Goal: Communication & Community: Answer question/provide support

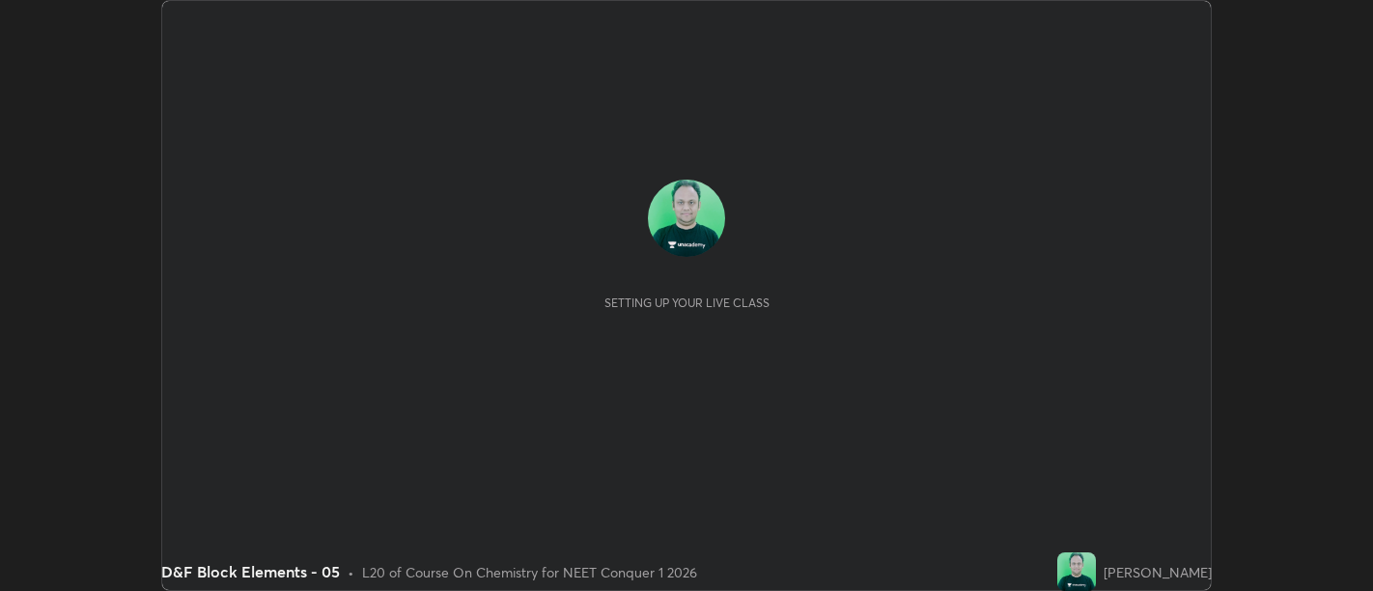
scroll to position [591, 1373]
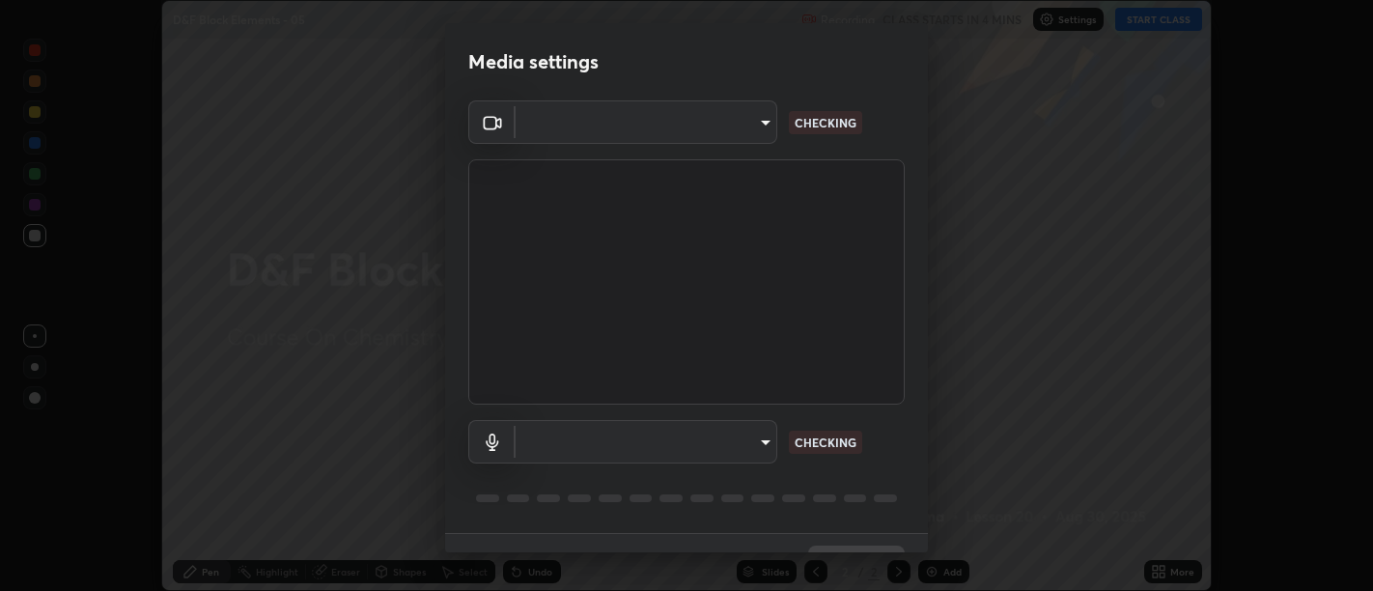
type input "d9b519daceb8a772394af6ea8e45353be5bbf62d8cb1cf3345c472de64055974"
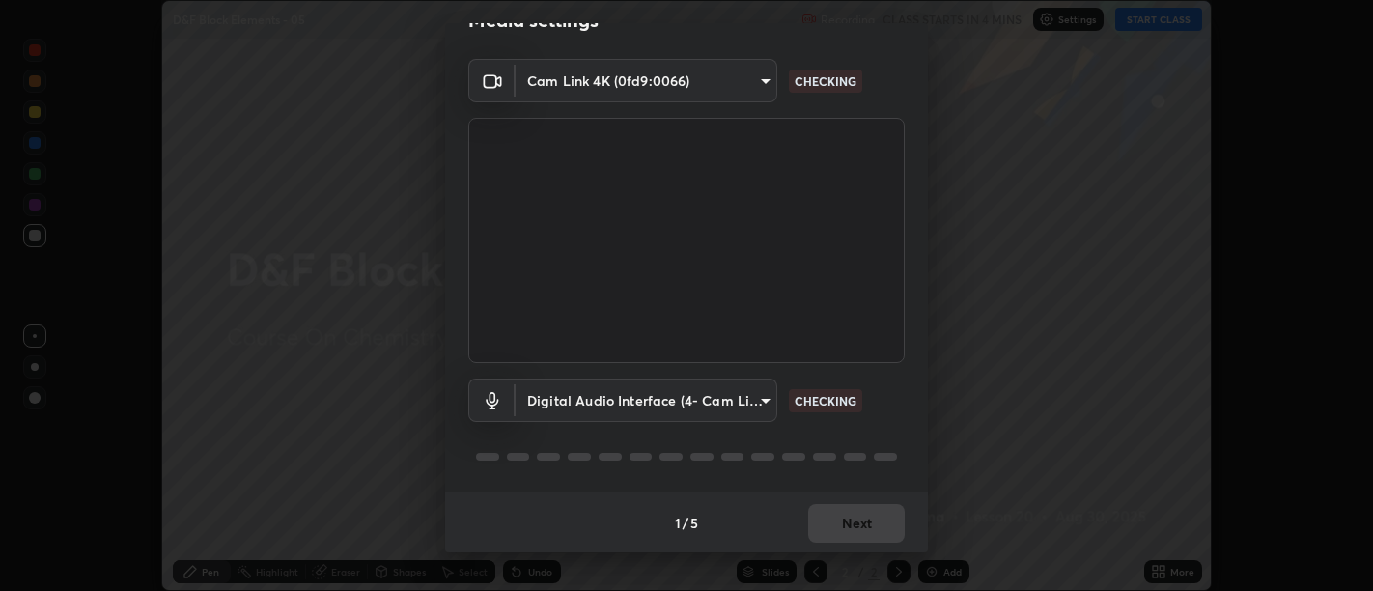
click at [754, 398] on body "Erase all D&F Block Elements - 05 Recording CLASS STARTS IN 4 MINS Settings STA…" at bounding box center [686, 295] width 1373 height 591
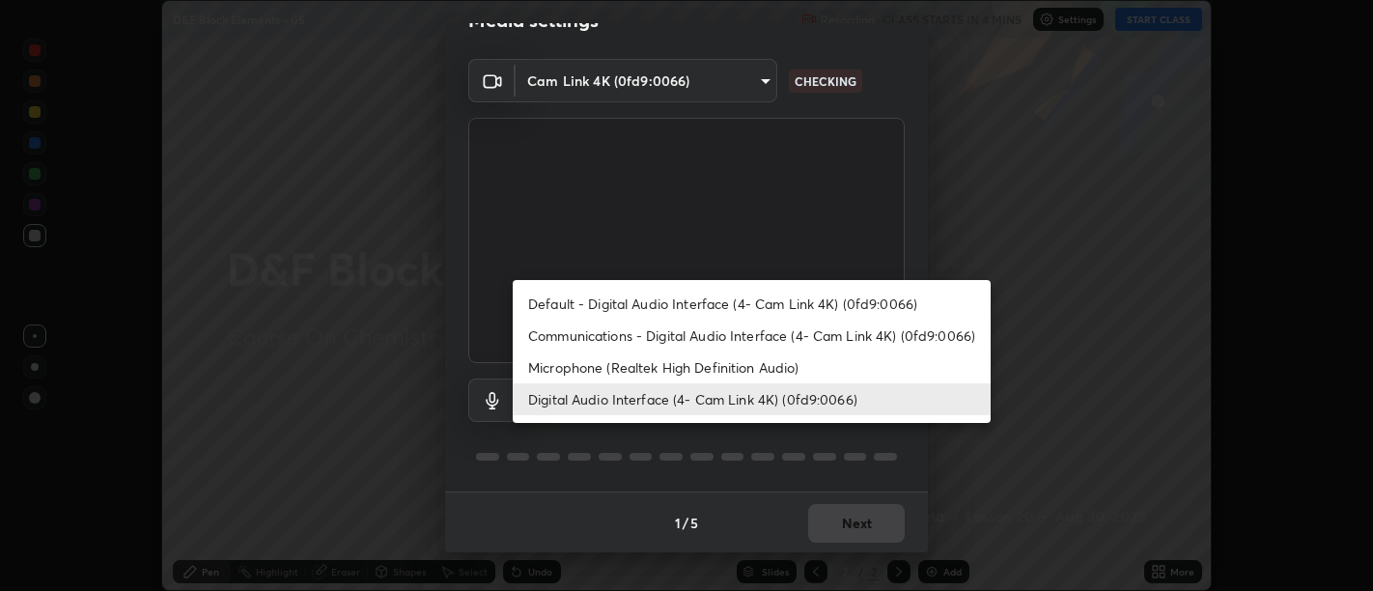
click at [769, 348] on li "Communications - Digital Audio Interface (4- Cam Link 4K) (0fd9:0066)" at bounding box center [752, 335] width 478 height 32
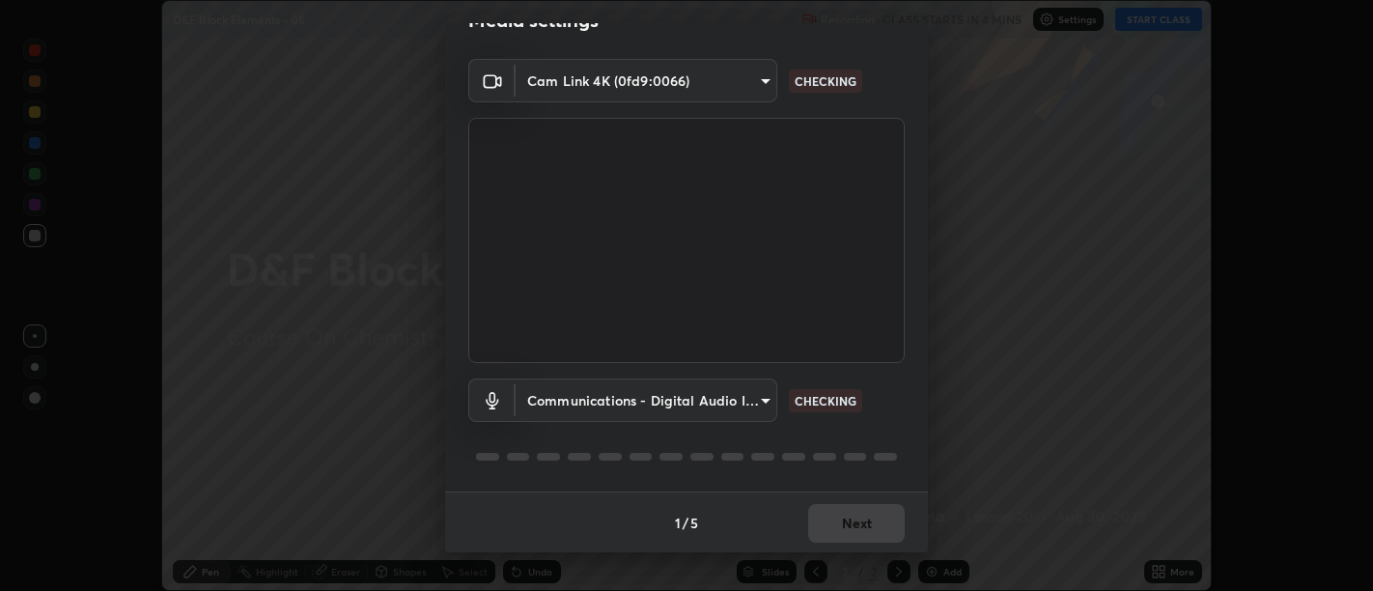
click at [745, 404] on body "Erase all D&F Block Elements - 05 Recording CLASS STARTS IN 4 MINS Settings STA…" at bounding box center [686, 295] width 1373 height 591
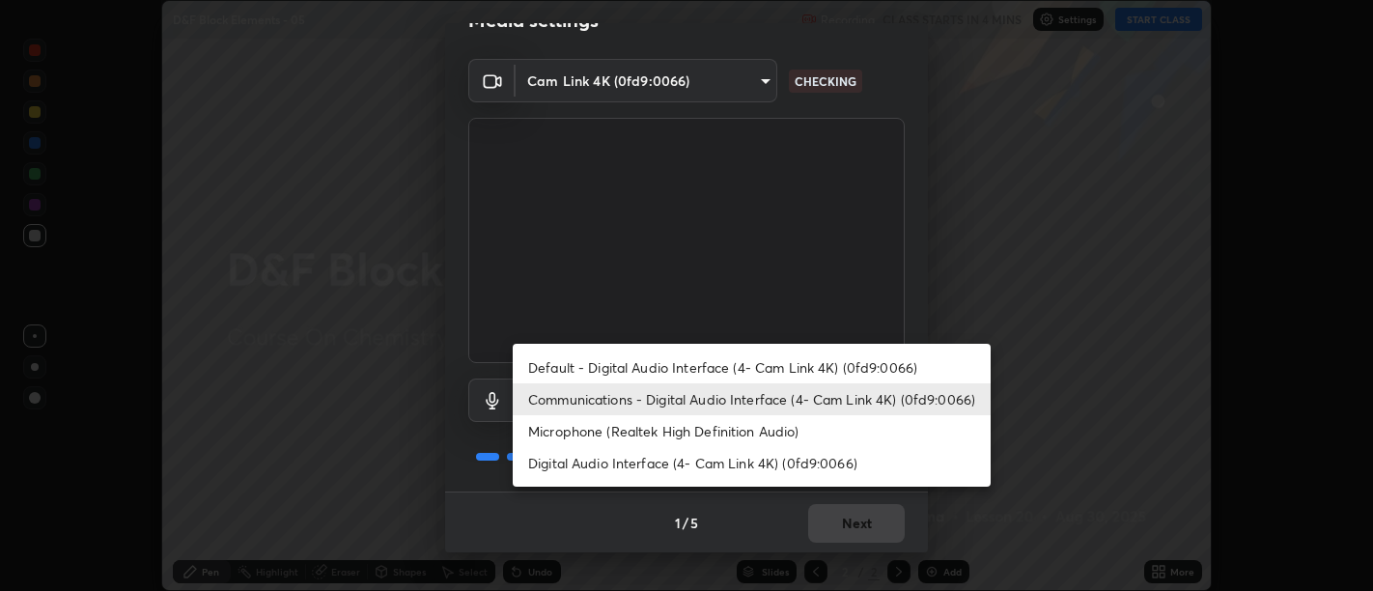
click at [738, 453] on li "Digital Audio Interface (4- Cam Link 4K) (0fd9:0066)" at bounding box center [752, 463] width 478 height 32
type input "0c1d6f4920dca52653f3d052c8a51fa5a6a0e005ead25fe7dac60ff8bbe121cd"
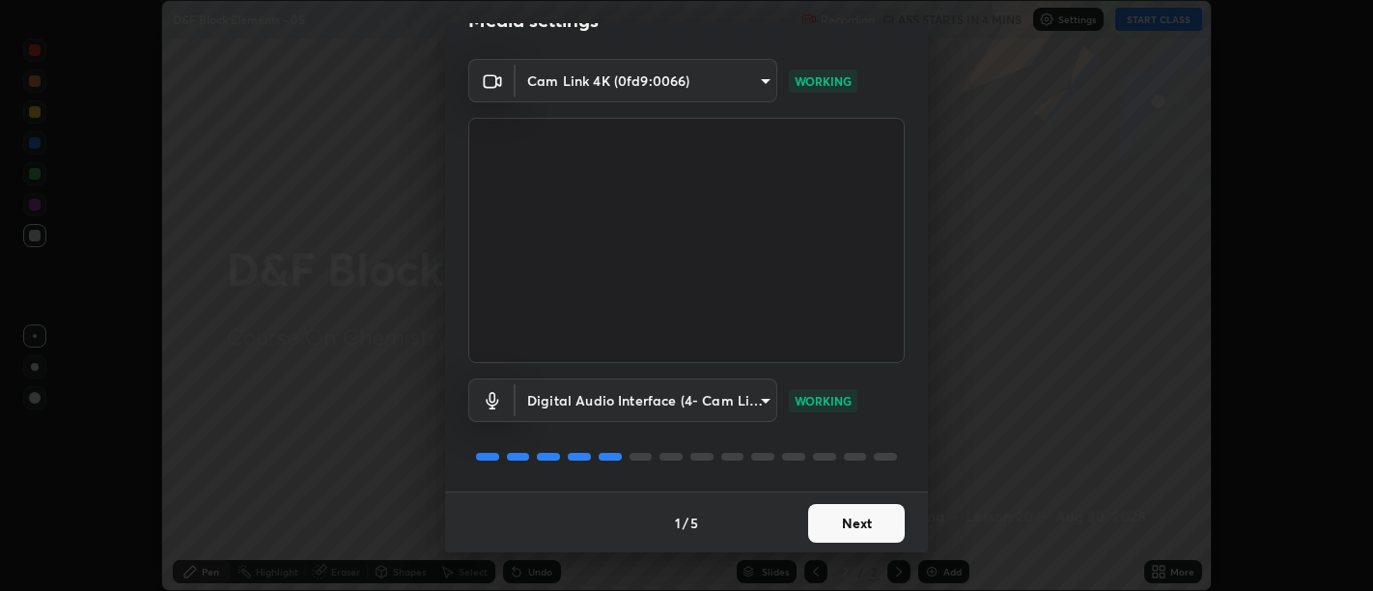
click at [846, 515] on button "Next" at bounding box center [856, 523] width 97 height 39
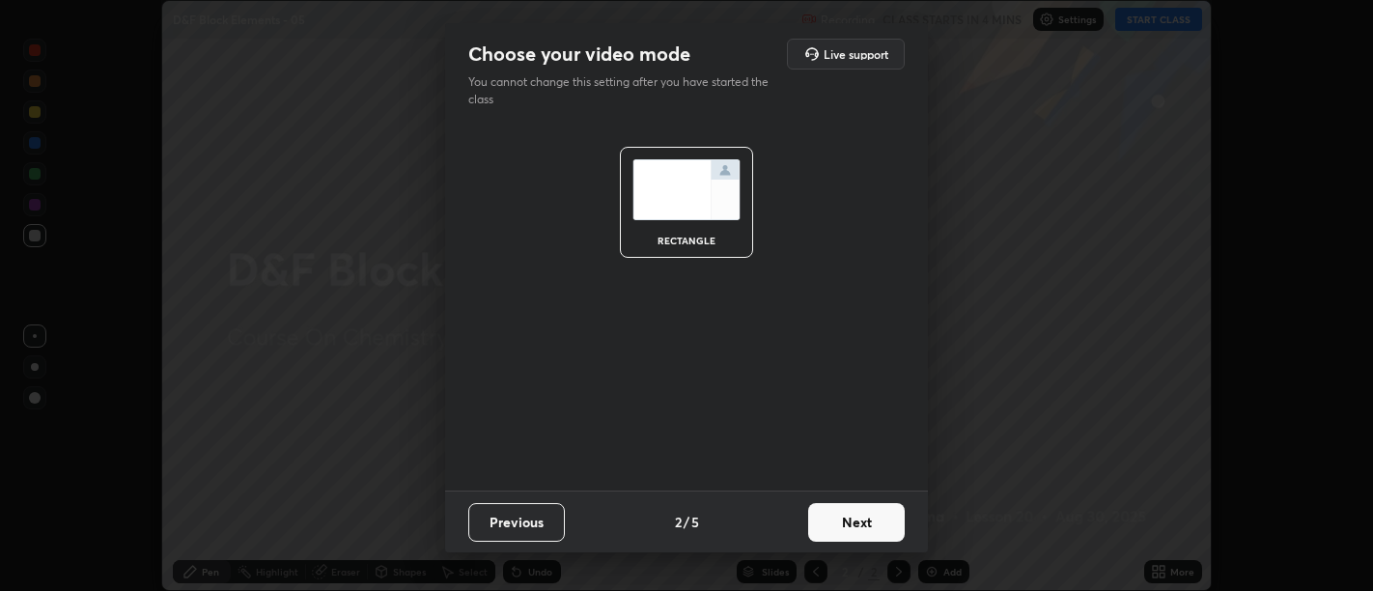
click at [838, 532] on button "Next" at bounding box center [856, 522] width 97 height 39
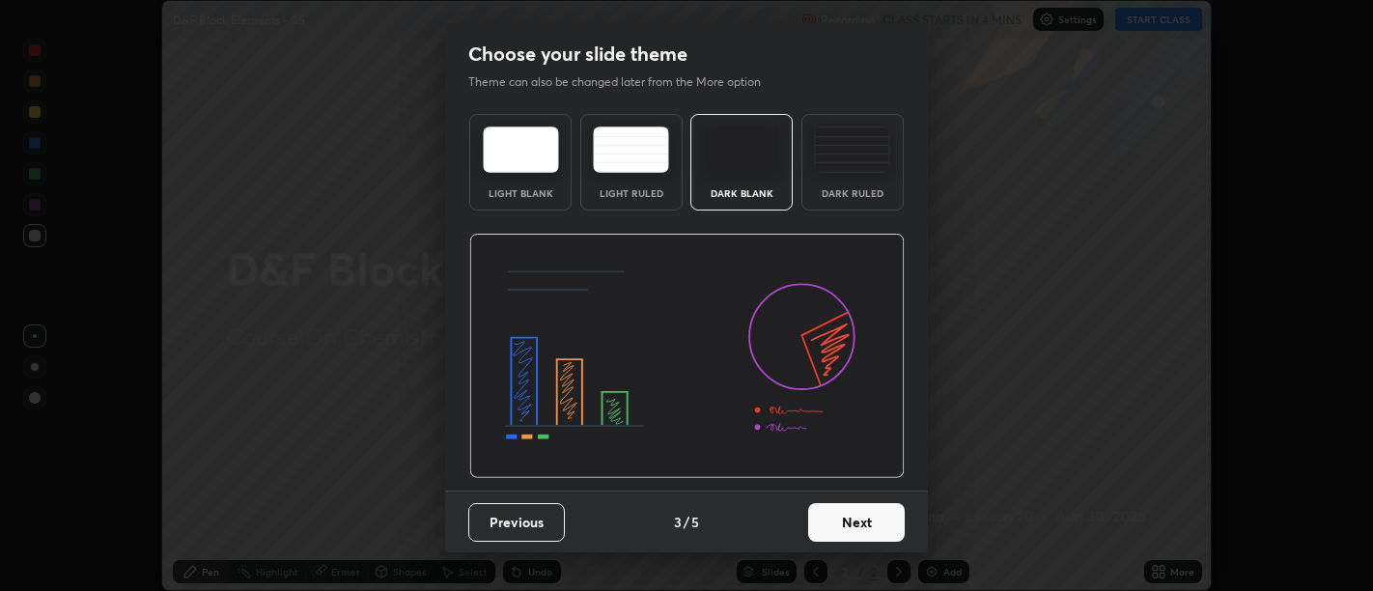
click at [863, 533] on button "Next" at bounding box center [856, 522] width 97 height 39
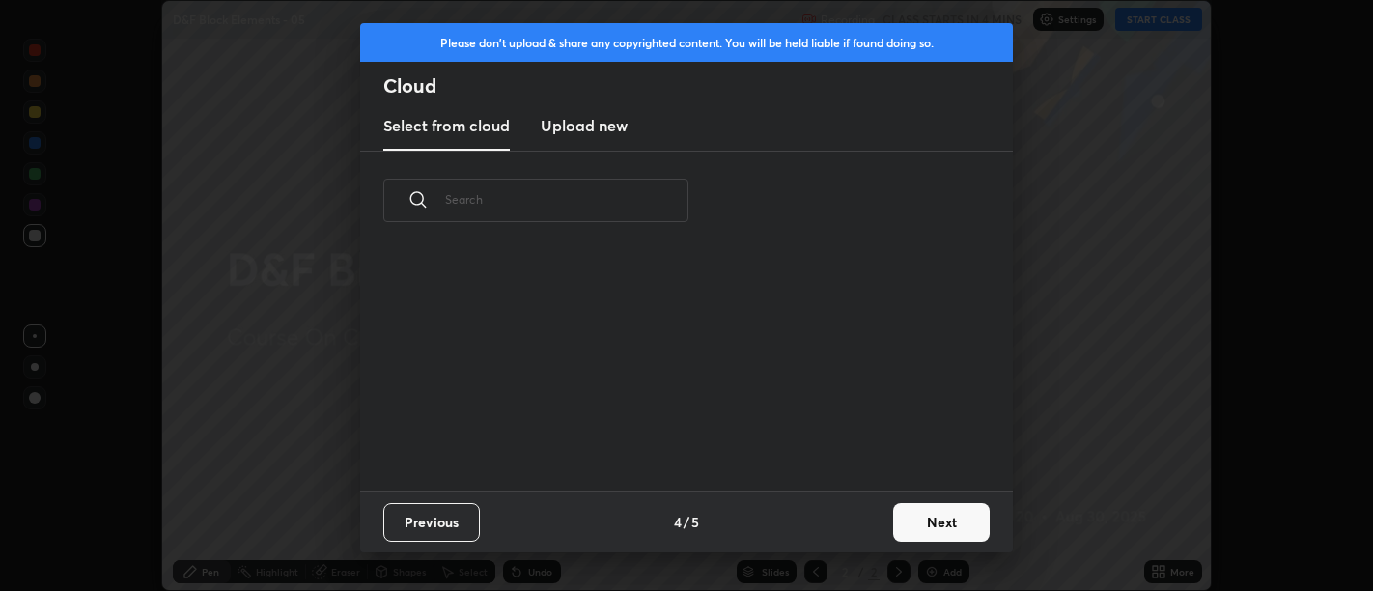
click at [864, 528] on div "Previous 4 / 5 Next" at bounding box center [686, 521] width 652 height 62
click at [912, 518] on button "Next" at bounding box center [941, 522] width 97 height 39
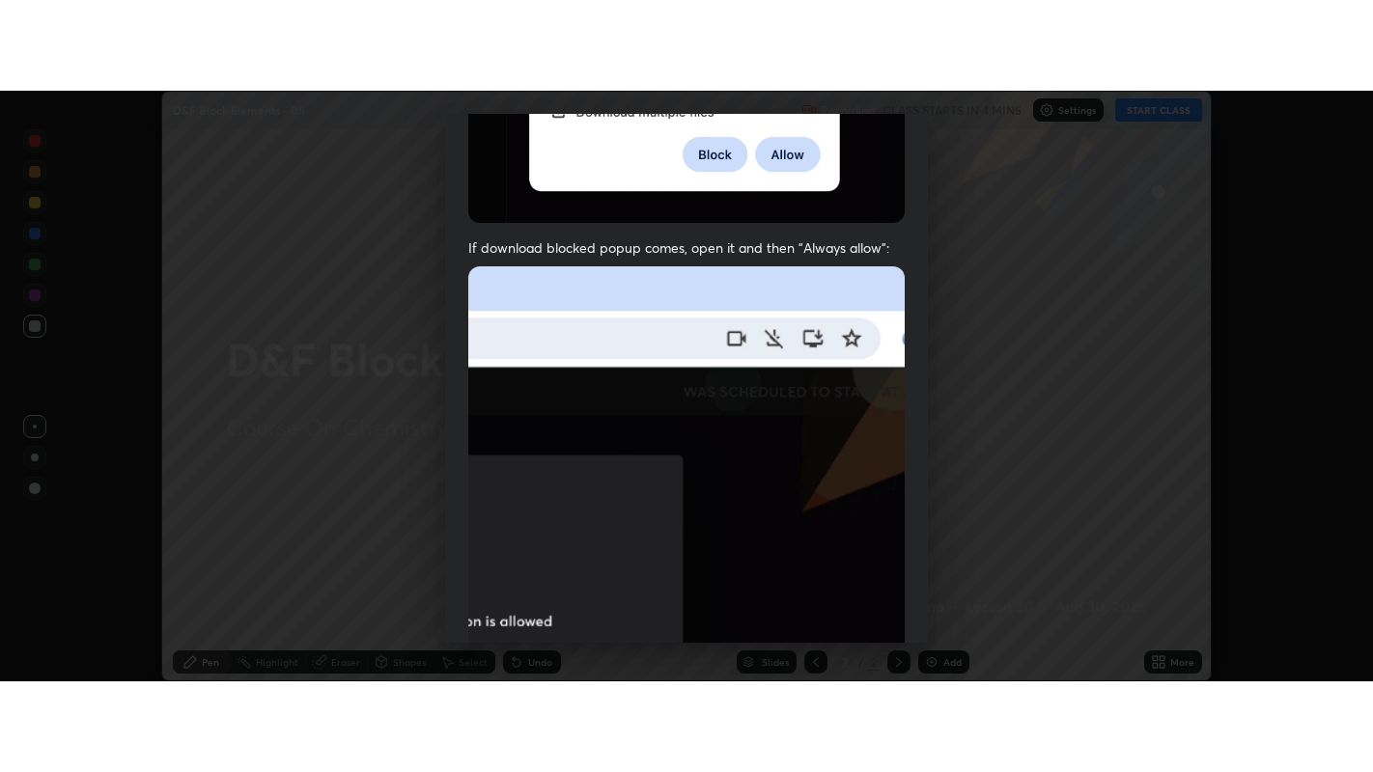
scroll to position [435, 0]
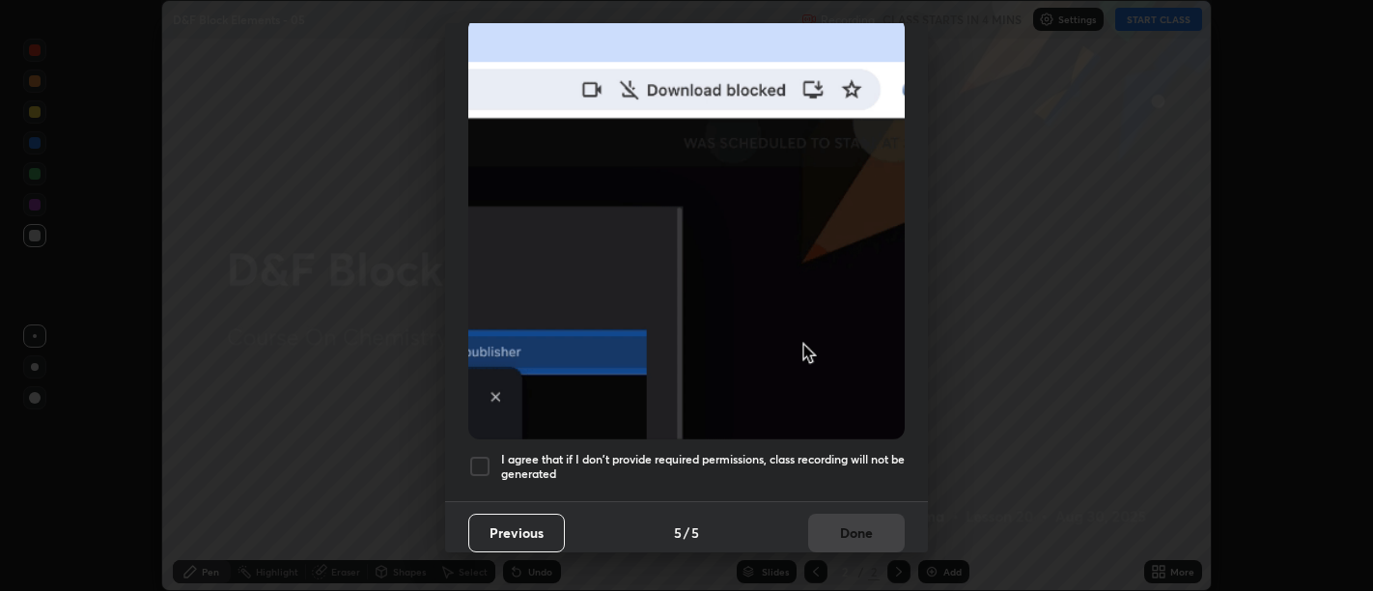
click at [851, 467] on h5 "I agree that if I don't provide required permissions, class recording will not …" at bounding box center [702, 467] width 403 height 30
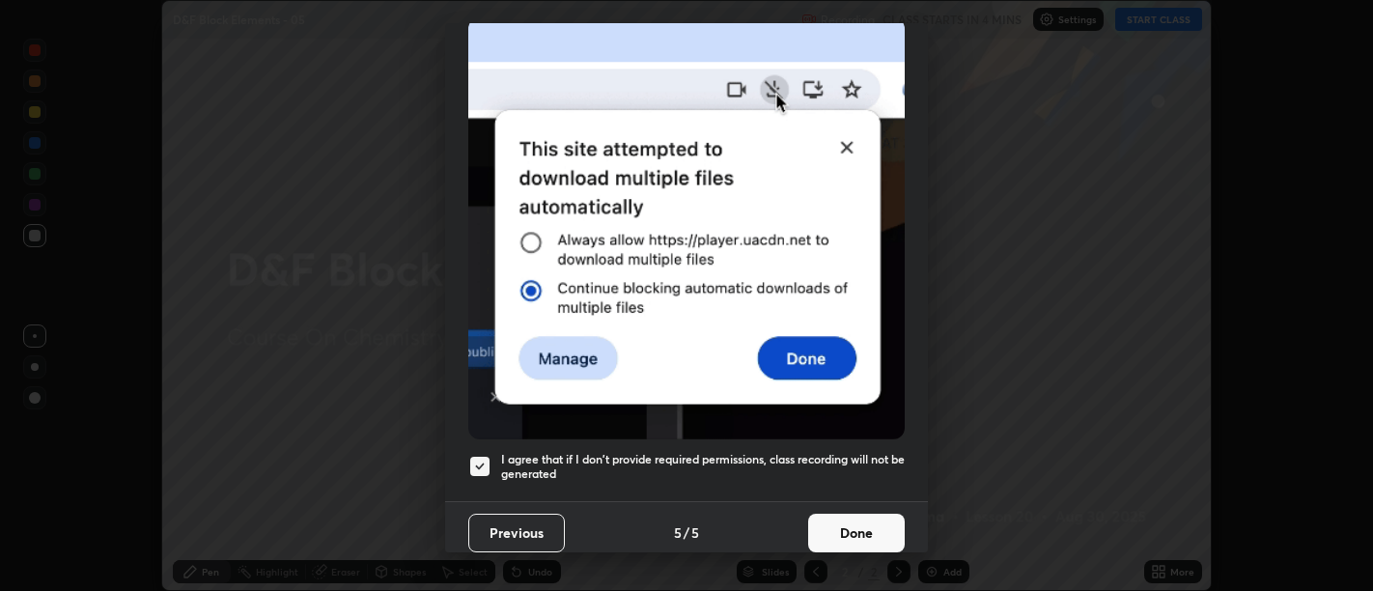
click at [863, 532] on button "Done" at bounding box center [856, 532] width 97 height 39
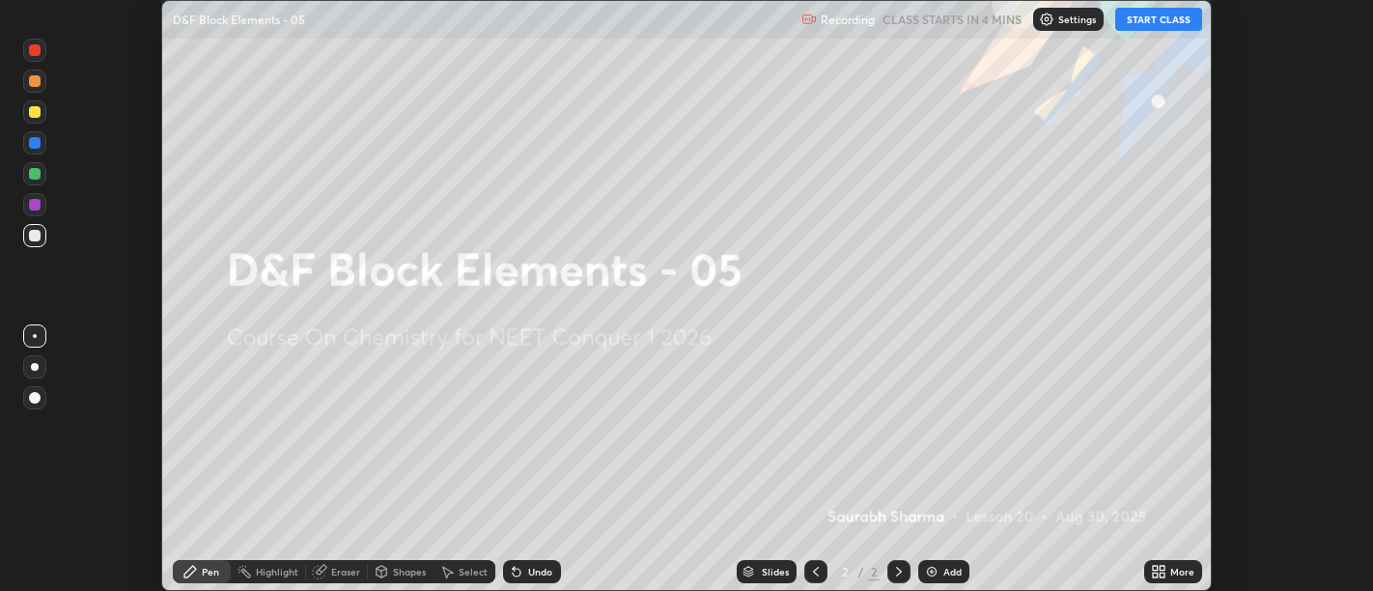
click at [1173, 568] on div "More" at bounding box center [1182, 572] width 24 height 10
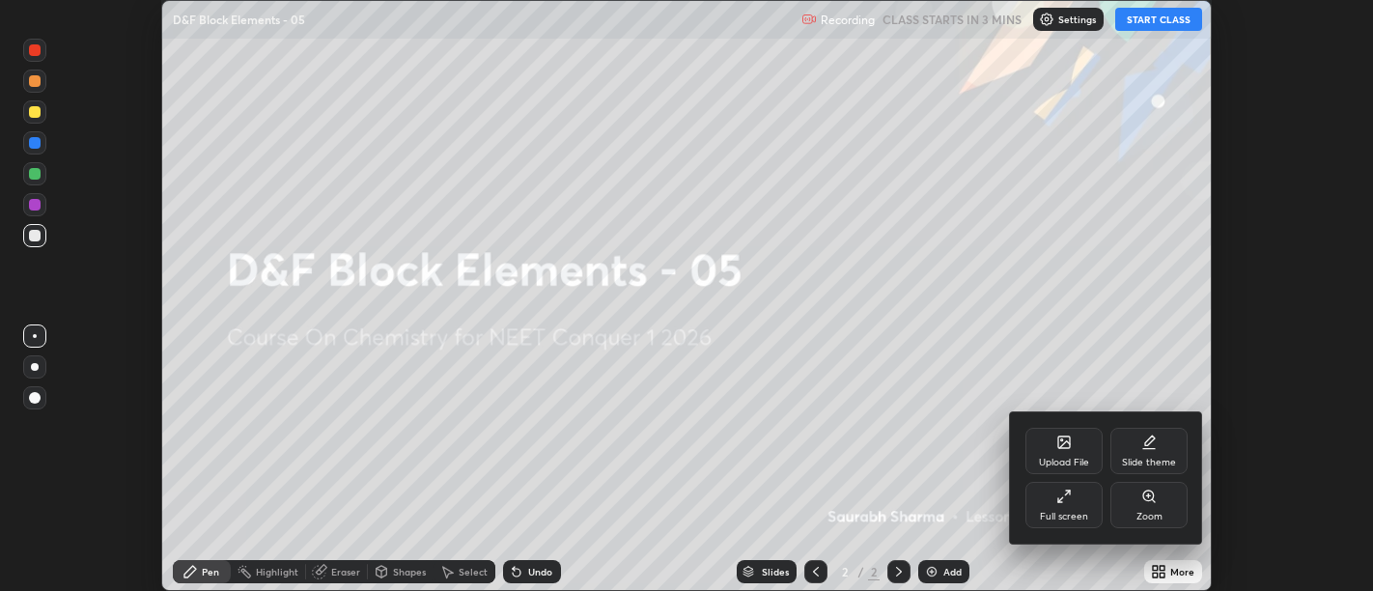
click at [1067, 492] on icon at bounding box center [1067, 492] width 5 height 5
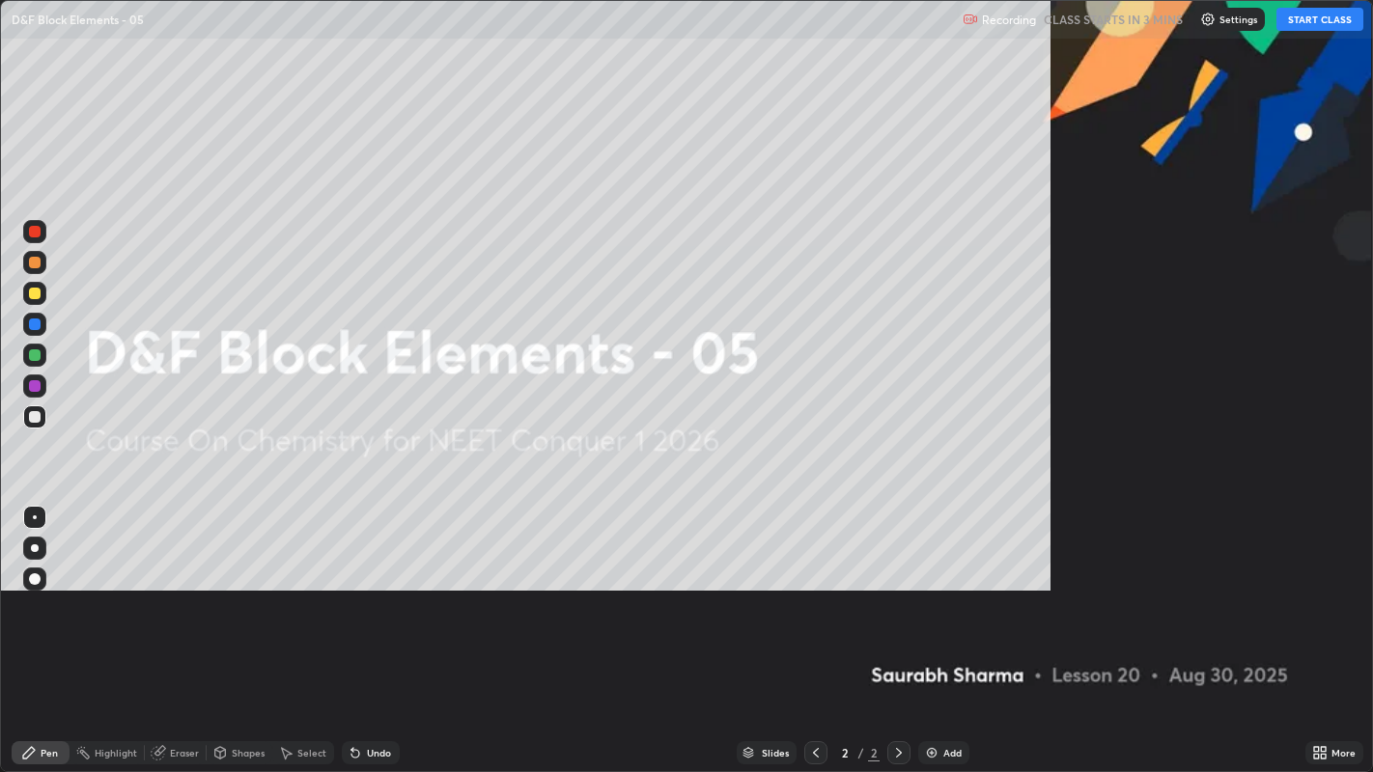
scroll to position [772, 1373]
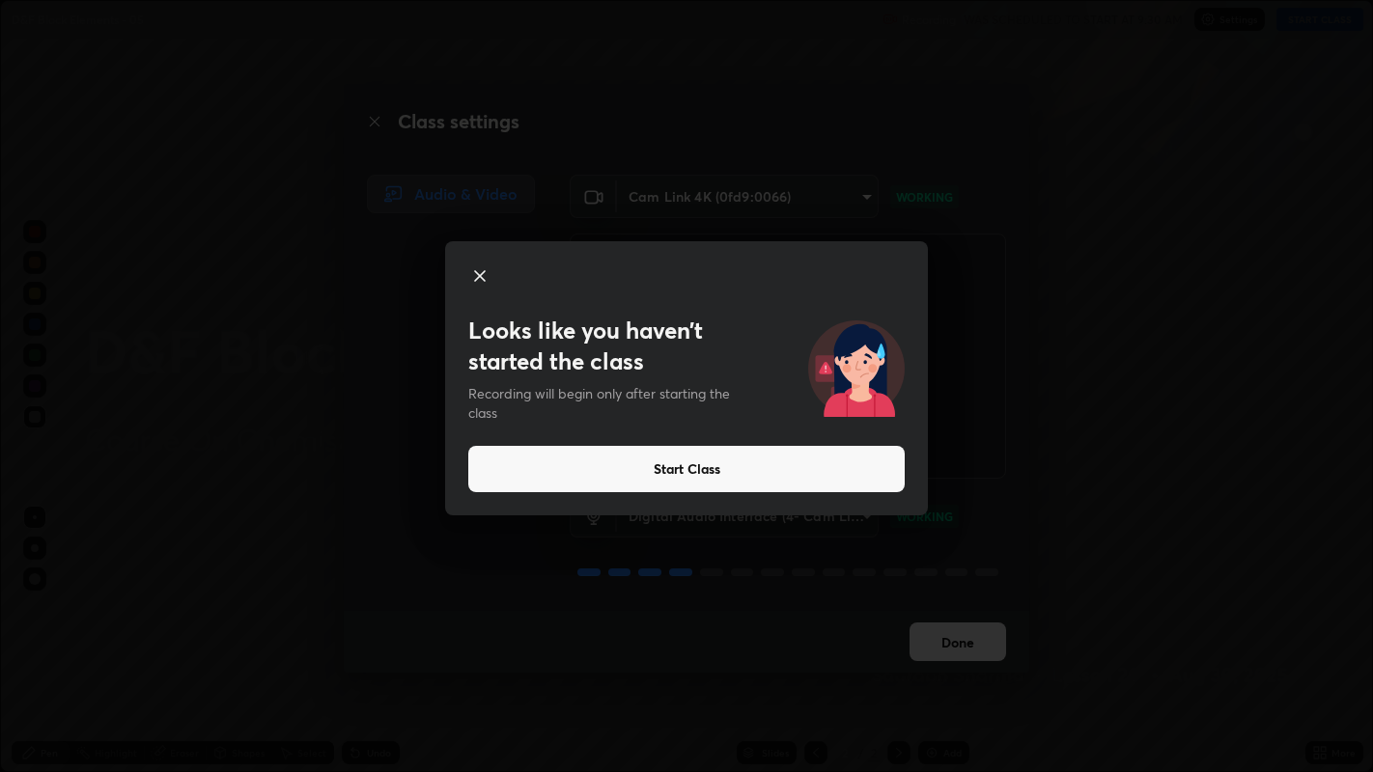
click at [843, 466] on button "Start Class" at bounding box center [686, 469] width 436 height 46
click at [756, 472] on button "Start Class" at bounding box center [686, 469] width 436 height 46
click at [769, 460] on video at bounding box center [787, 356] width 436 height 245
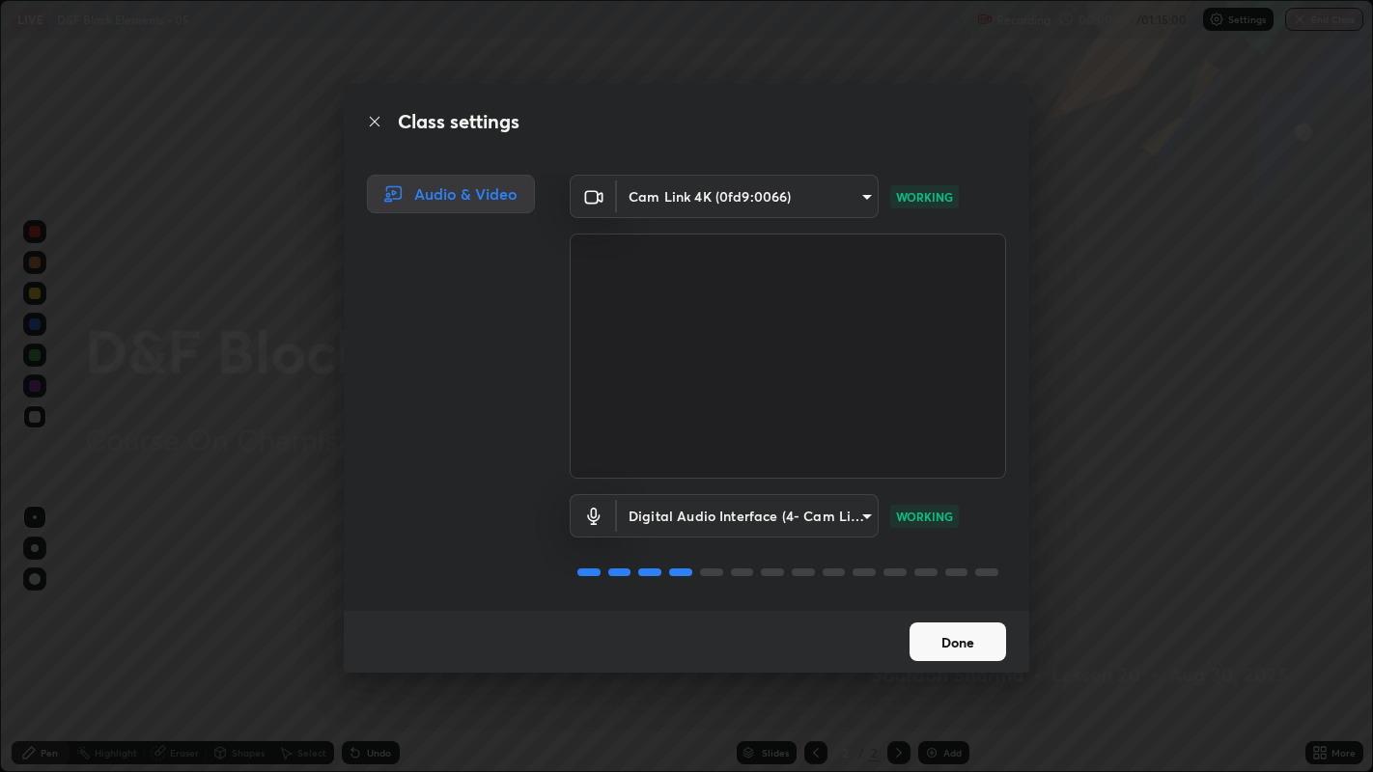
click at [787, 458] on video at bounding box center [787, 356] width 436 height 245
click at [801, 461] on video at bounding box center [787, 356] width 436 height 245
click at [962, 590] on button "Done" at bounding box center [957, 642] width 97 height 39
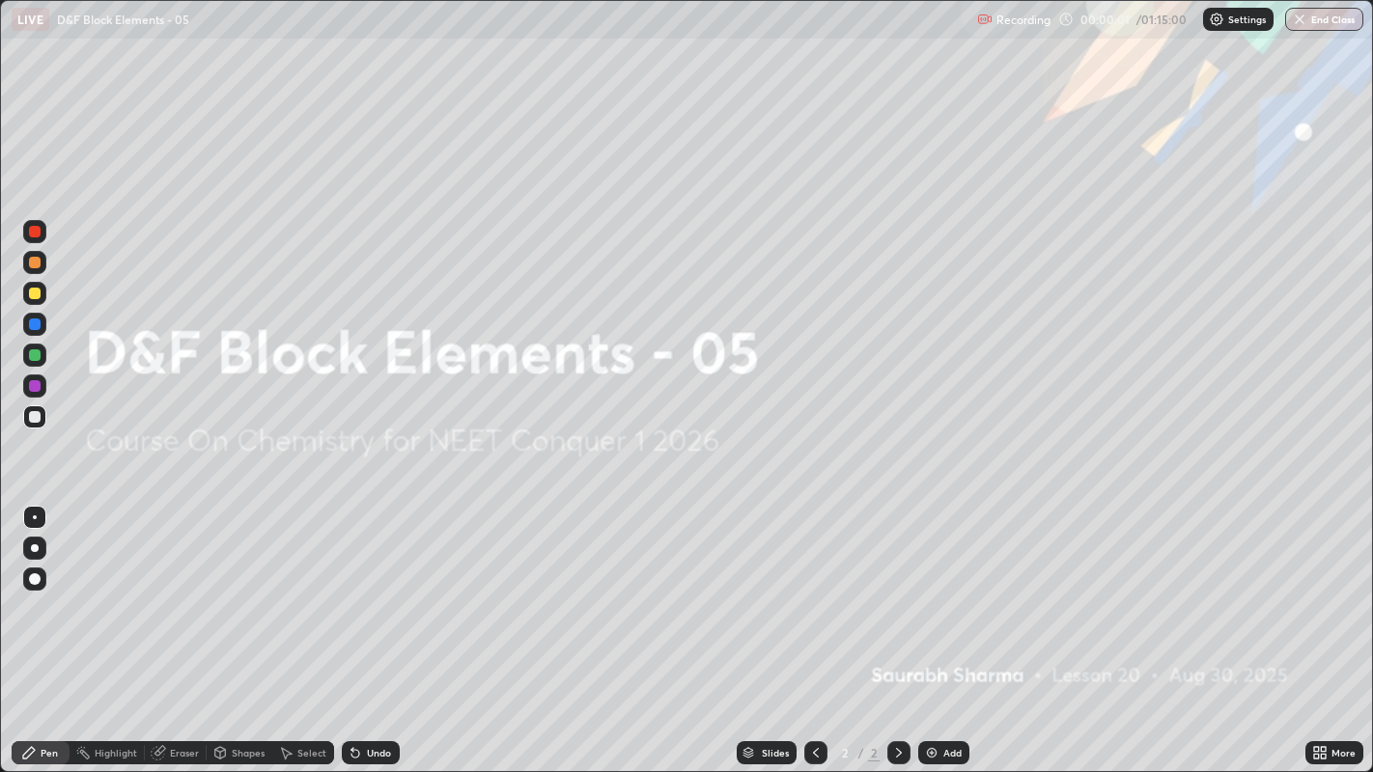
click at [944, 590] on div "Add" at bounding box center [952, 753] width 18 height 10
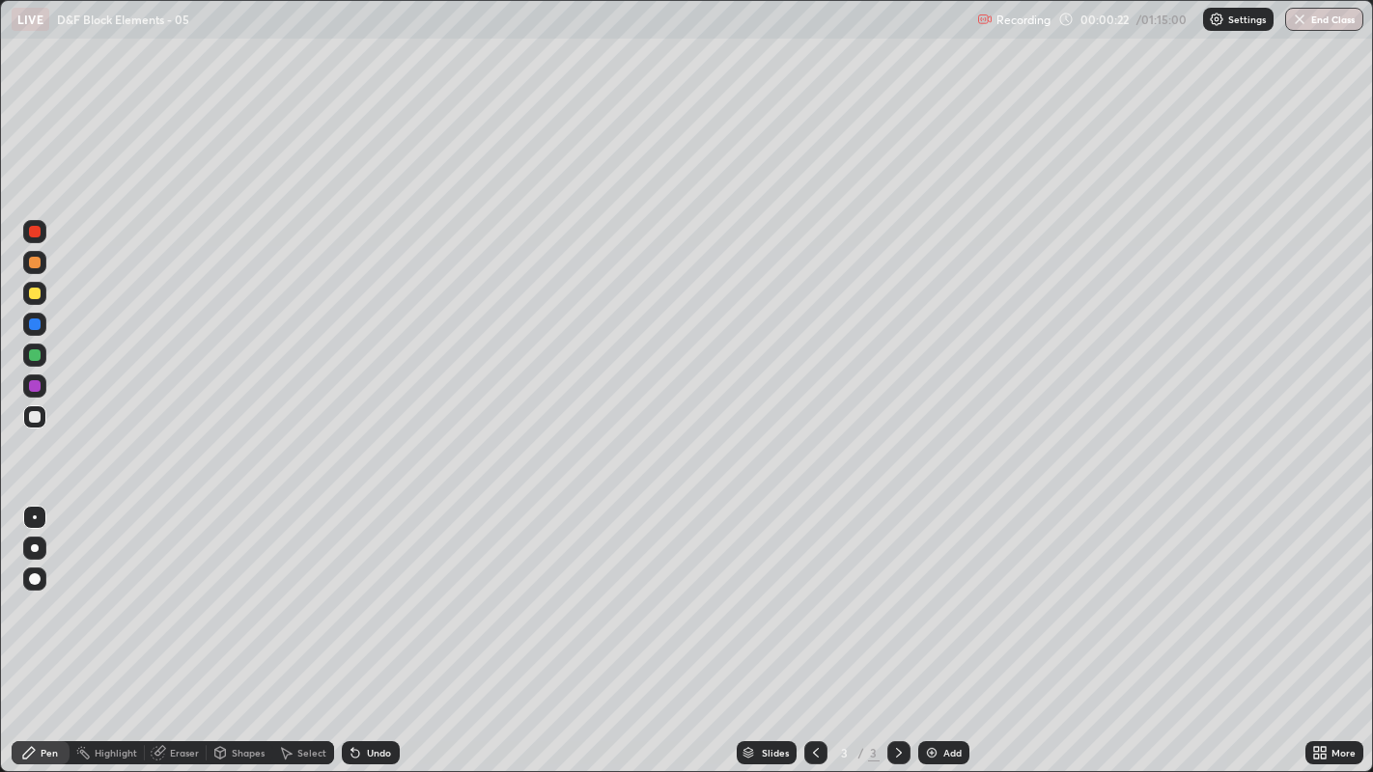
click at [36, 580] on div at bounding box center [35, 579] width 12 height 12
click at [41, 294] on div at bounding box center [34, 293] width 23 height 23
click at [222, 590] on icon at bounding box center [220, 753] width 11 height 12
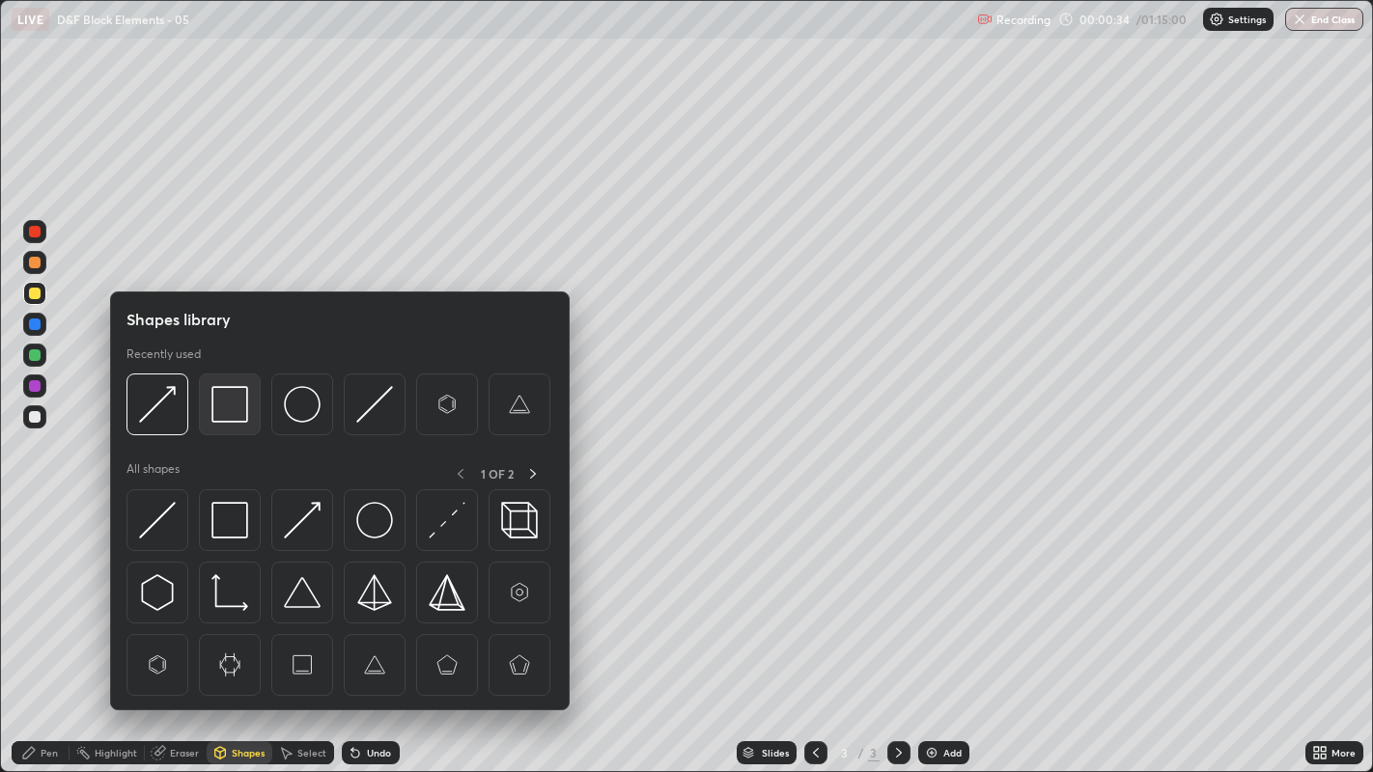
click at [225, 405] on img at bounding box center [229, 404] width 37 height 37
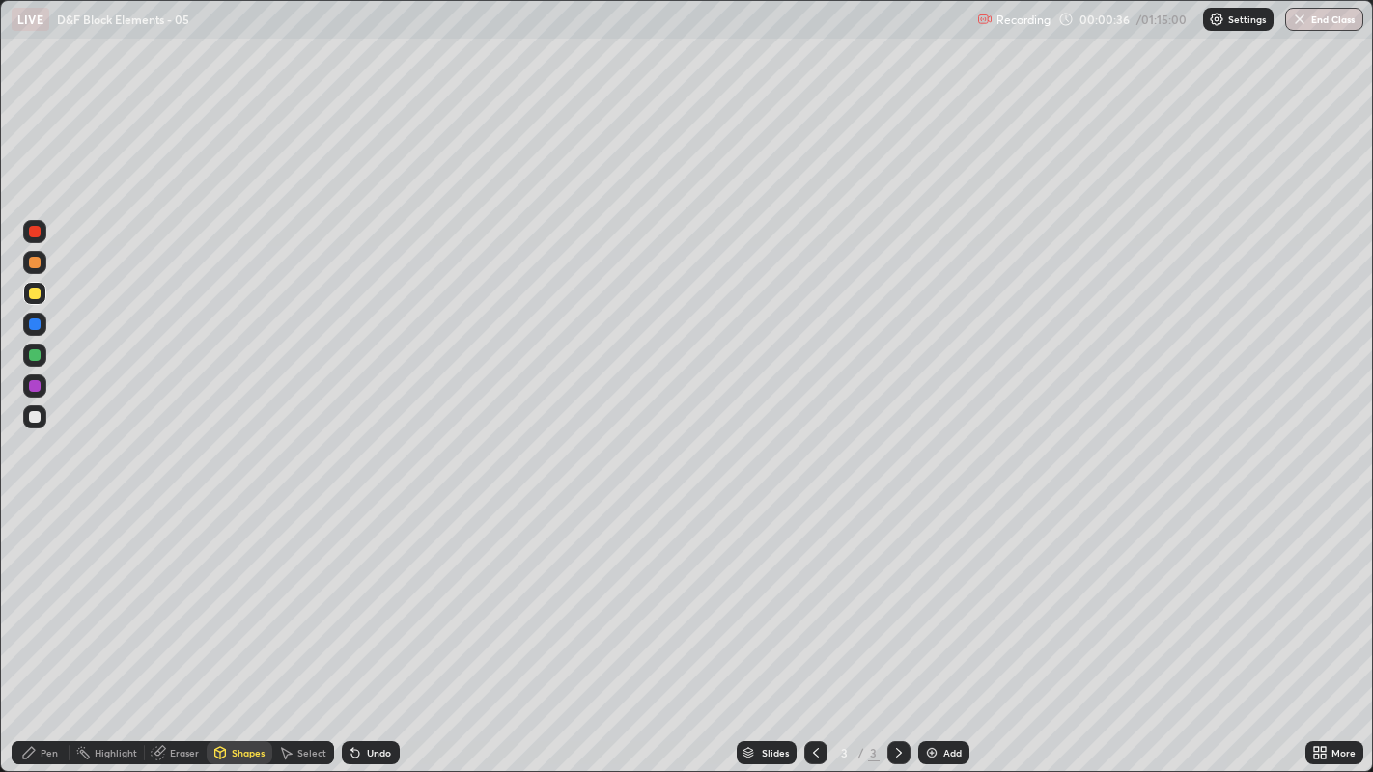
click at [50, 590] on div "Pen" at bounding box center [49, 753] width 17 height 10
click at [36, 506] on div at bounding box center [34, 517] width 23 height 23
click at [181, 590] on div "Eraser" at bounding box center [184, 753] width 29 height 10
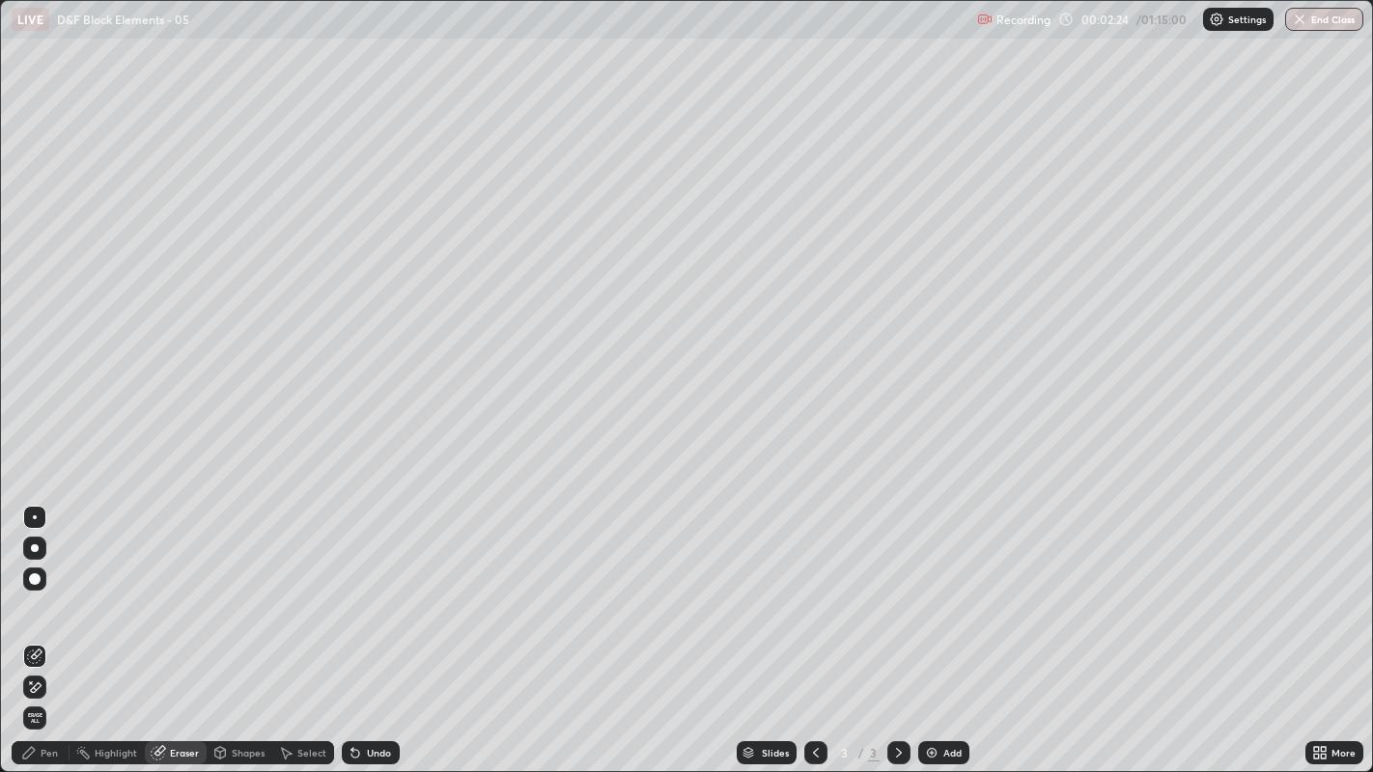
click at [57, 590] on div "Pen" at bounding box center [41, 752] width 58 height 23
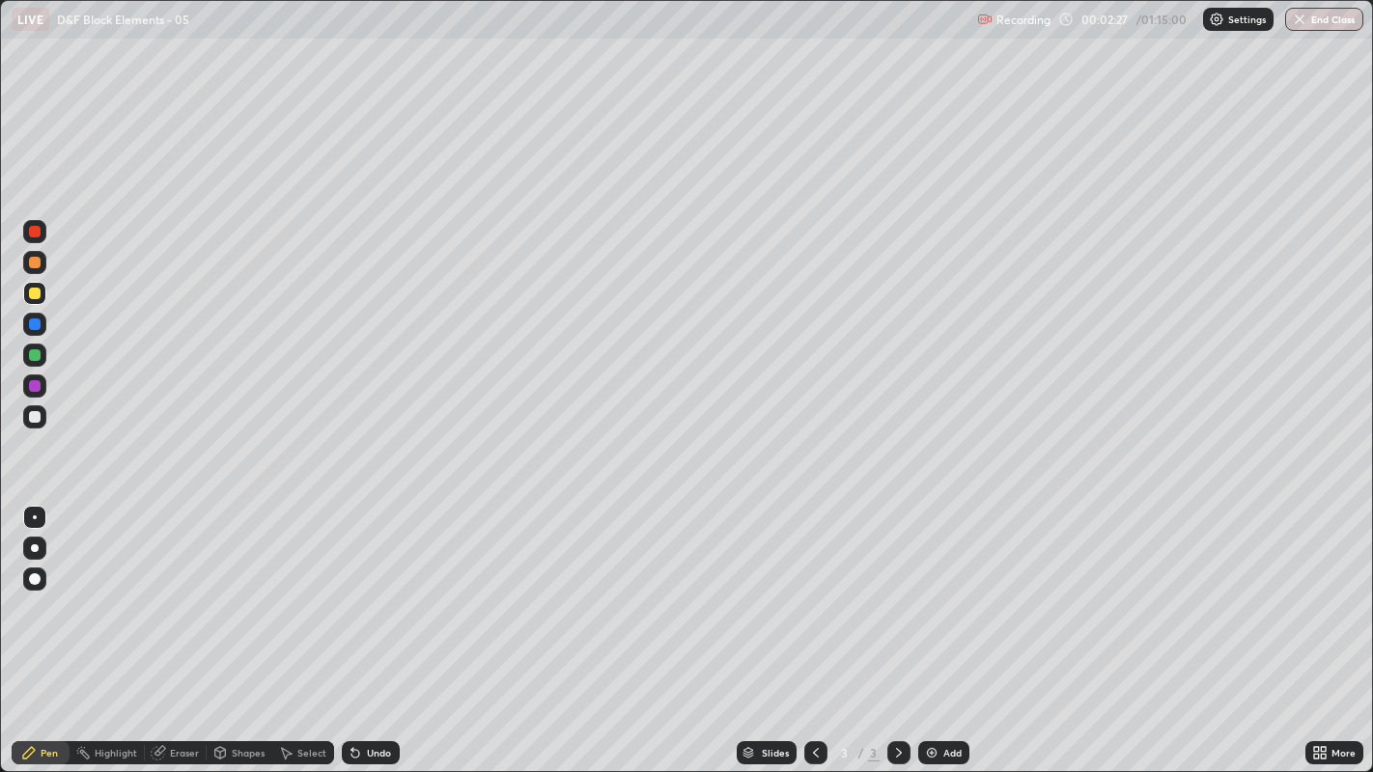
click at [168, 590] on div "Eraser" at bounding box center [176, 752] width 62 height 23
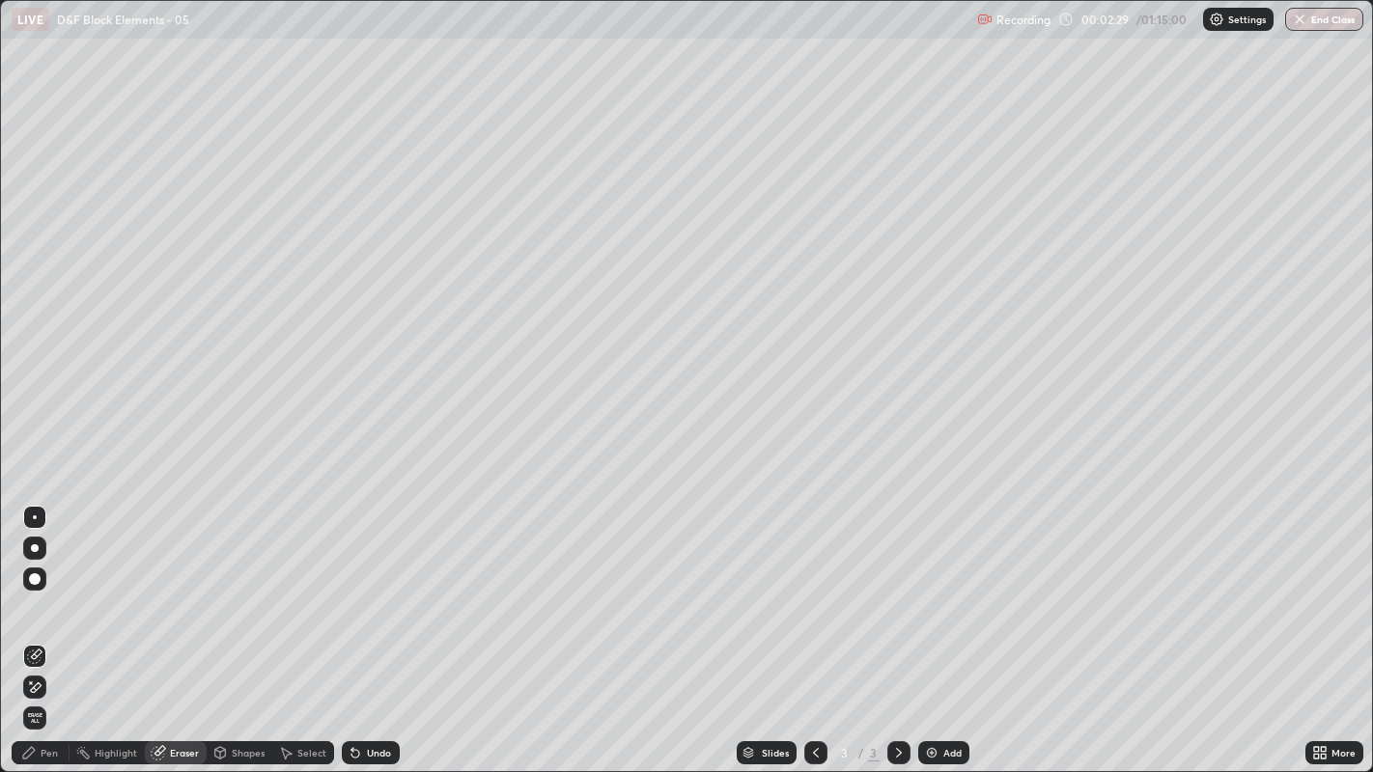
click at [29, 590] on icon at bounding box center [29, 753] width 12 height 12
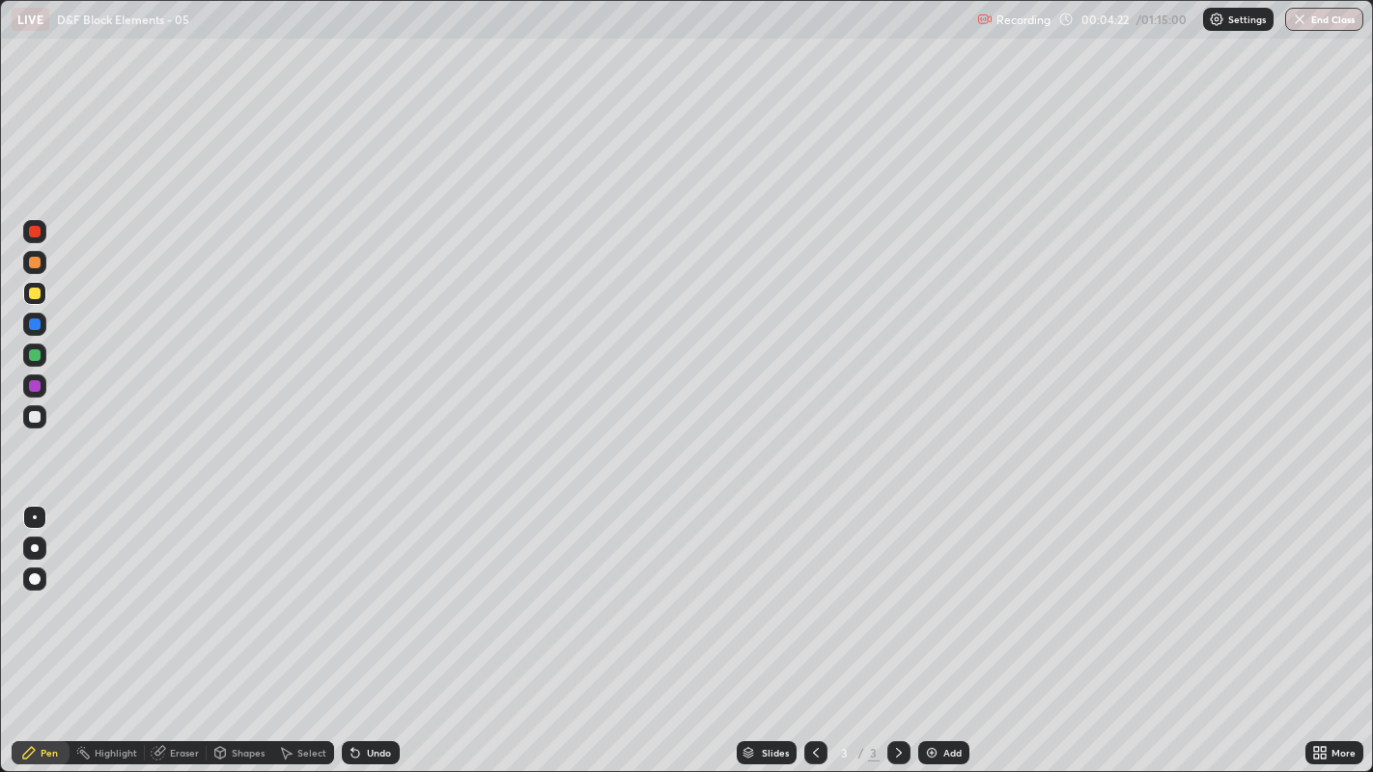
click at [952, 590] on div "Add" at bounding box center [952, 753] width 18 height 10
click at [373, 590] on div "Undo" at bounding box center [379, 753] width 24 height 10
click at [375, 590] on div "Undo" at bounding box center [371, 752] width 58 height 23
click at [929, 590] on img at bounding box center [931, 752] width 15 height 15
click at [33, 410] on div at bounding box center [34, 416] width 23 height 23
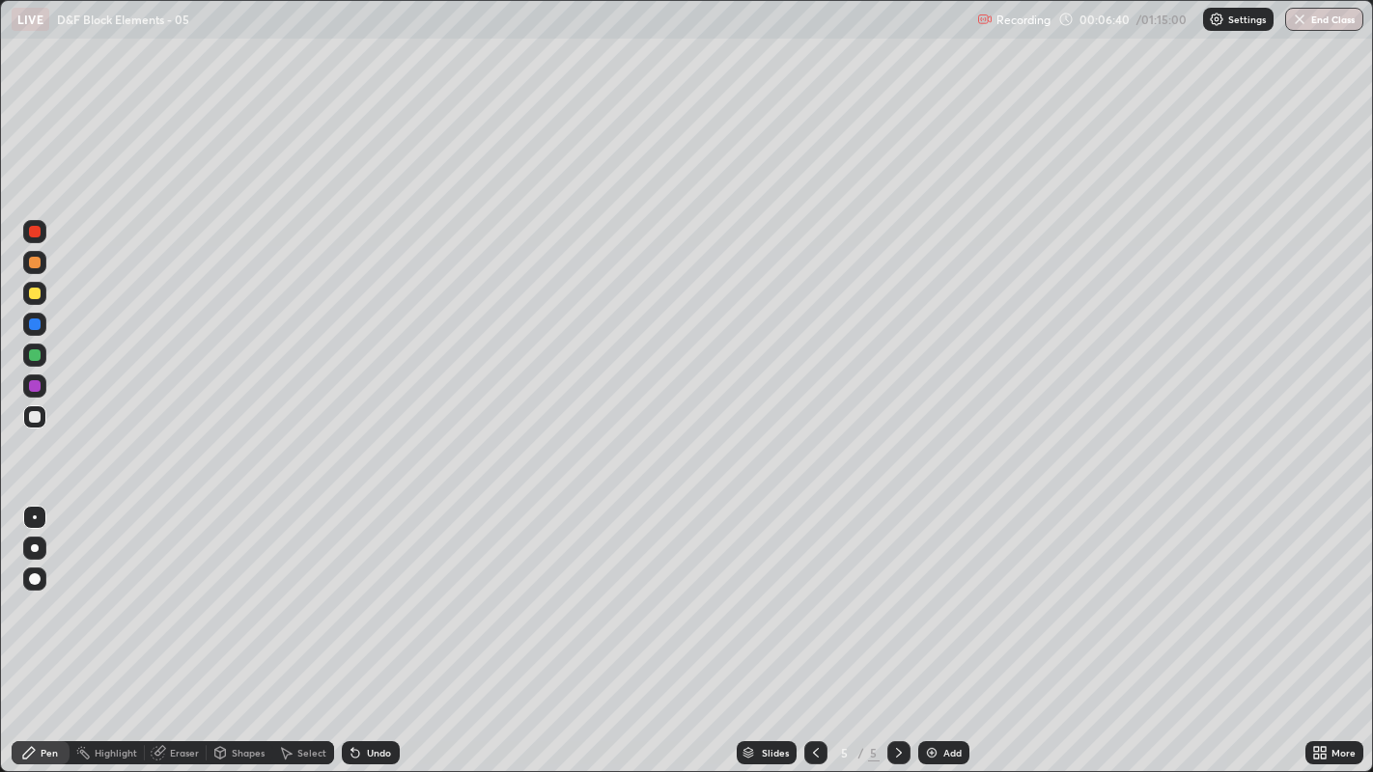
click at [813, 590] on icon at bounding box center [815, 752] width 15 height 15
click at [36, 300] on div at bounding box center [34, 293] width 23 height 23
click at [364, 590] on div "Undo" at bounding box center [371, 752] width 58 height 23
click at [897, 590] on icon at bounding box center [898, 752] width 15 height 15
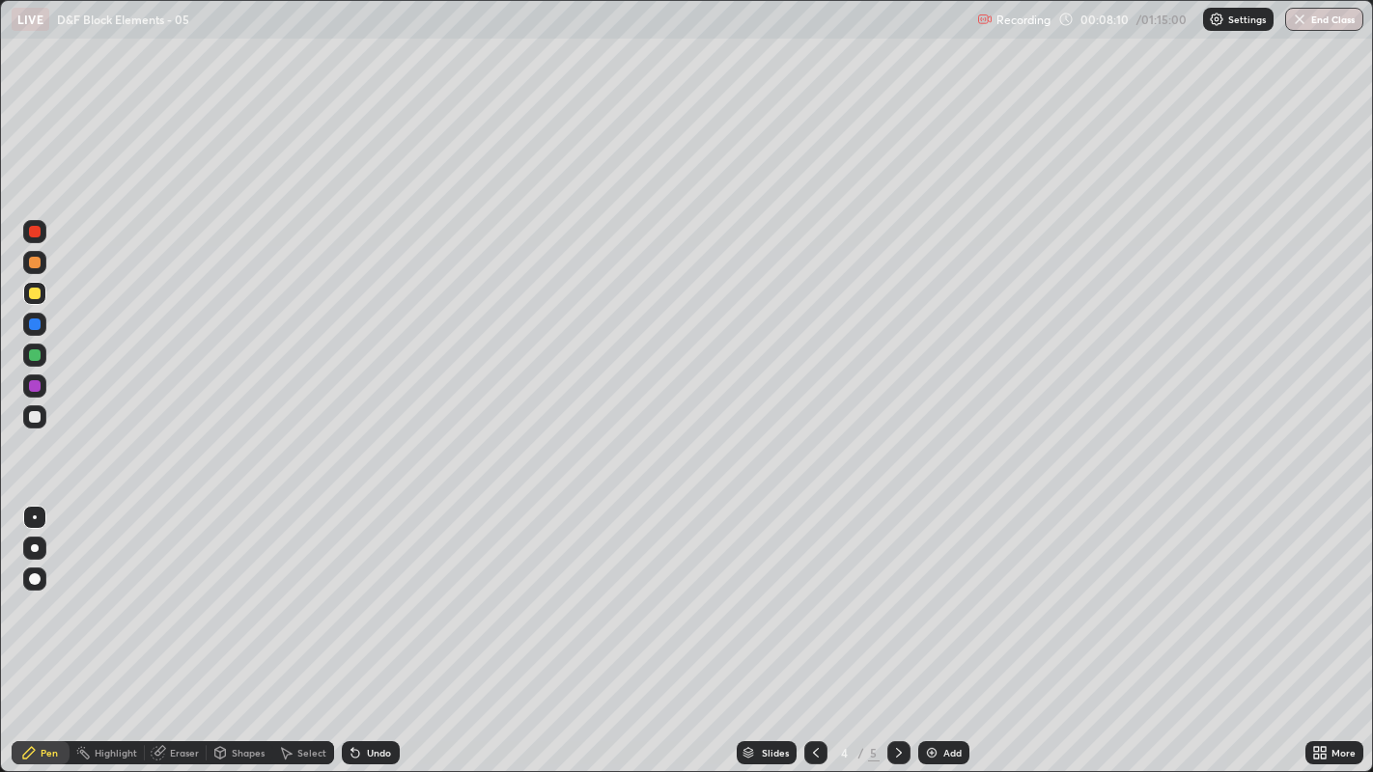
click at [902, 590] on div at bounding box center [898, 752] width 23 height 23
click at [943, 590] on div "Add" at bounding box center [952, 753] width 18 height 10
click at [33, 419] on div at bounding box center [35, 417] width 12 height 12
click at [29, 290] on div at bounding box center [35, 294] width 12 height 12
click at [32, 321] on div at bounding box center [35, 325] width 12 height 12
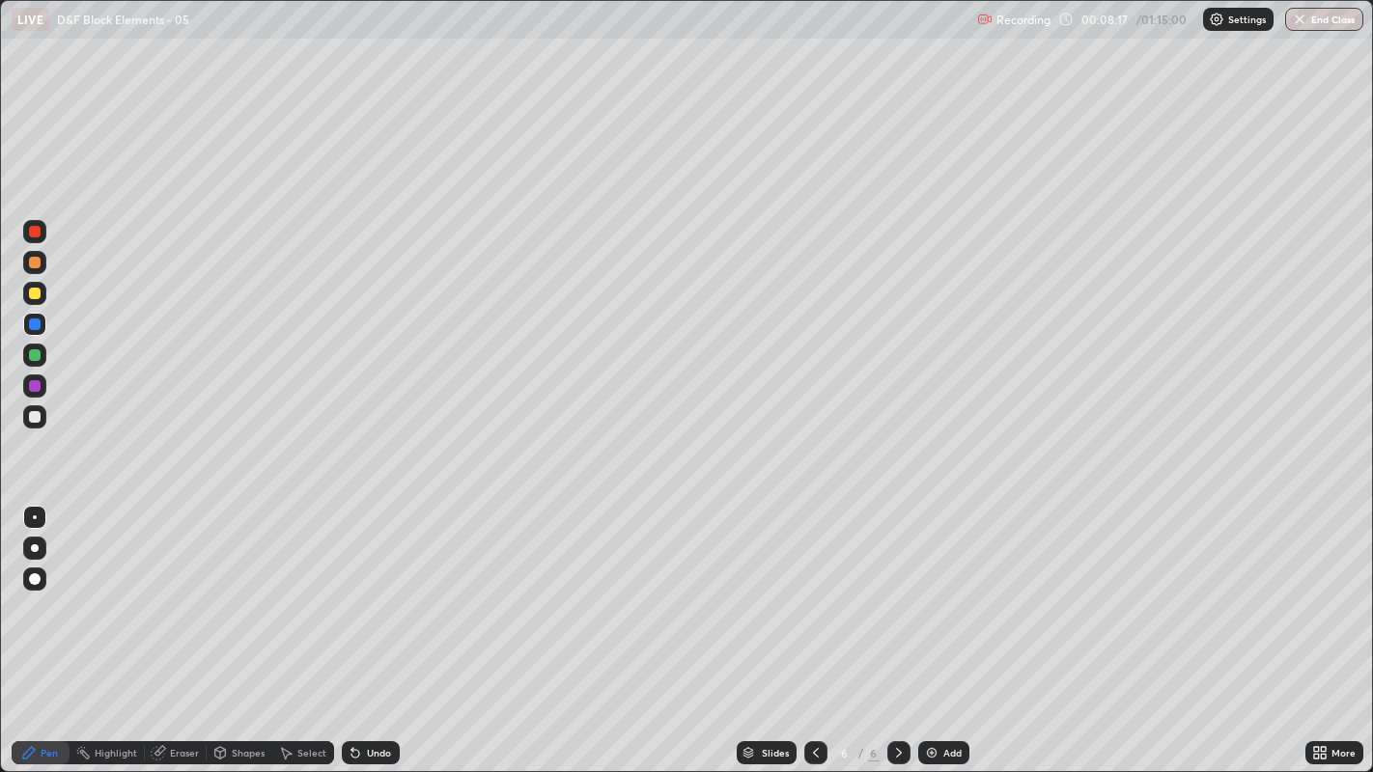
click at [34, 288] on div at bounding box center [35, 294] width 12 height 12
click at [365, 590] on div "Undo" at bounding box center [371, 752] width 58 height 23
click at [39, 424] on div at bounding box center [34, 416] width 23 height 23
click at [351, 590] on icon at bounding box center [352, 749] width 2 height 2
click at [390, 590] on div "Undo" at bounding box center [371, 752] width 58 height 23
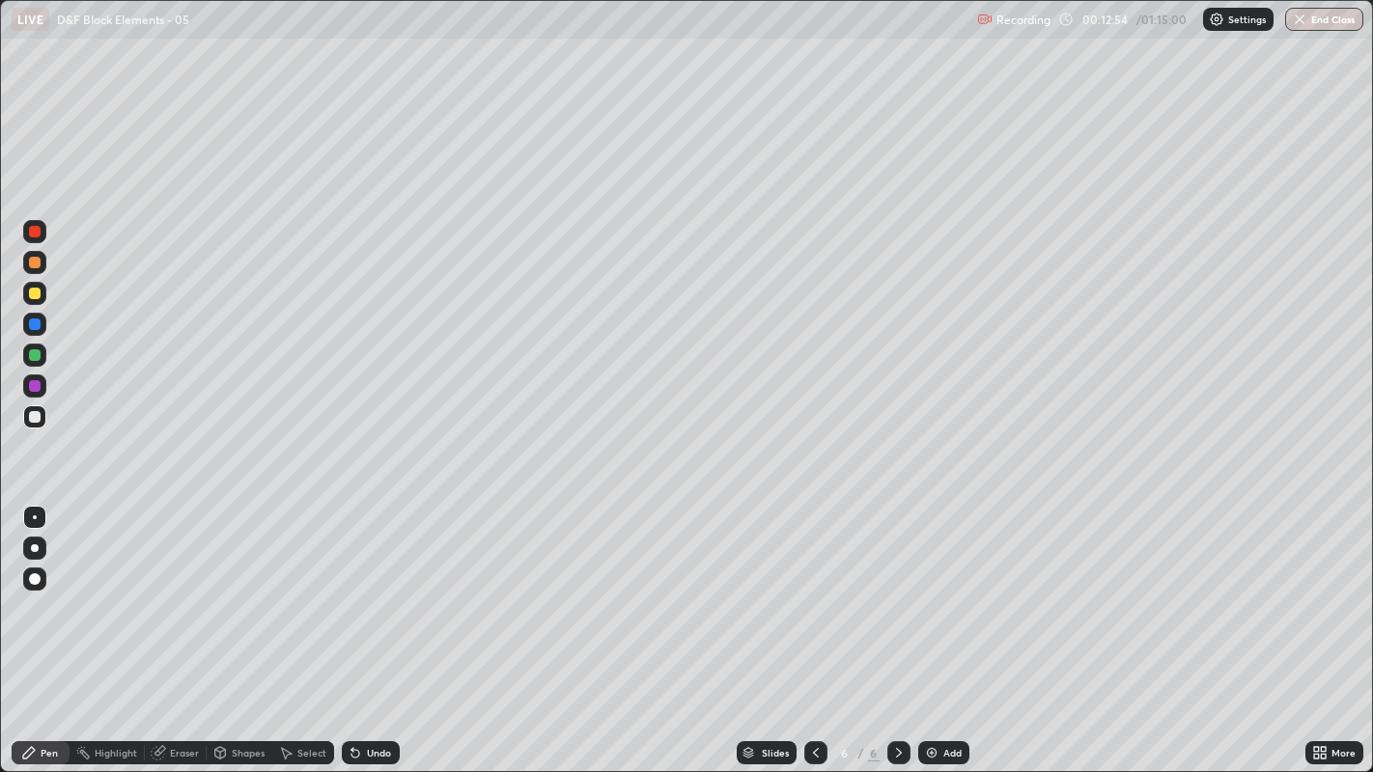
click at [813, 590] on icon at bounding box center [815, 752] width 15 height 15
click at [816, 590] on icon at bounding box center [815, 752] width 15 height 15
click at [814, 590] on icon at bounding box center [815, 752] width 15 height 15
click at [33, 291] on div at bounding box center [35, 294] width 12 height 12
click at [900, 590] on div at bounding box center [898, 752] width 23 height 23
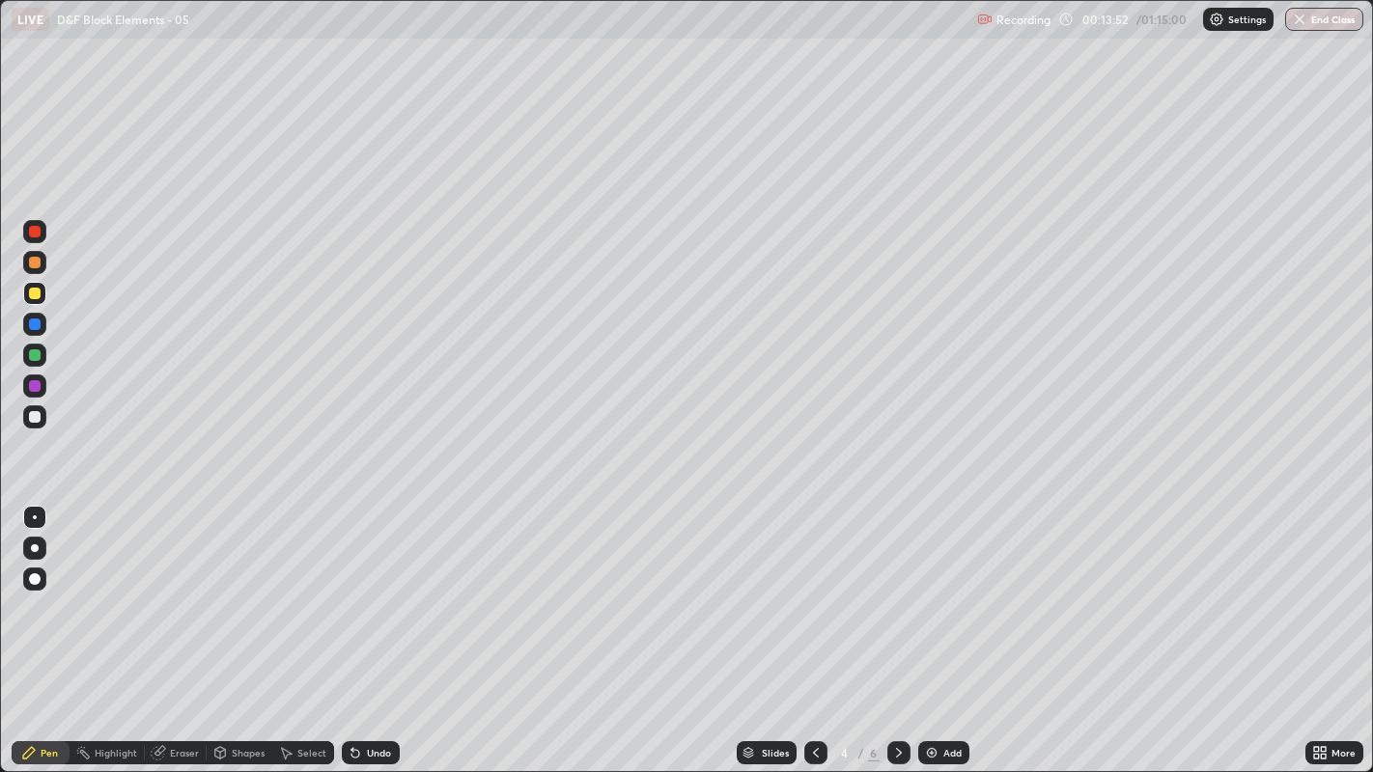
click at [896, 590] on icon at bounding box center [898, 752] width 15 height 15
click at [899, 590] on icon at bounding box center [898, 752] width 15 height 15
click at [943, 590] on div "Add" at bounding box center [952, 753] width 18 height 10
click at [837, 590] on div "7" at bounding box center [844, 753] width 19 height 12
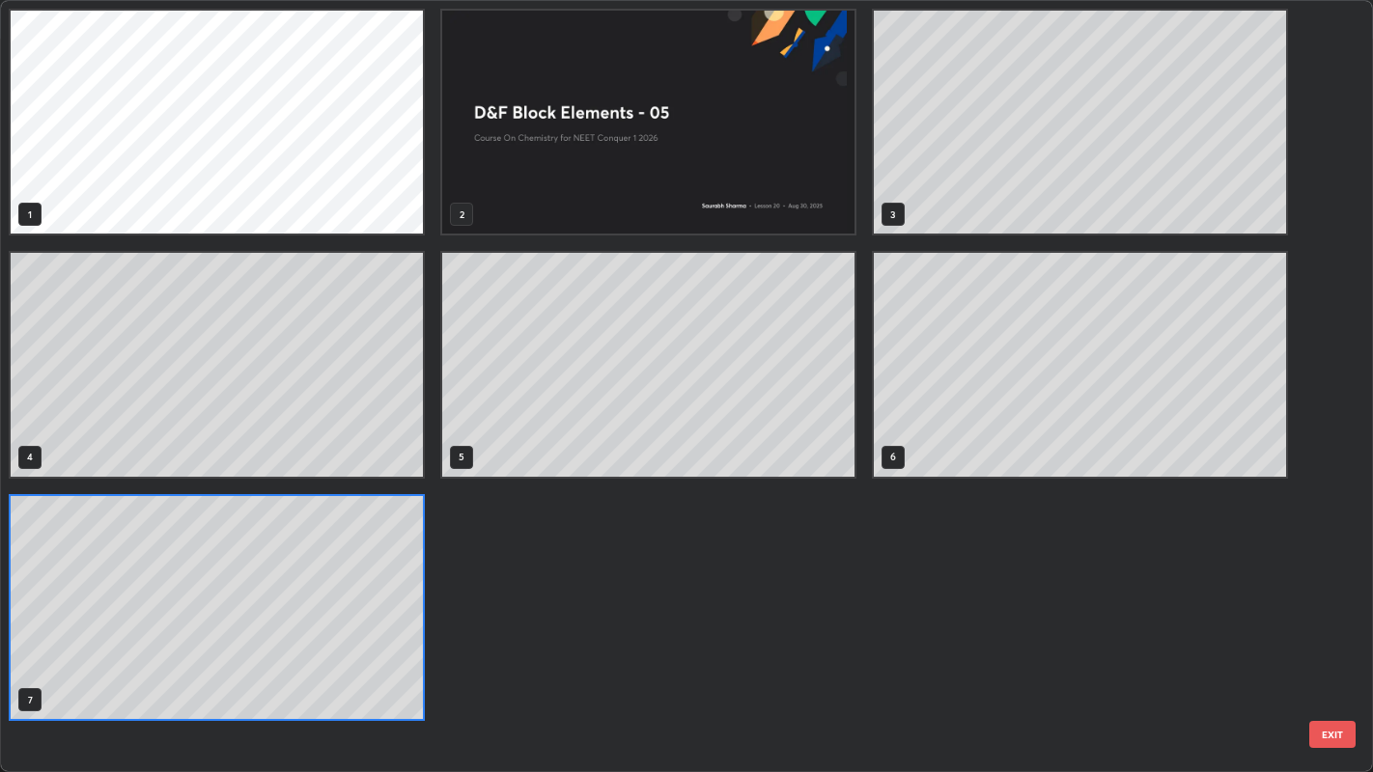
scroll to position [764, 1362]
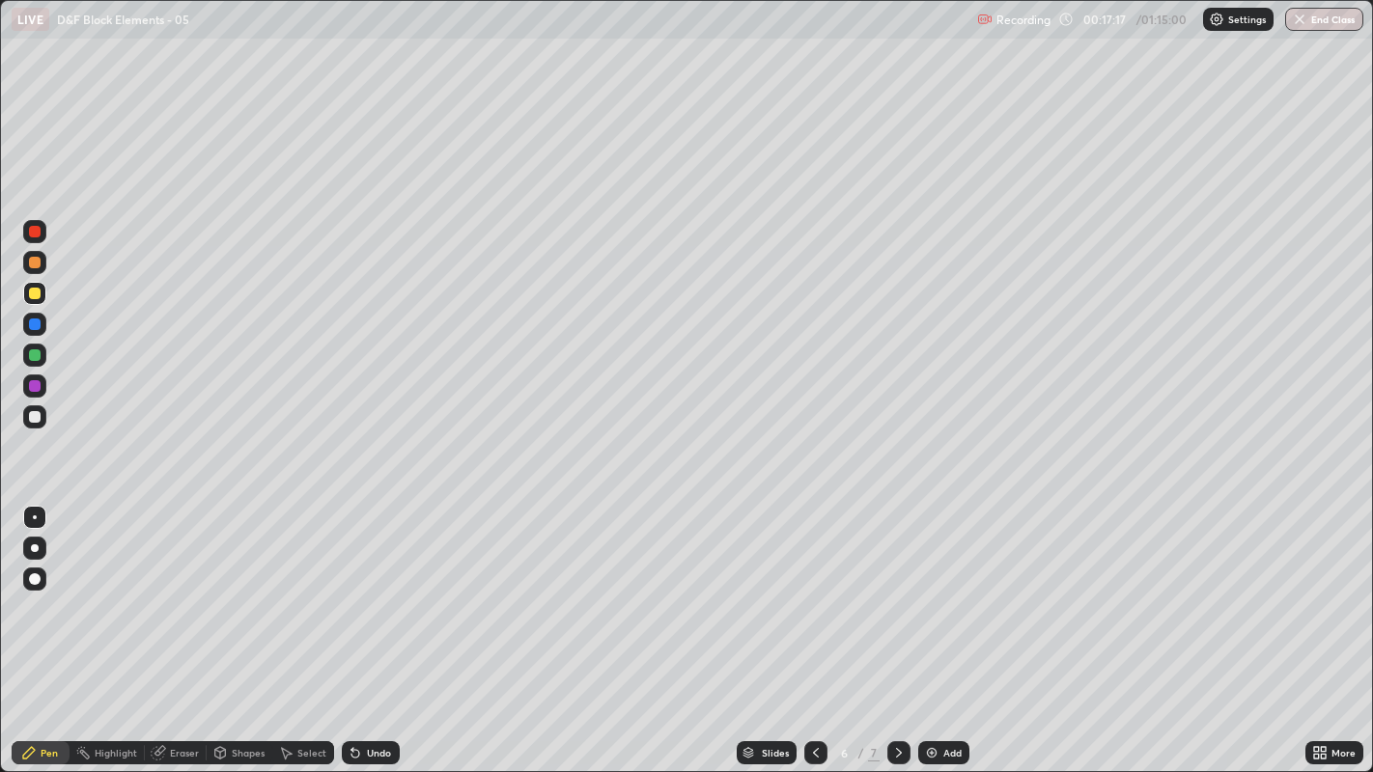
click at [907, 590] on div at bounding box center [898, 752] width 23 height 23
click at [899, 590] on icon at bounding box center [898, 752] width 15 height 15
click at [939, 590] on div "Add" at bounding box center [943, 752] width 51 height 23
click at [36, 415] on div at bounding box center [35, 417] width 12 height 12
click at [33, 291] on div at bounding box center [35, 294] width 12 height 12
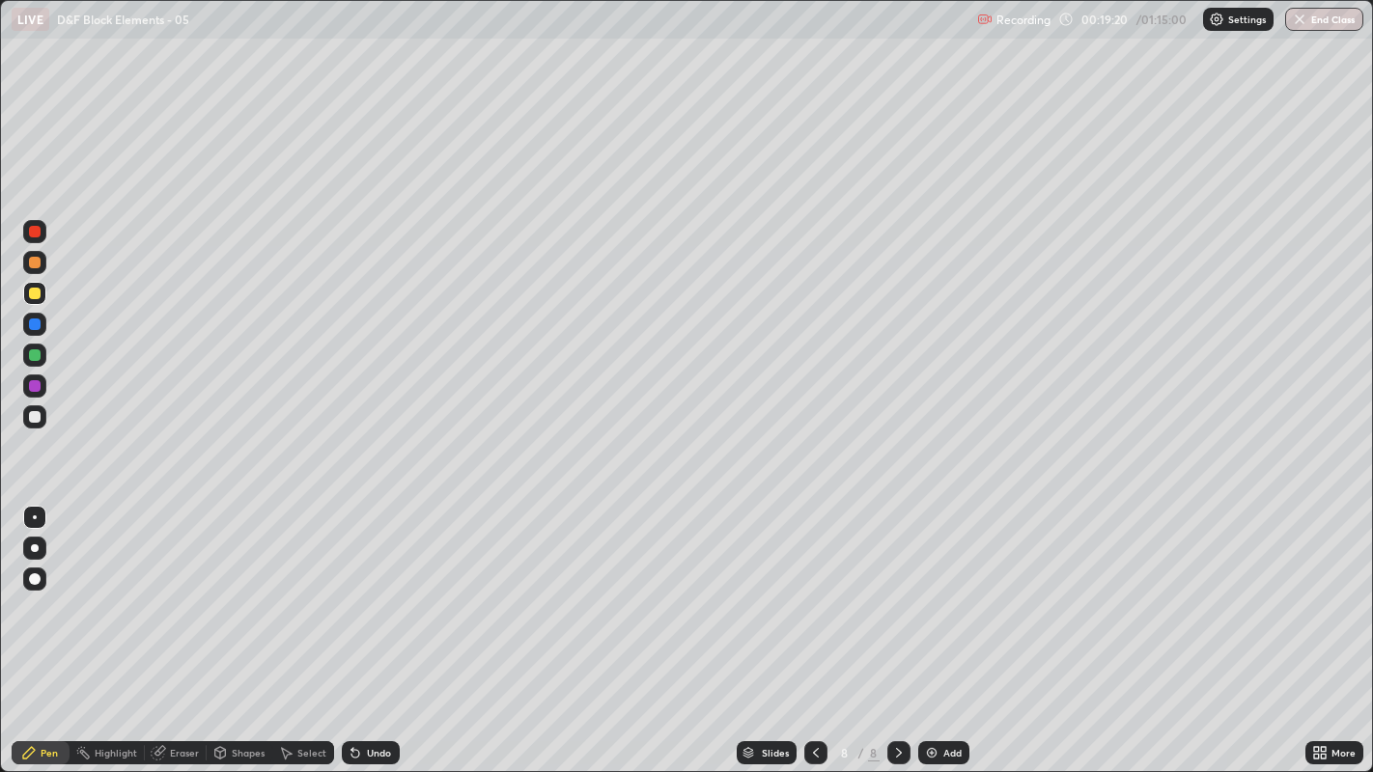
click at [297, 590] on div "Select" at bounding box center [311, 753] width 29 height 10
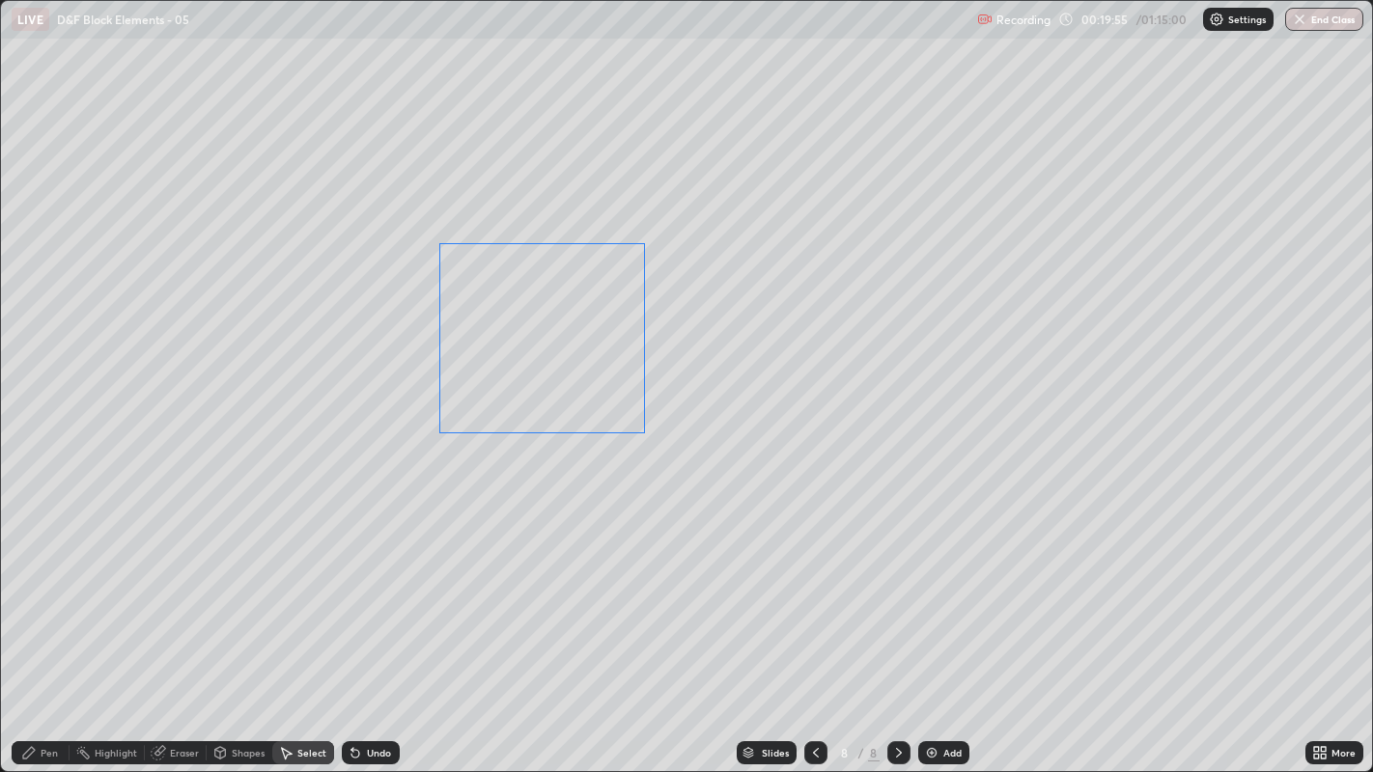
click at [521, 387] on div "0 ° Undo Copy Duplicate Duplicate to new slide Delete" at bounding box center [687, 386] width 1372 height 771
click at [624, 385] on icon at bounding box center [616, 387] width 15 height 15
click at [367, 590] on div "Undo" at bounding box center [379, 753] width 24 height 10
click at [377, 590] on div "Undo" at bounding box center [379, 753] width 24 height 10
click at [374, 590] on div "Undo" at bounding box center [379, 753] width 24 height 10
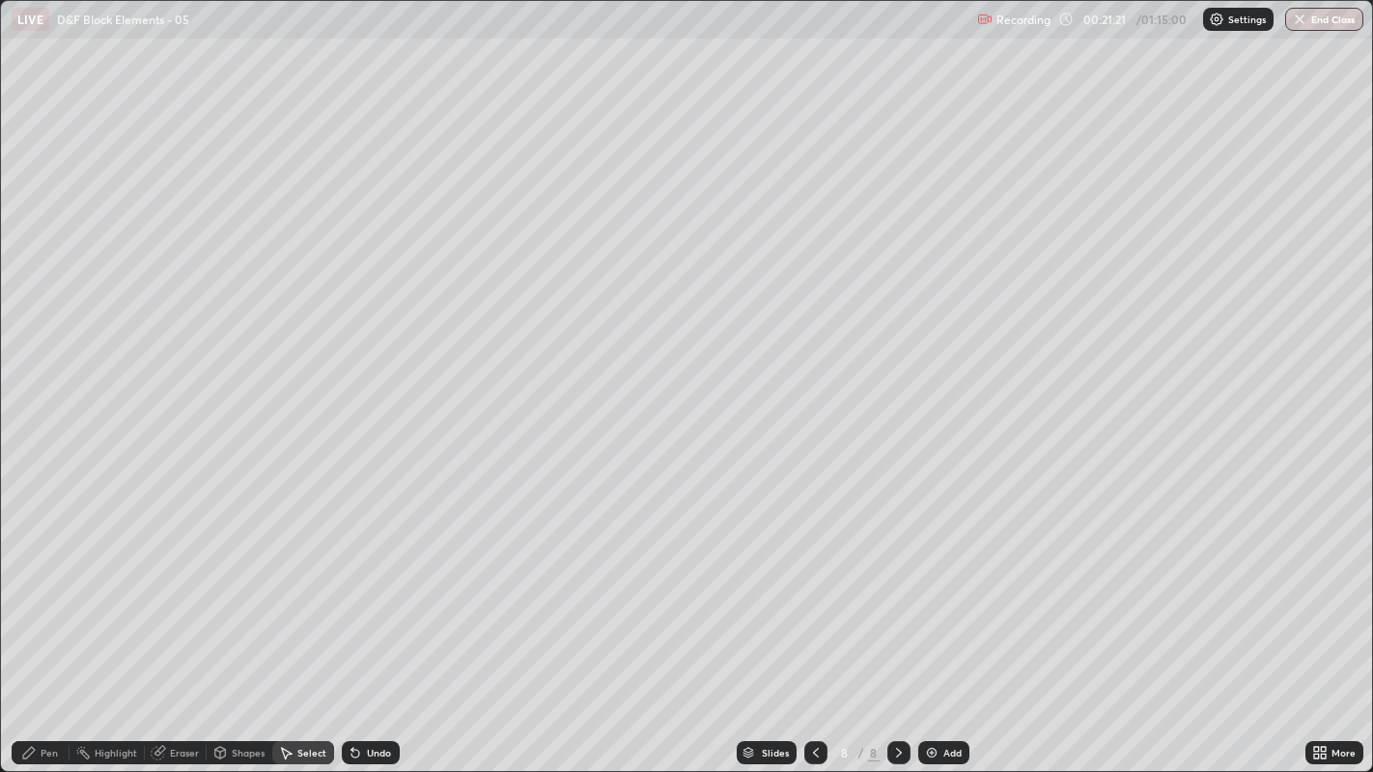
click at [378, 590] on div "Undo" at bounding box center [371, 752] width 58 height 23
click at [29, 590] on icon at bounding box center [29, 753] width 12 height 12
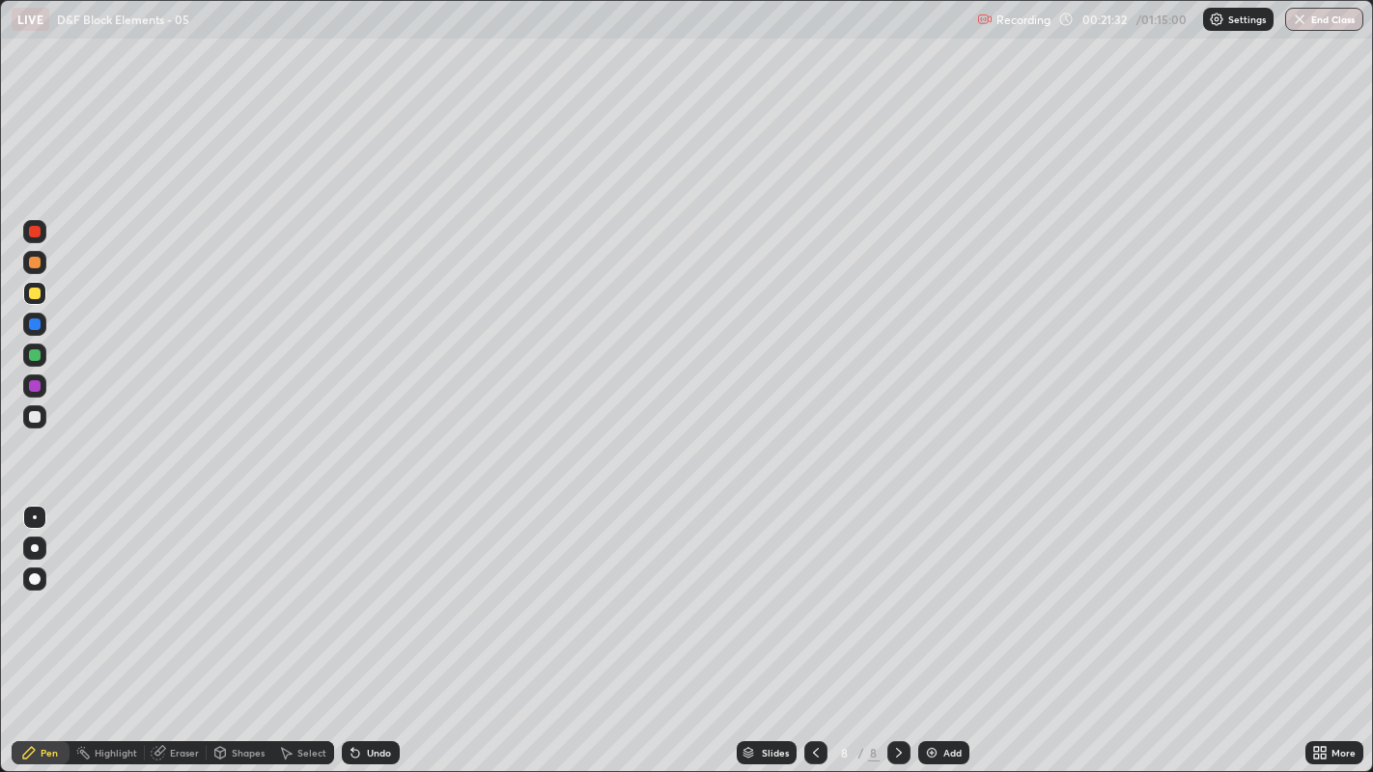
click at [42, 412] on div at bounding box center [34, 416] width 23 height 23
click at [24, 294] on div at bounding box center [34, 293] width 23 height 23
click at [962, 590] on div "Add" at bounding box center [943, 752] width 51 height 23
click at [34, 417] on div at bounding box center [35, 417] width 12 height 12
click at [290, 590] on icon at bounding box center [285, 752] width 15 height 15
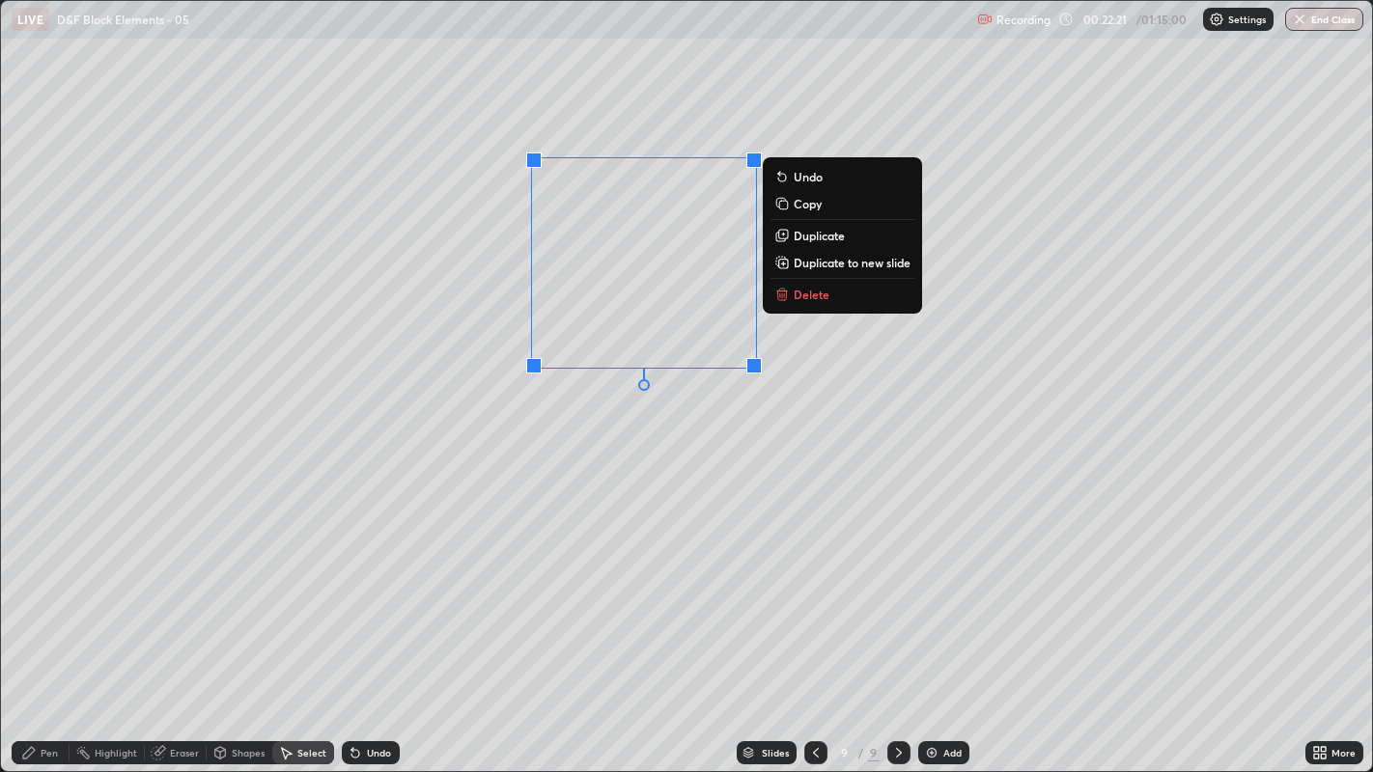
click at [629, 441] on div "0 ° Undo Copy Duplicate Duplicate to new slide Delete" at bounding box center [687, 386] width 1372 height 771
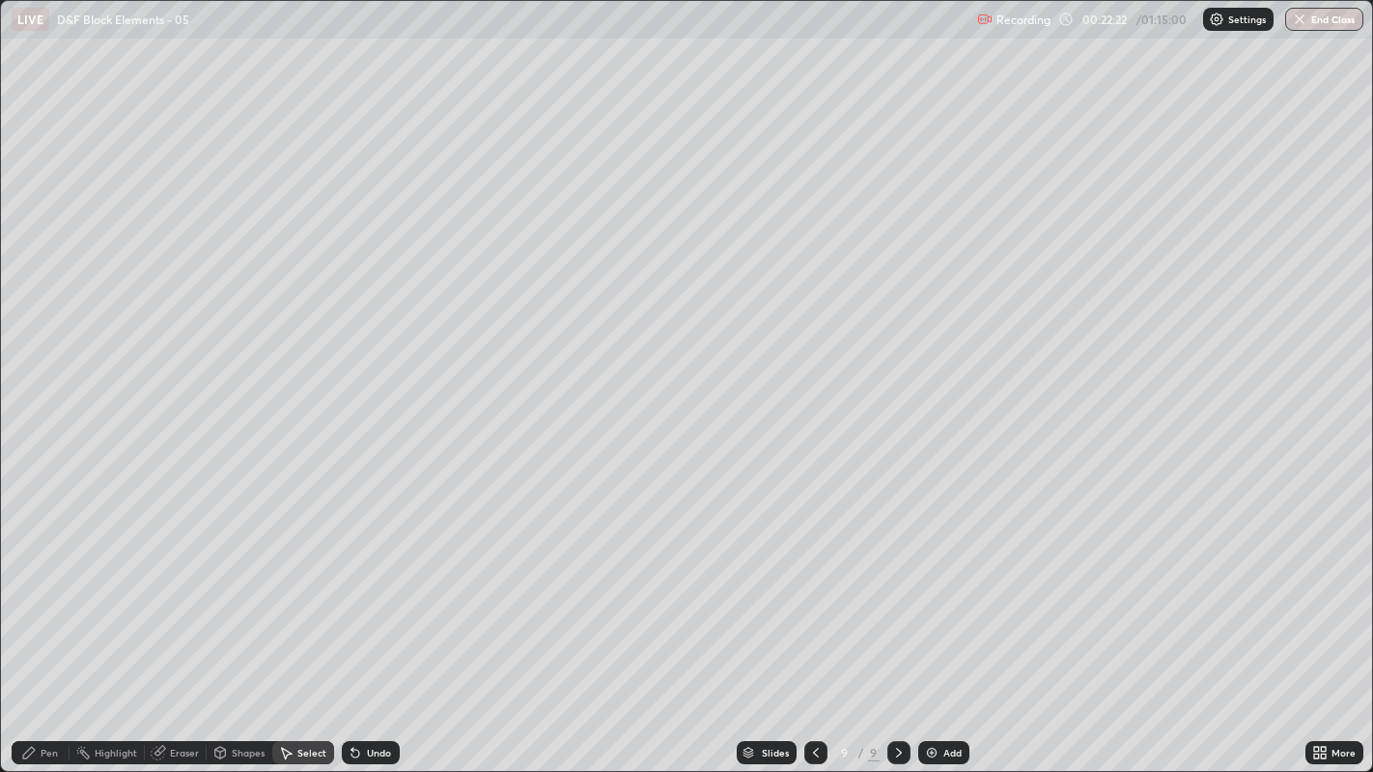
click at [48, 590] on div "Pen" at bounding box center [49, 753] width 17 height 10
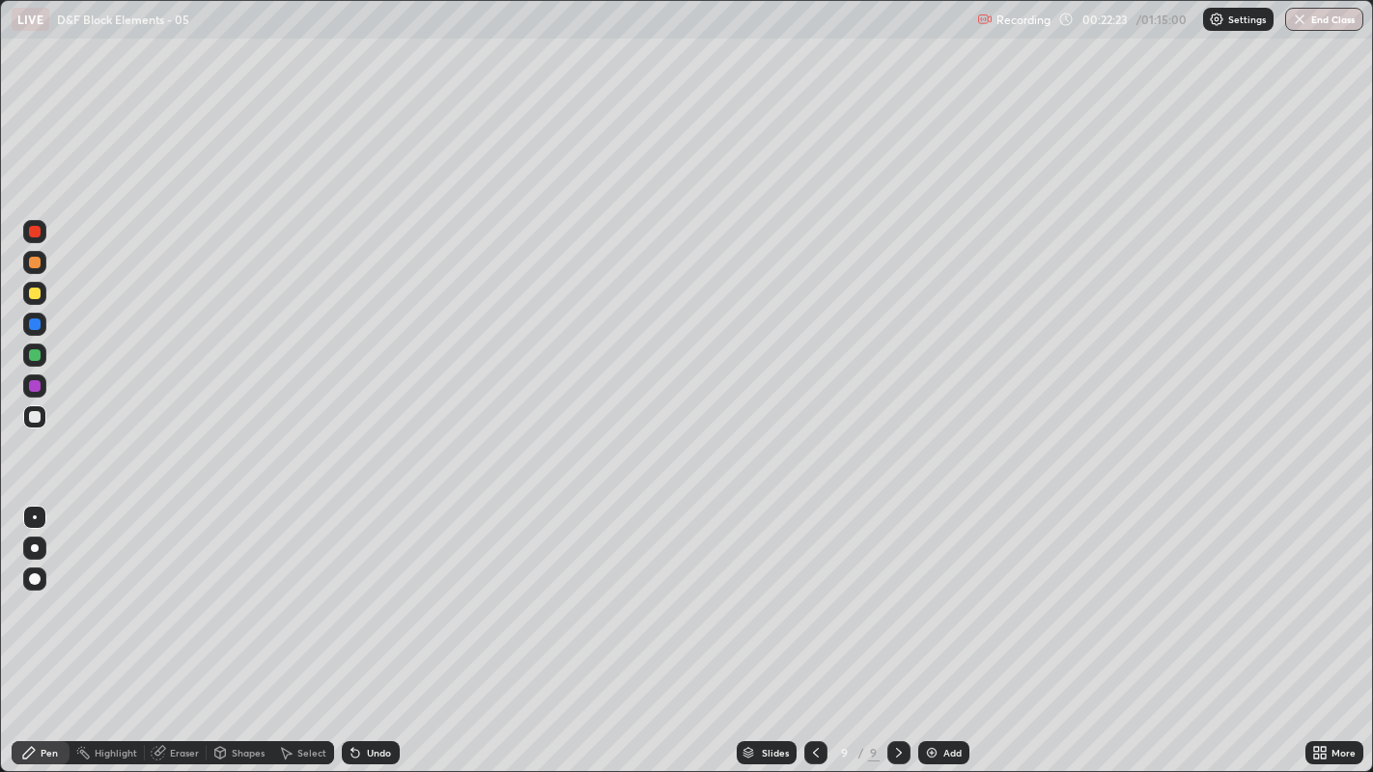
click at [34, 291] on div at bounding box center [35, 294] width 12 height 12
click at [40, 418] on div at bounding box center [35, 417] width 12 height 12
click at [297, 590] on div "Select" at bounding box center [303, 752] width 62 height 23
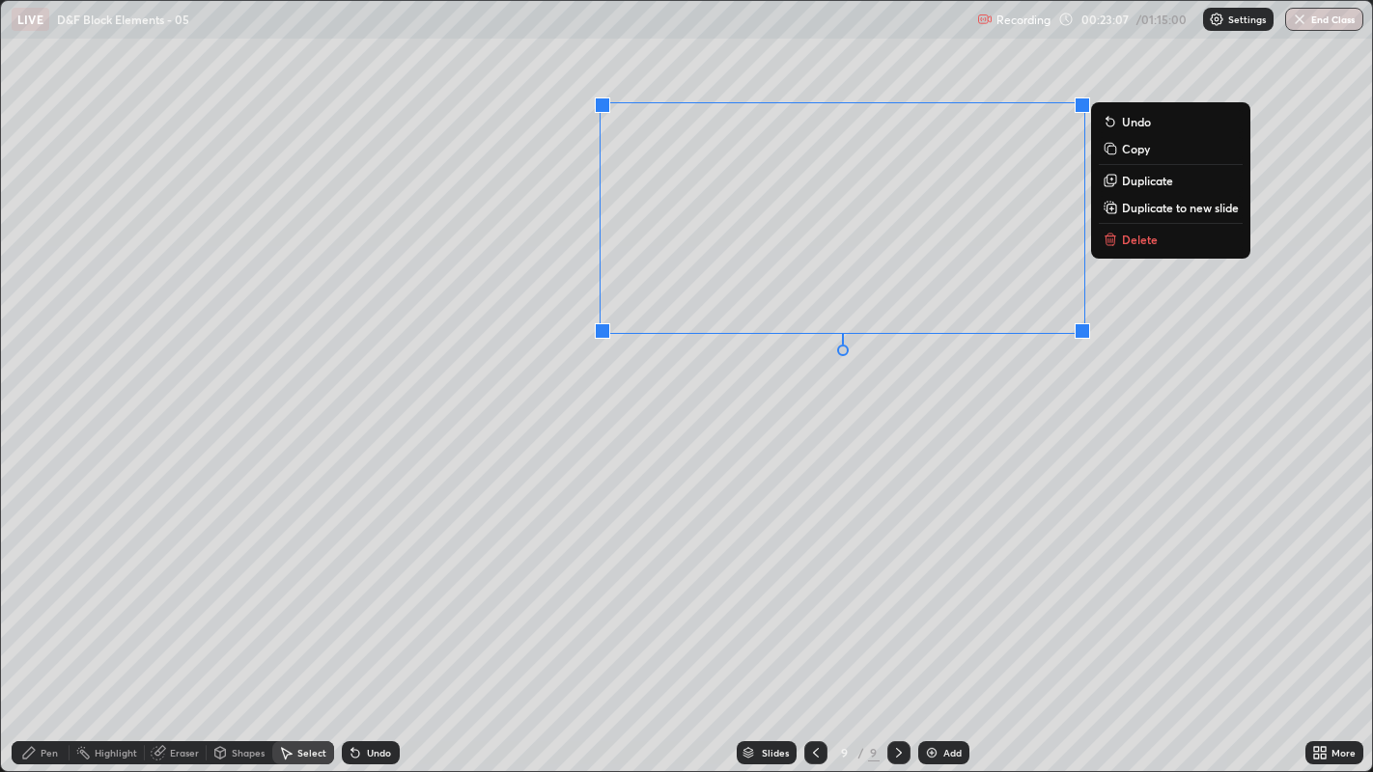
click at [853, 410] on div "0 ° Undo Copy Duplicate Duplicate to new slide Delete" at bounding box center [687, 386] width 1372 height 771
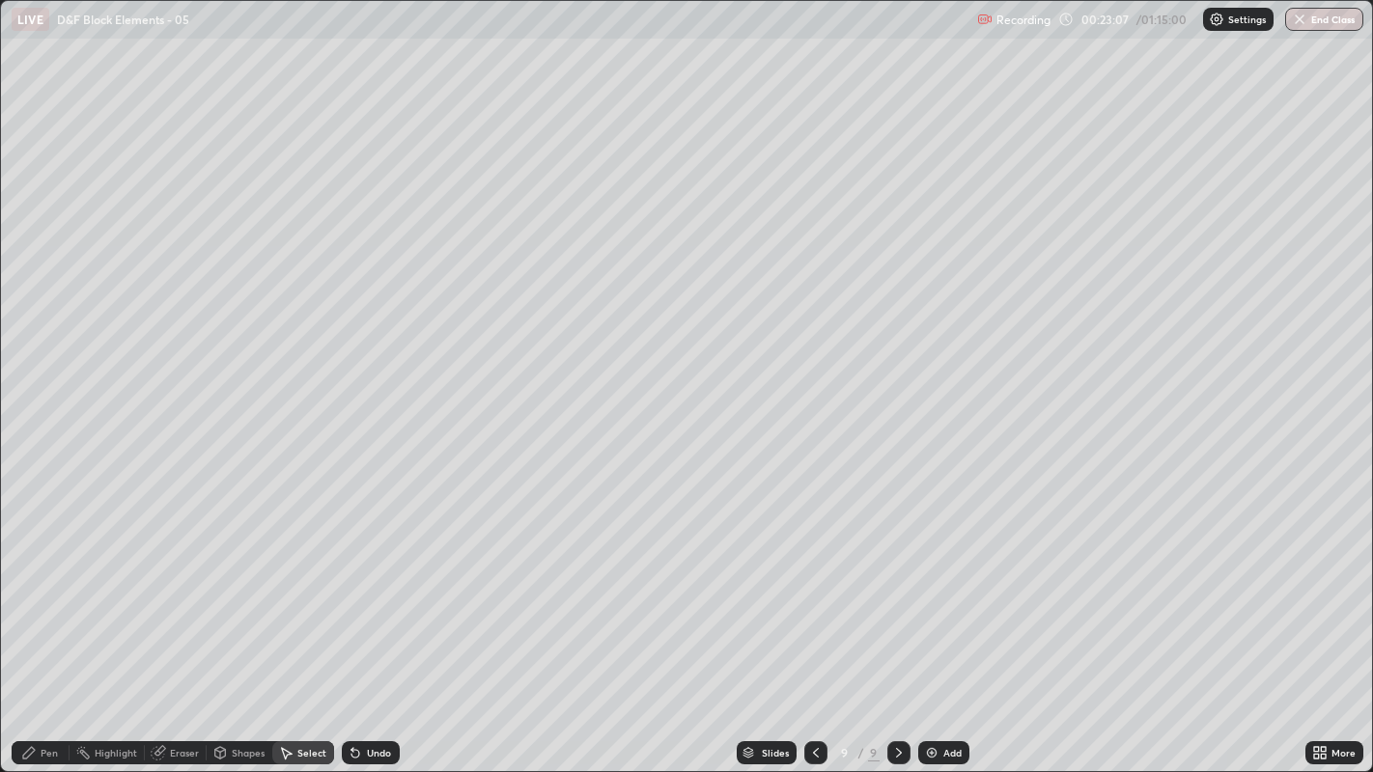
click at [60, 590] on div "Pen" at bounding box center [41, 752] width 58 height 23
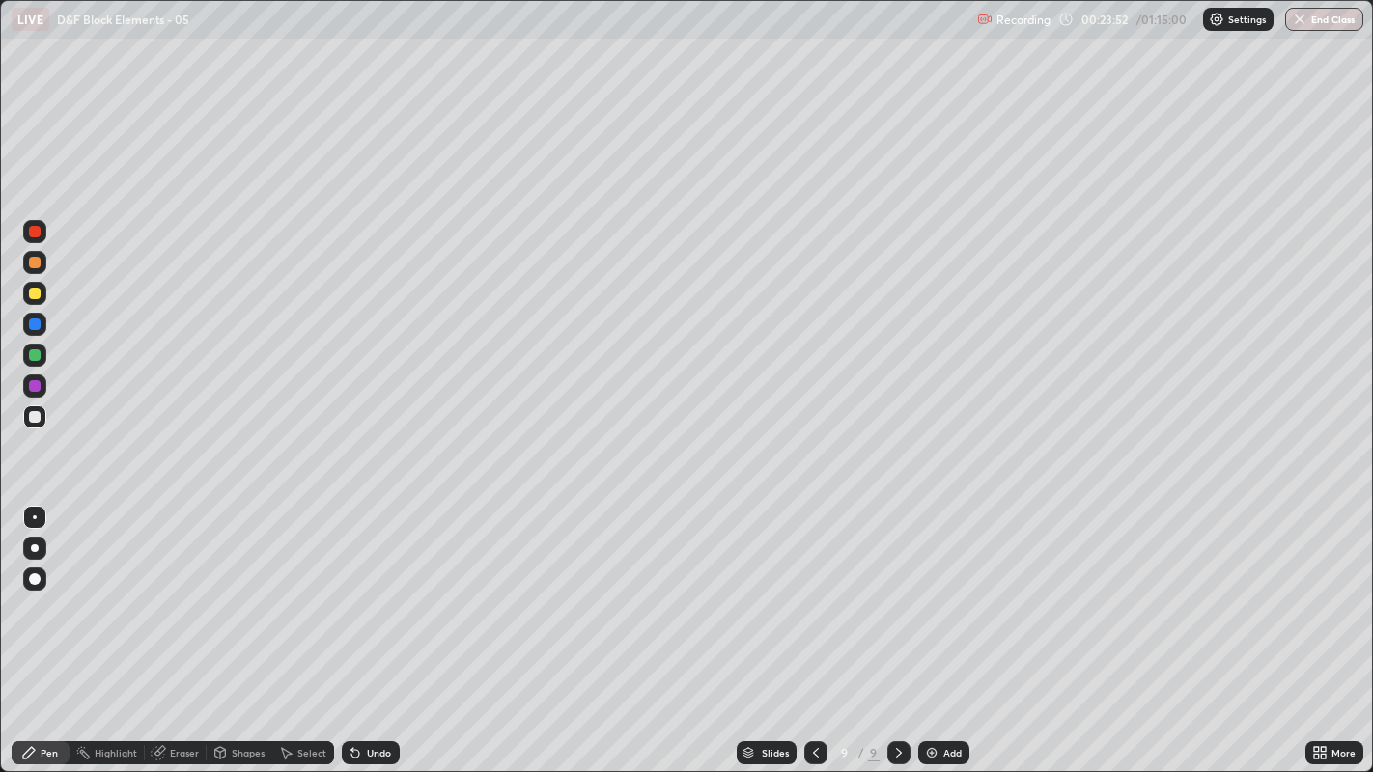
click at [35, 291] on div at bounding box center [35, 294] width 12 height 12
click at [43, 590] on div "Pen" at bounding box center [49, 753] width 17 height 10
click at [33, 416] on div at bounding box center [35, 417] width 12 height 12
click at [838, 590] on div "9" at bounding box center [844, 753] width 19 height 12
click at [905, 590] on div at bounding box center [898, 752] width 23 height 23
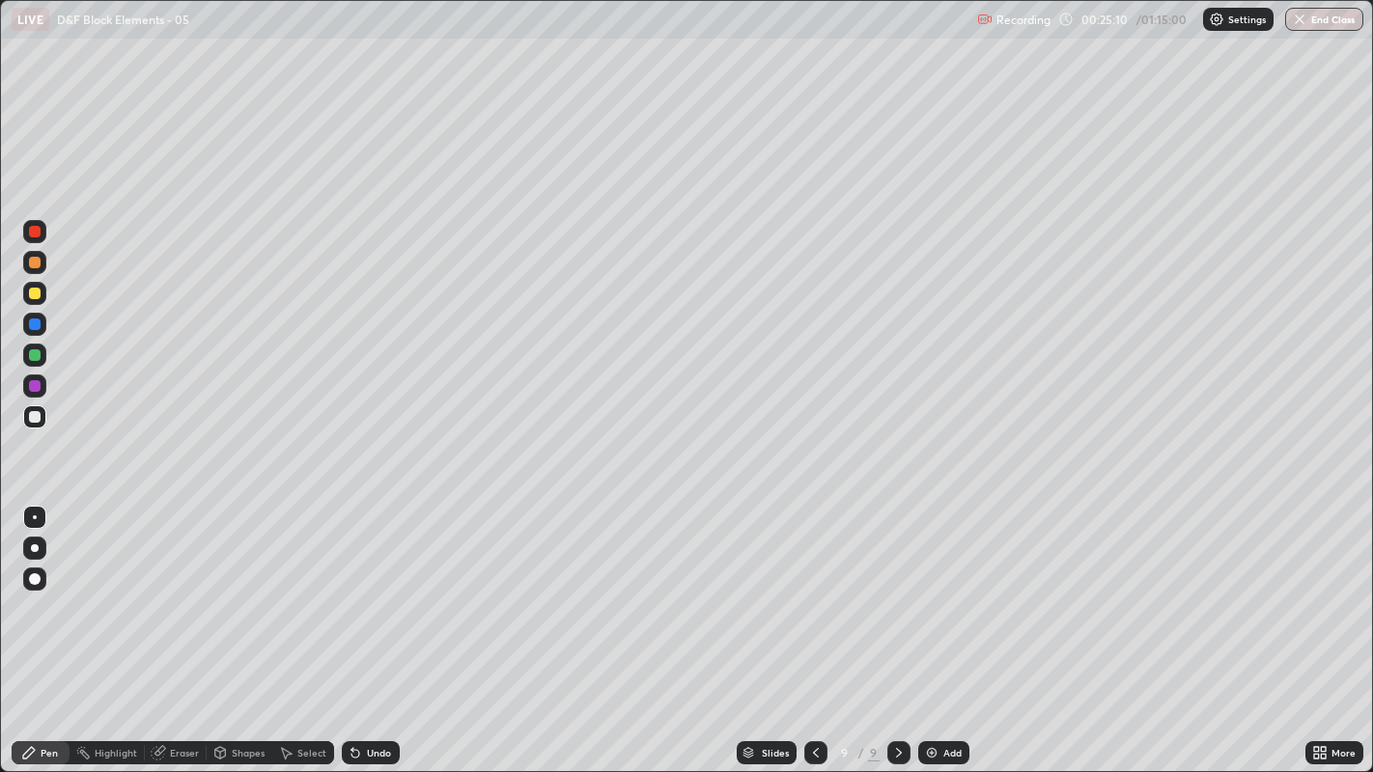
click at [958, 590] on div "Add" at bounding box center [952, 753] width 18 height 10
click at [38, 313] on div at bounding box center [34, 324] width 23 height 23
click at [35, 293] on div at bounding box center [35, 294] width 12 height 12
click at [40, 416] on div at bounding box center [35, 417] width 12 height 12
click at [818, 590] on div at bounding box center [814, 753] width 23 height 39
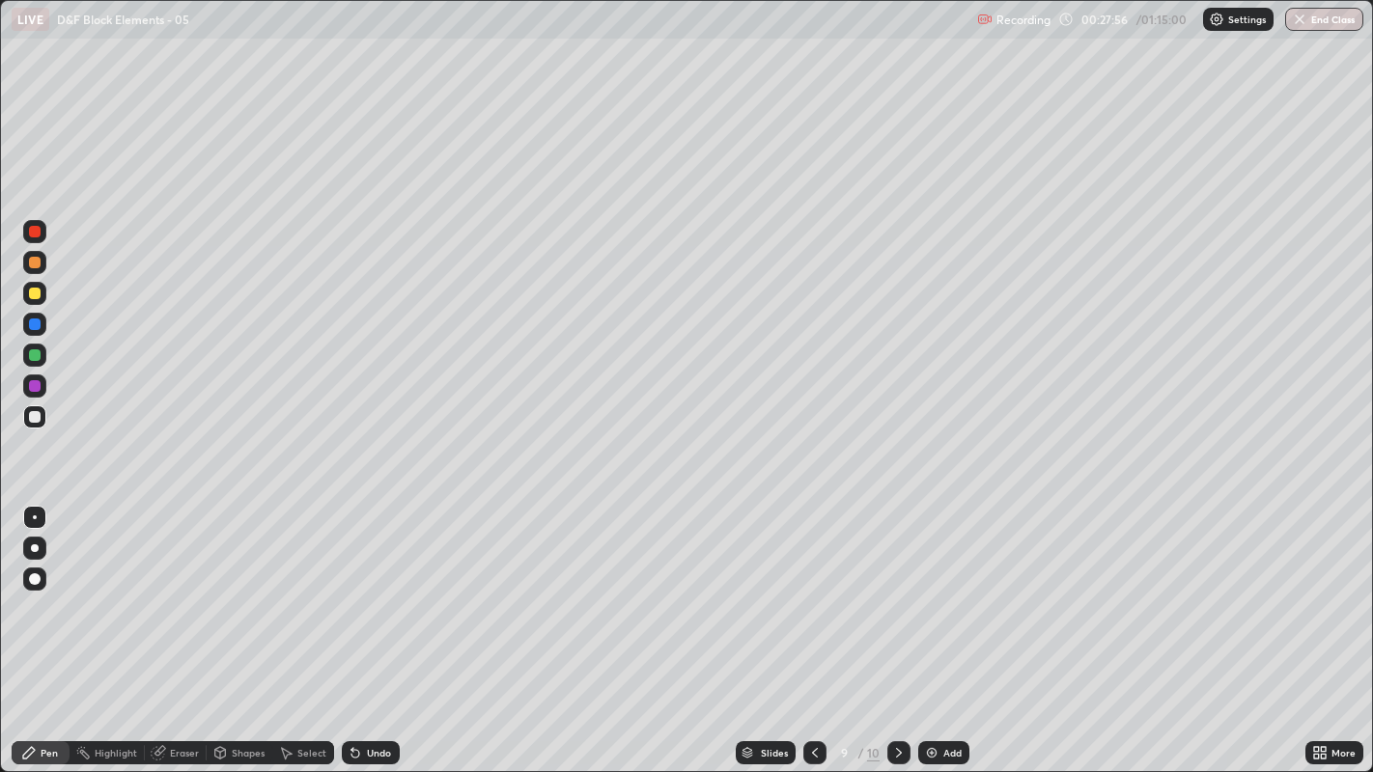
click at [813, 590] on icon at bounding box center [814, 752] width 15 height 15
click at [811, 590] on icon at bounding box center [814, 752] width 15 height 15
click at [816, 590] on icon at bounding box center [814, 752] width 15 height 15
click at [813, 590] on icon at bounding box center [814, 752] width 15 height 15
click at [818, 590] on div at bounding box center [814, 752] width 23 height 23
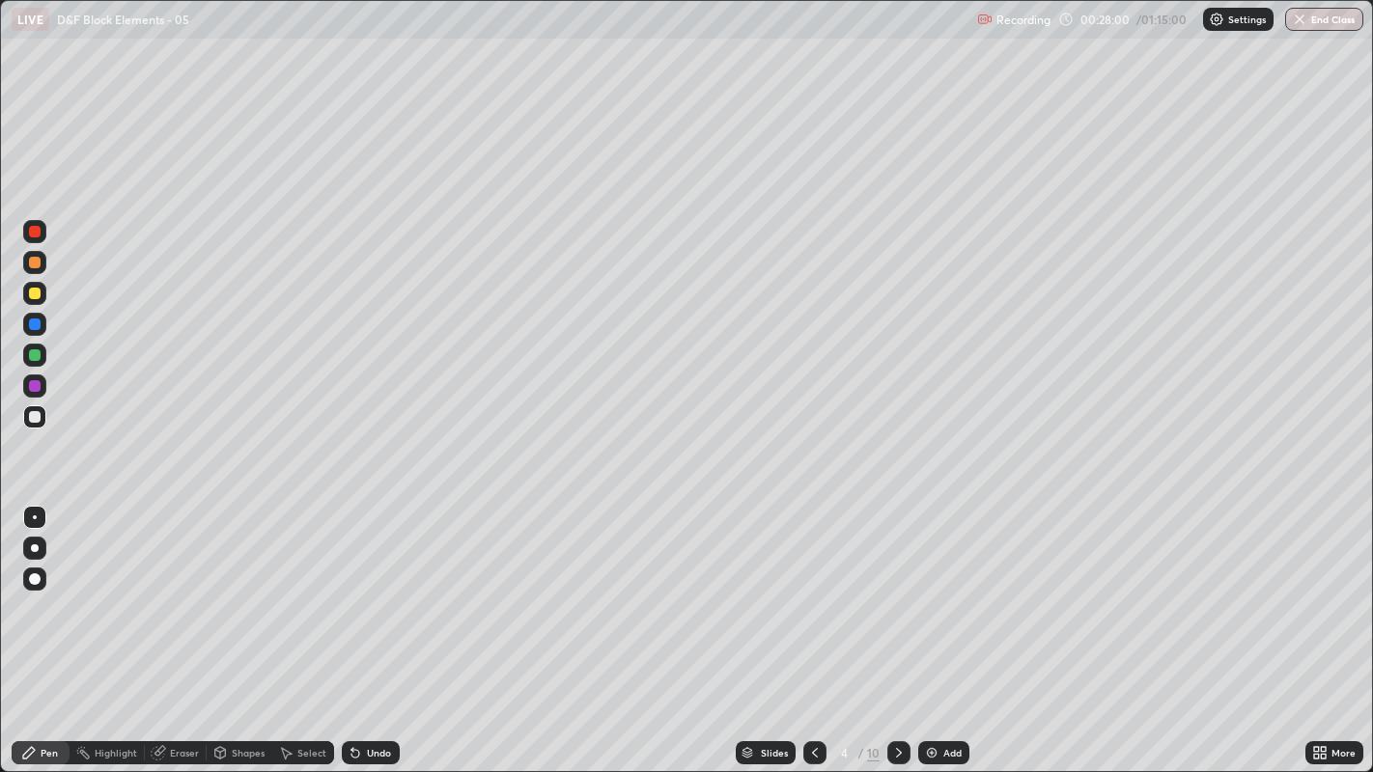
click at [813, 590] on icon at bounding box center [814, 752] width 15 height 15
click at [811, 590] on icon at bounding box center [814, 752] width 15 height 15
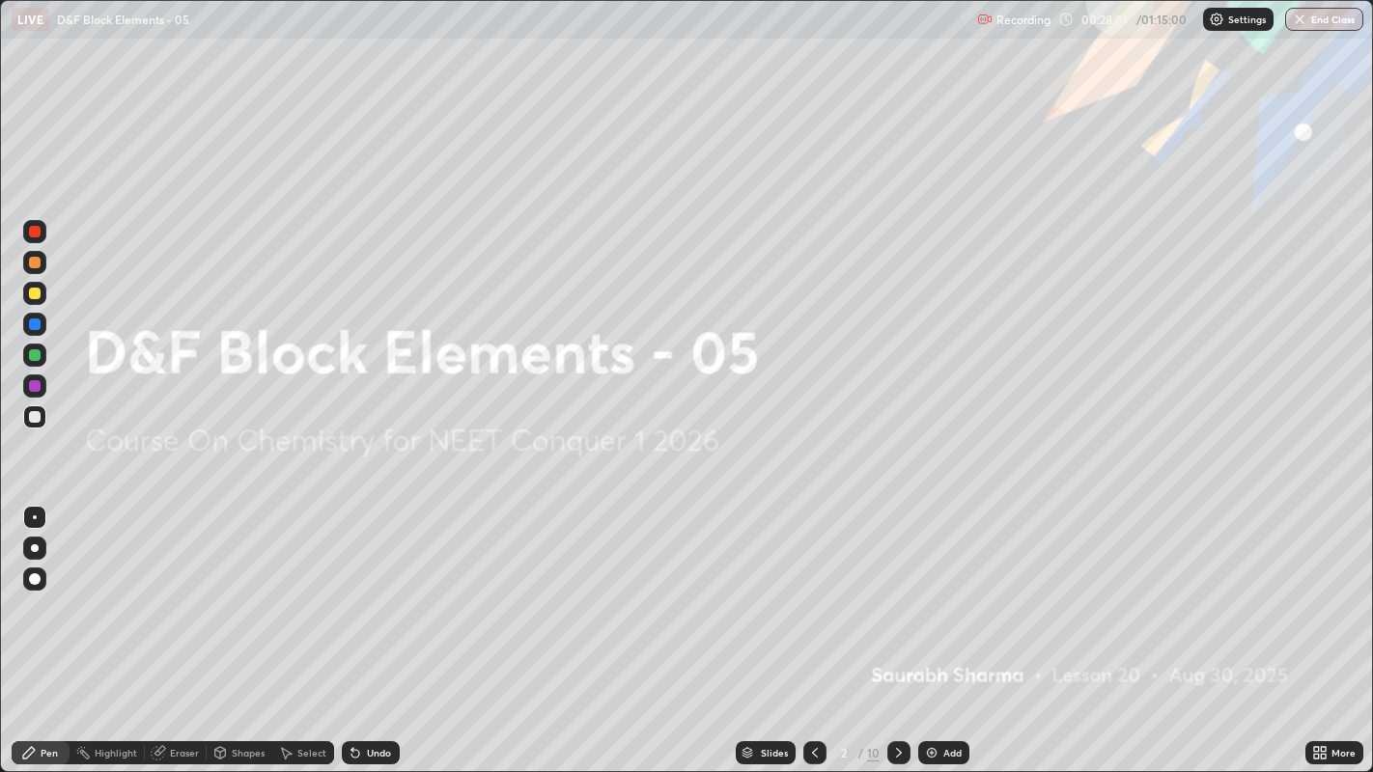
click at [897, 590] on icon at bounding box center [898, 752] width 15 height 15
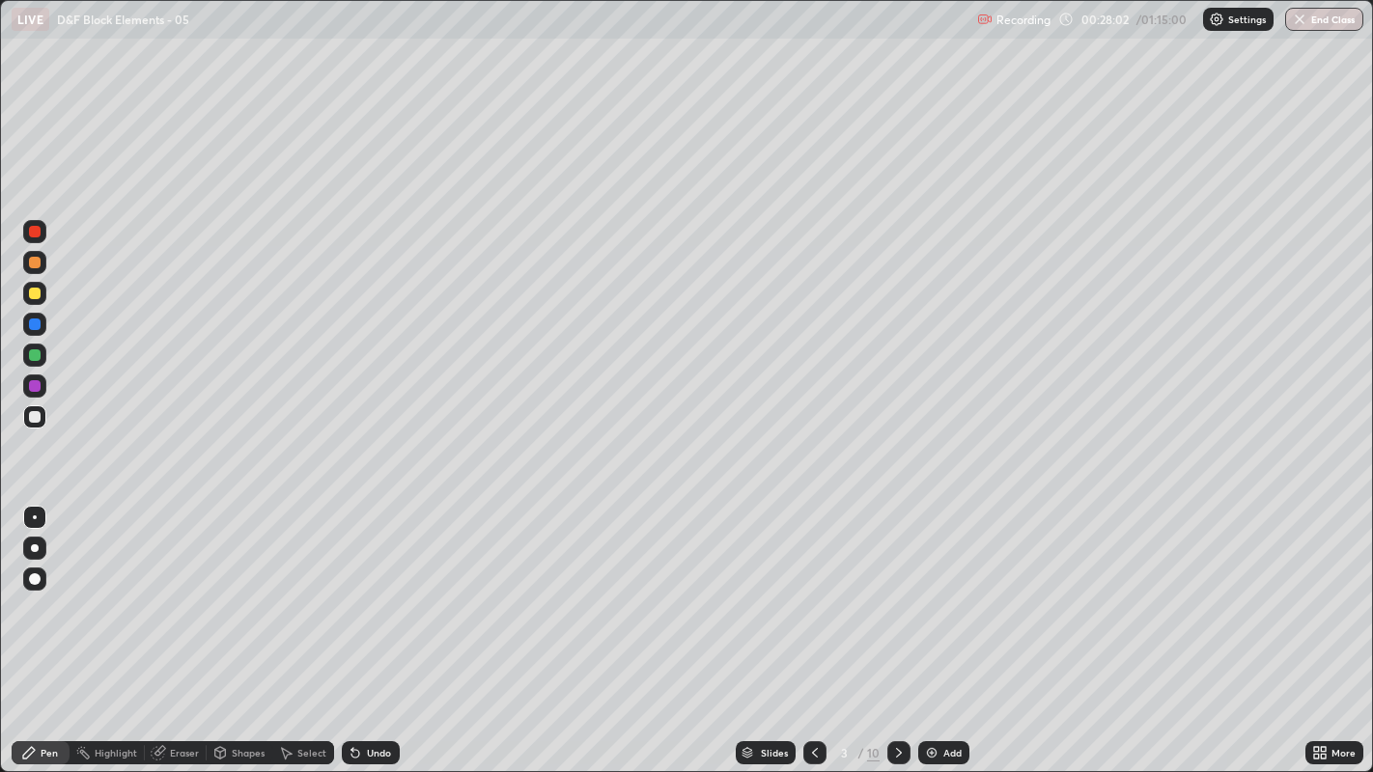
click at [43, 304] on div at bounding box center [34, 293] width 23 height 31
click at [895, 590] on icon at bounding box center [898, 752] width 15 height 15
click at [893, 590] on icon at bounding box center [898, 752] width 15 height 15
click at [894, 590] on icon at bounding box center [898, 752] width 15 height 15
click at [897, 590] on icon at bounding box center [898, 752] width 15 height 15
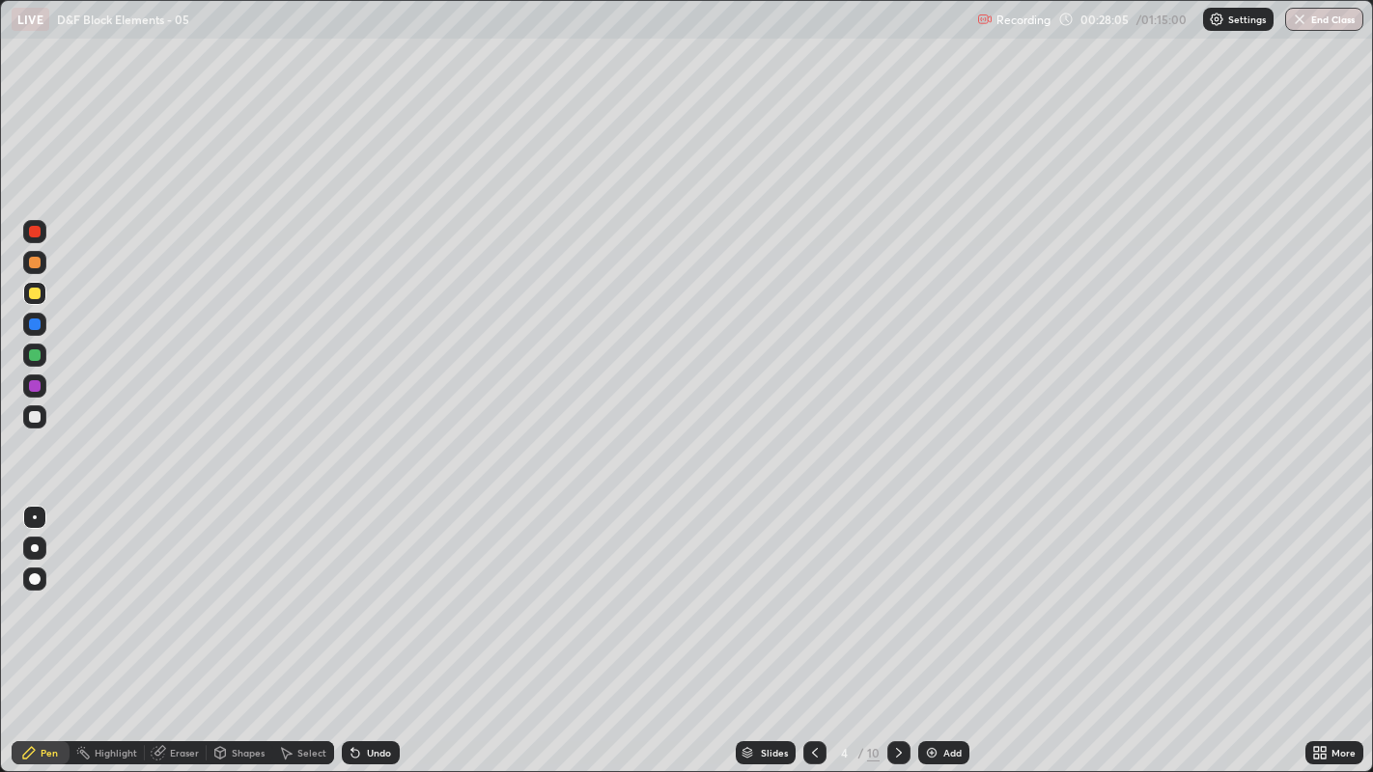
click at [897, 590] on icon at bounding box center [898, 752] width 15 height 15
click at [900, 590] on icon at bounding box center [898, 752] width 15 height 15
click at [898, 590] on icon at bounding box center [898, 752] width 15 height 15
click at [937, 590] on img at bounding box center [931, 752] width 15 height 15
click at [173, 590] on div "Eraser" at bounding box center [184, 753] width 29 height 10
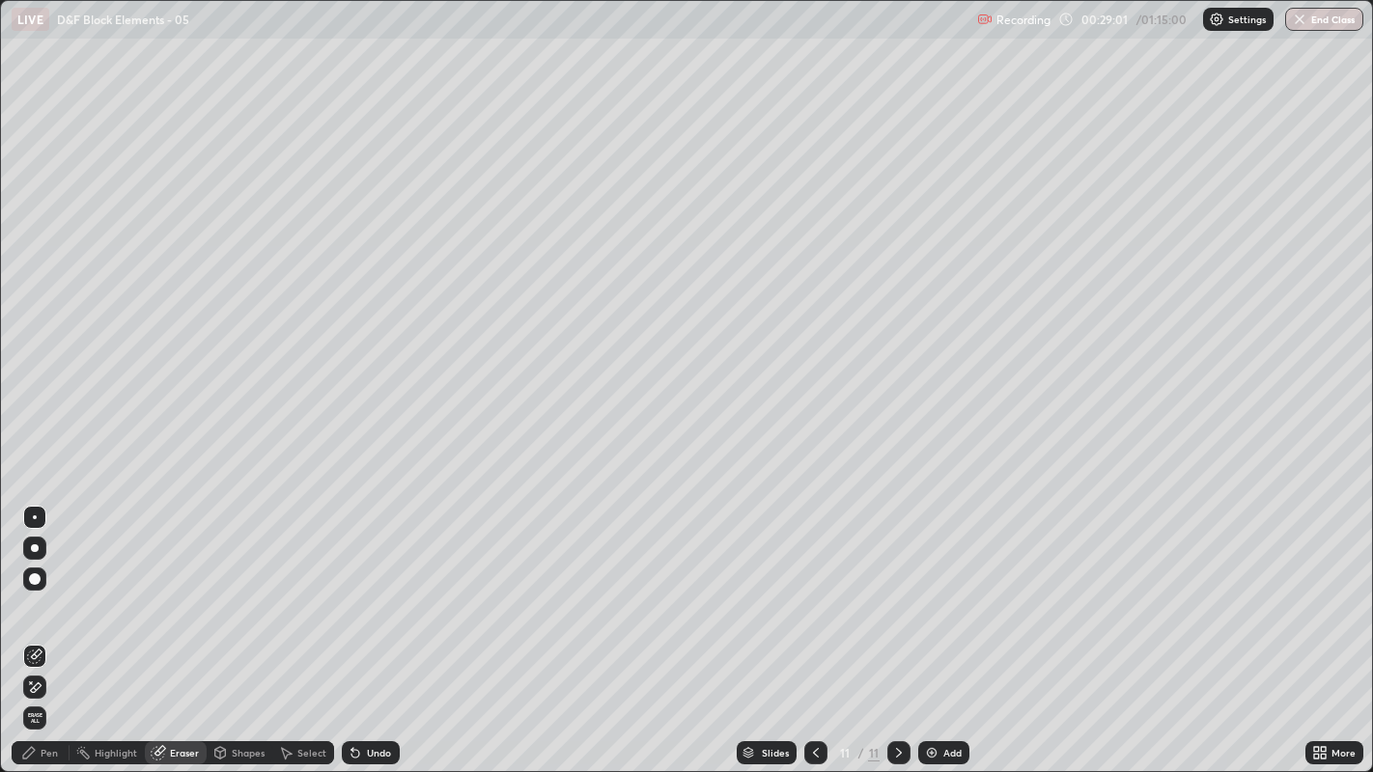
click at [48, 590] on div "Pen" at bounding box center [49, 753] width 17 height 10
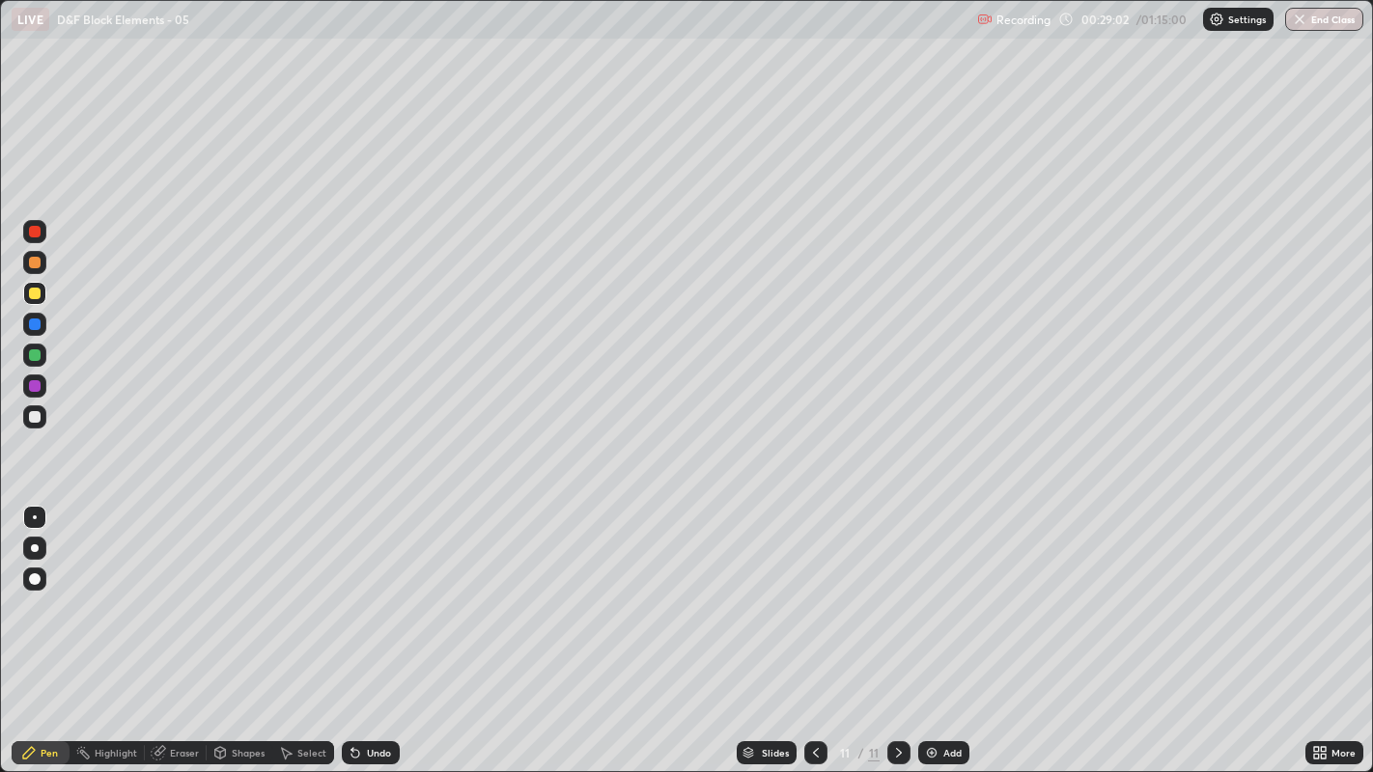
click at [38, 290] on div at bounding box center [35, 294] width 12 height 12
click at [34, 415] on div at bounding box center [35, 417] width 12 height 12
click at [353, 590] on icon at bounding box center [354, 752] width 15 height 15
click at [351, 590] on icon at bounding box center [352, 749] width 2 height 2
click at [359, 590] on div "Undo" at bounding box center [371, 752] width 58 height 23
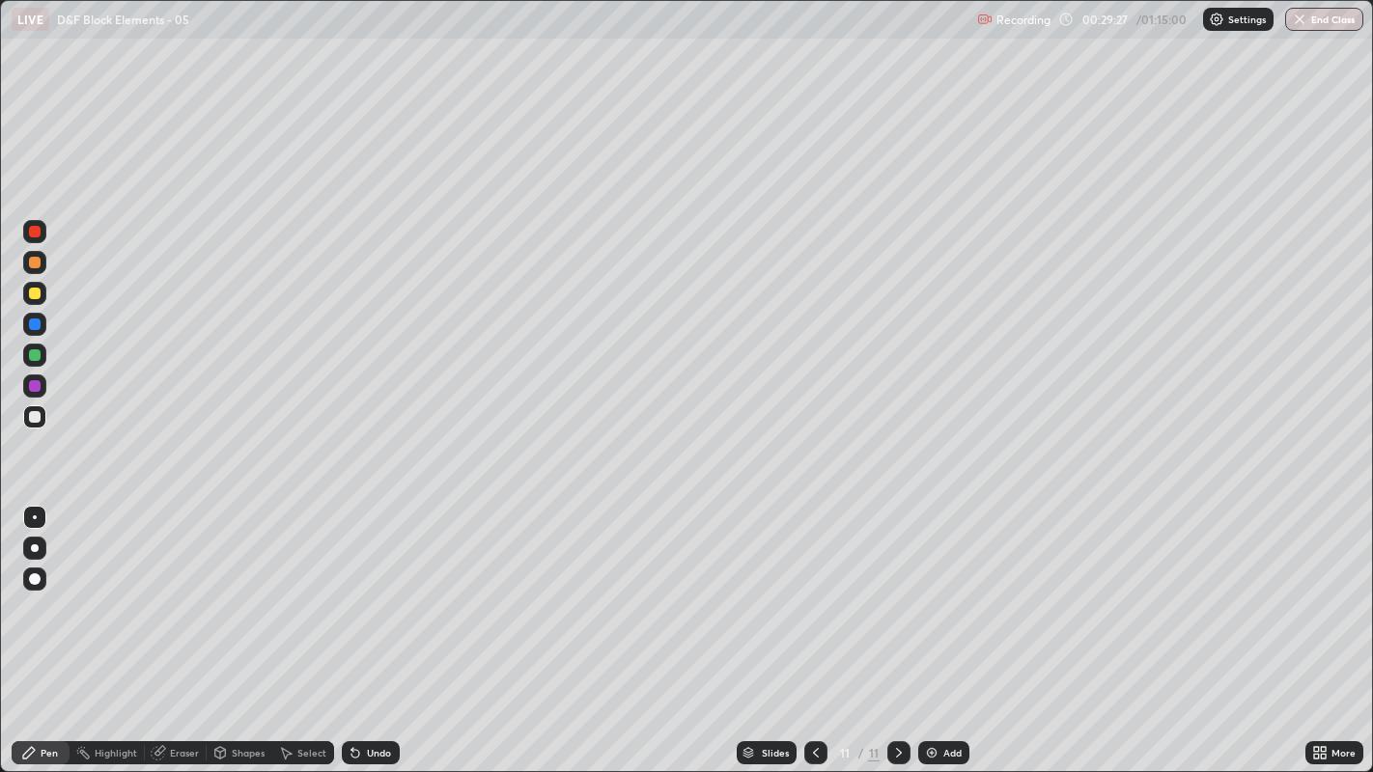
click at [31, 292] on div at bounding box center [35, 294] width 12 height 12
click at [34, 417] on div at bounding box center [35, 417] width 12 height 12
click at [245, 590] on div "Shapes" at bounding box center [248, 753] width 33 height 10
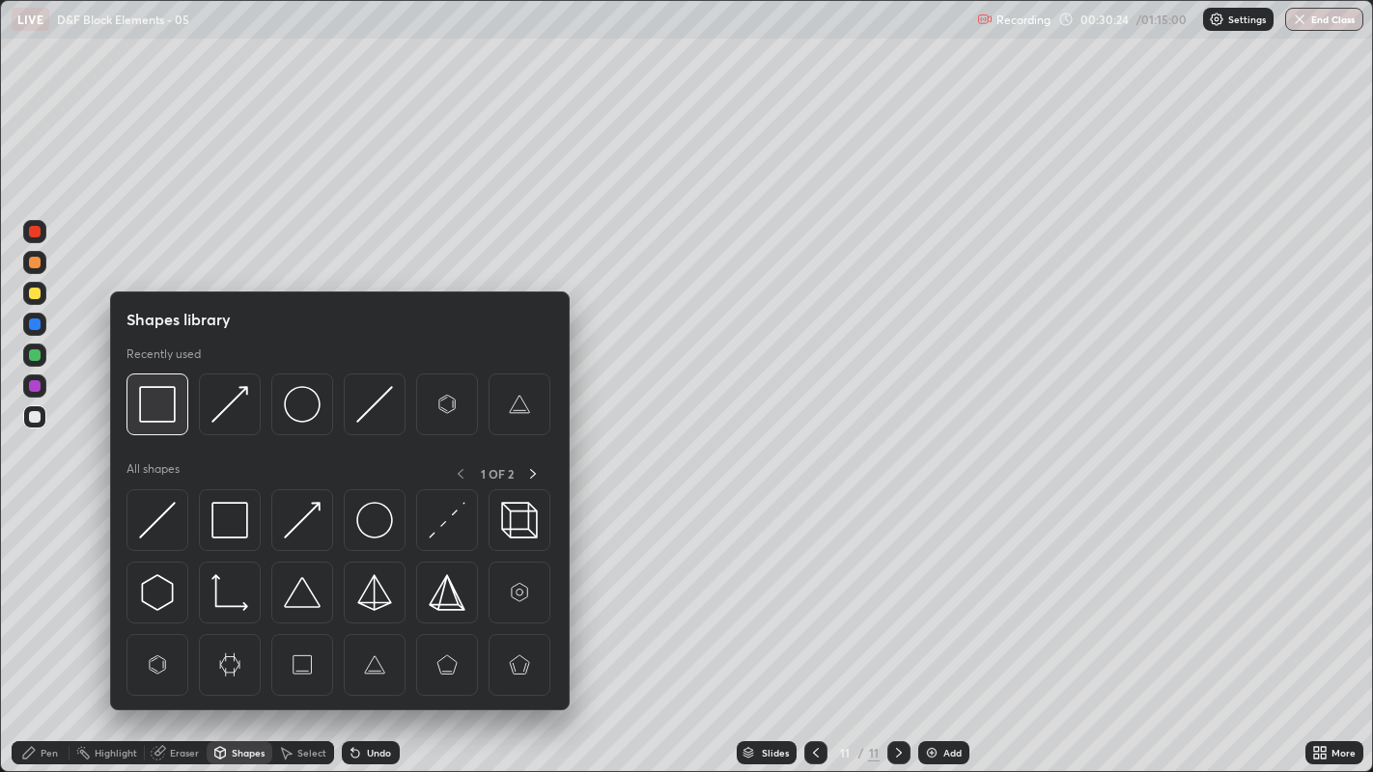
click at [162, 406] on img at bounding box center [157, 404] width 37 height 37
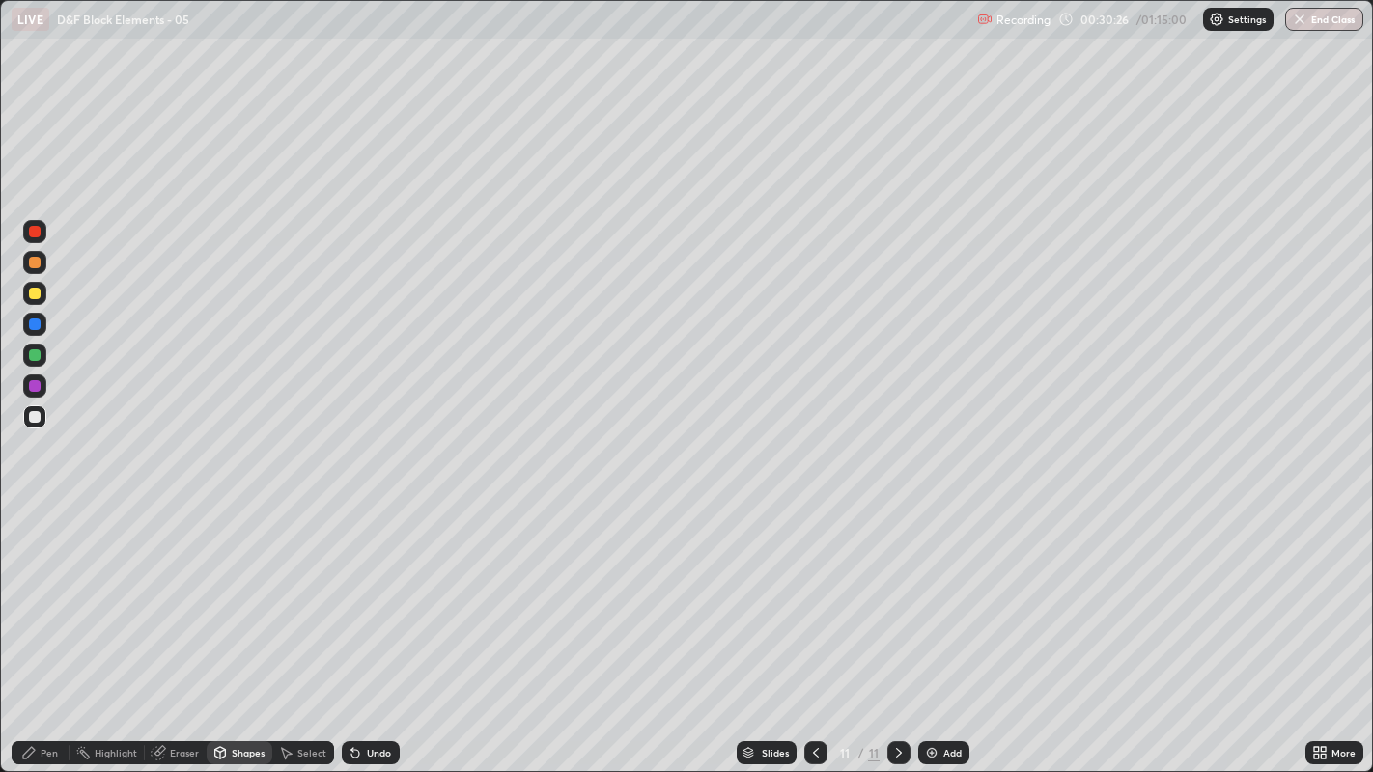
click at [39, 590] on div "Pen" at bounding box center [41, 752] width 58 height 23
click at [388, 590] on div "Undo" at bounding box center [379, 753] width 24 height 10
click at [376, 590] on div "Undo" at bounding box center [379, 753] width 24 height 10
click at [380, 590] on div "Undo" at bounding box center [379, 753] width 24 height 10
click at [36, 288] on div at bounding box center [35, 294] width 12 height 12
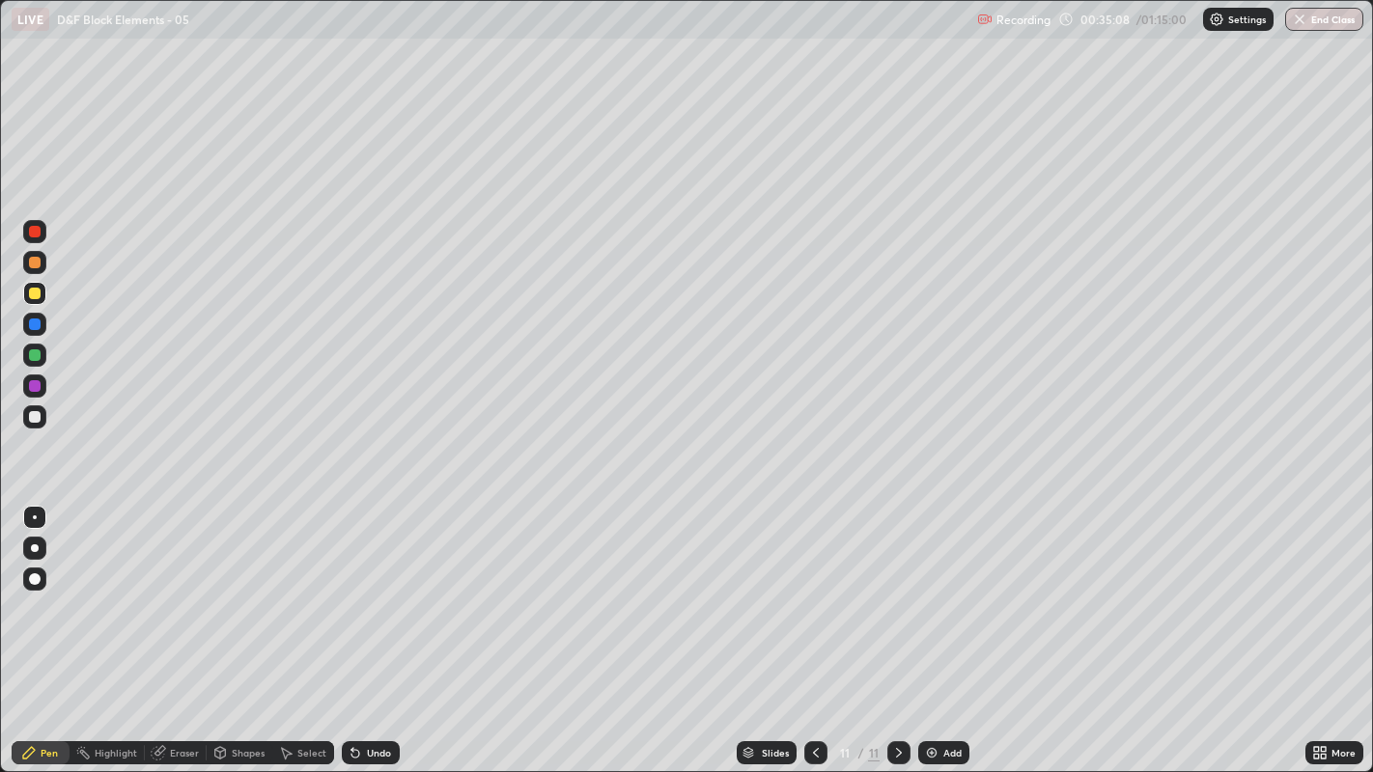
click at [370, 590] on div "Undo" at bounding box center [379, 753] width 24 height 10
click at [362, 590] on div "Undo" at bounding box center [371, 752] width 58 height 23
click at [374, 590] on div "Undo" at bounding box center [379, 753] width 24 height 10
click at [378, 590] on div "Undo" at bounding box center [379, 753] width 24 height 10
click at [1313, 590] on div "More" at bounding box center [1334, 753] width 58 height 39
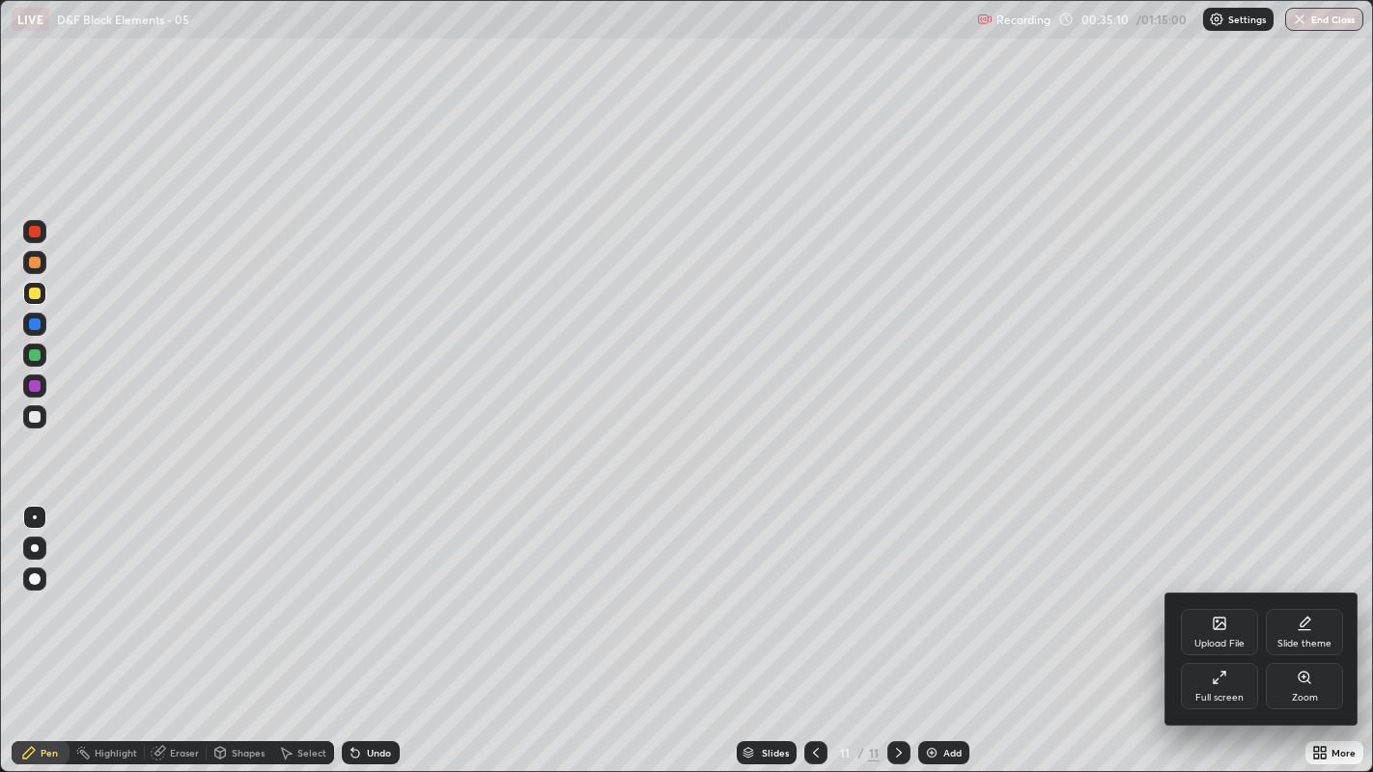
click at [1253, 590] on div "Full screen" at bounding box center [1218, 686] width 77 height 46
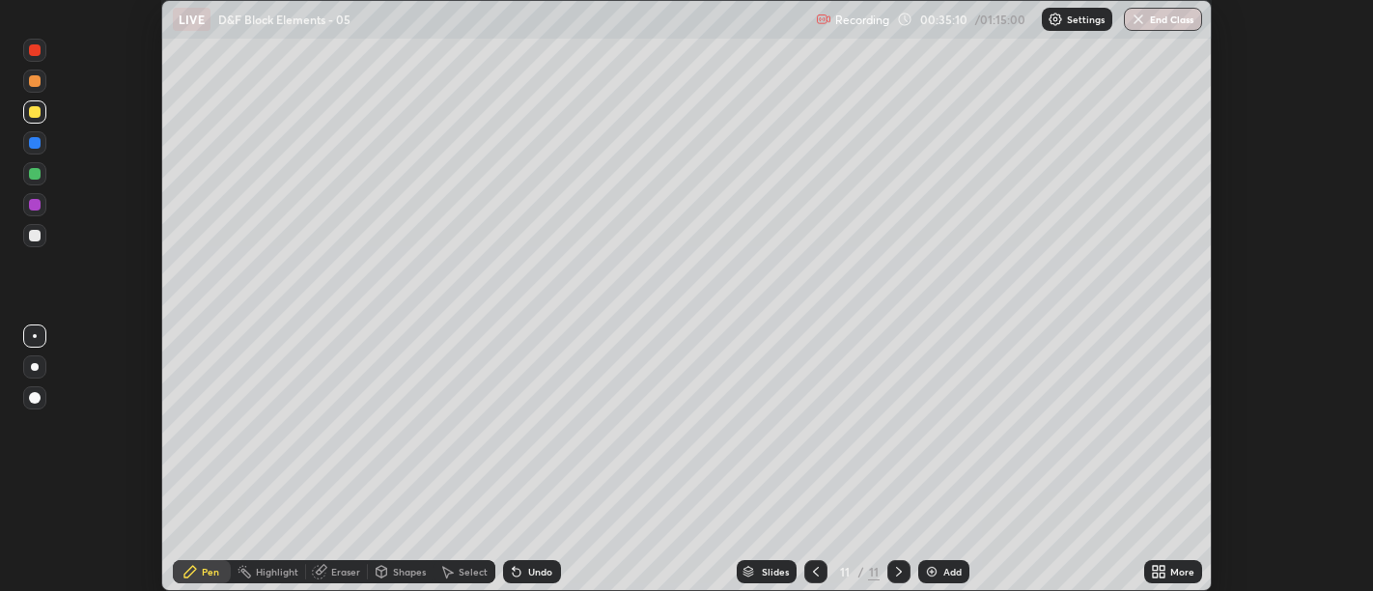
scroll to position [95928, 95147]
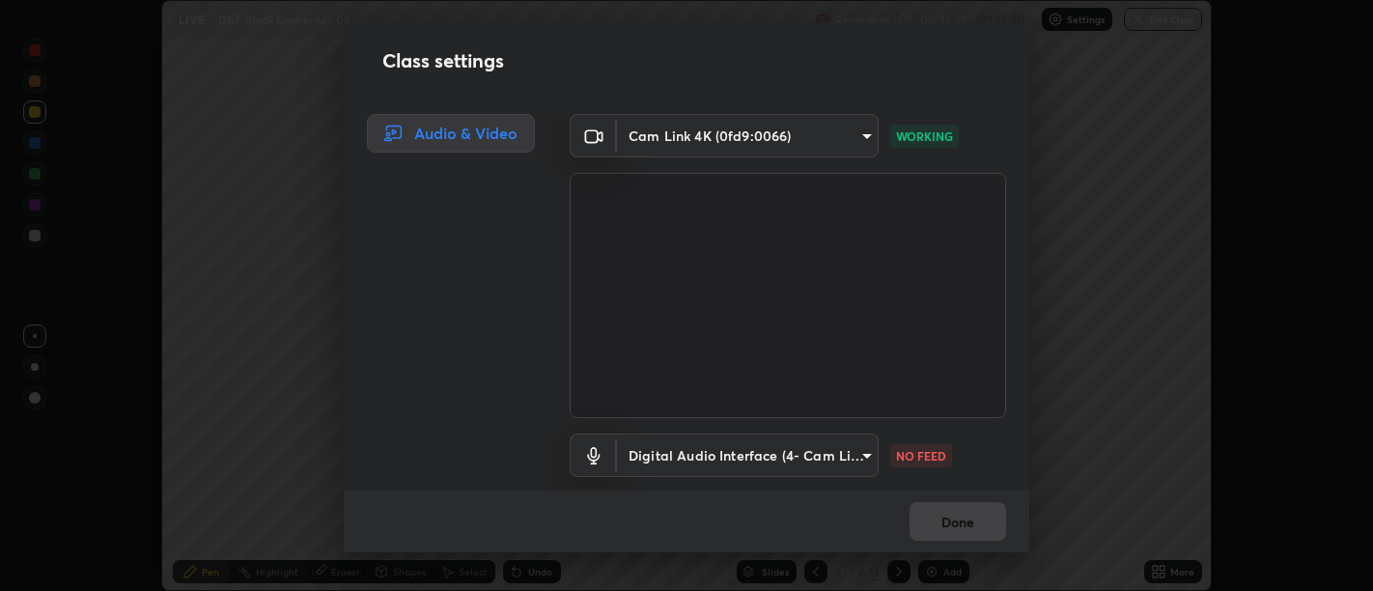
scroll to position [61, 0]
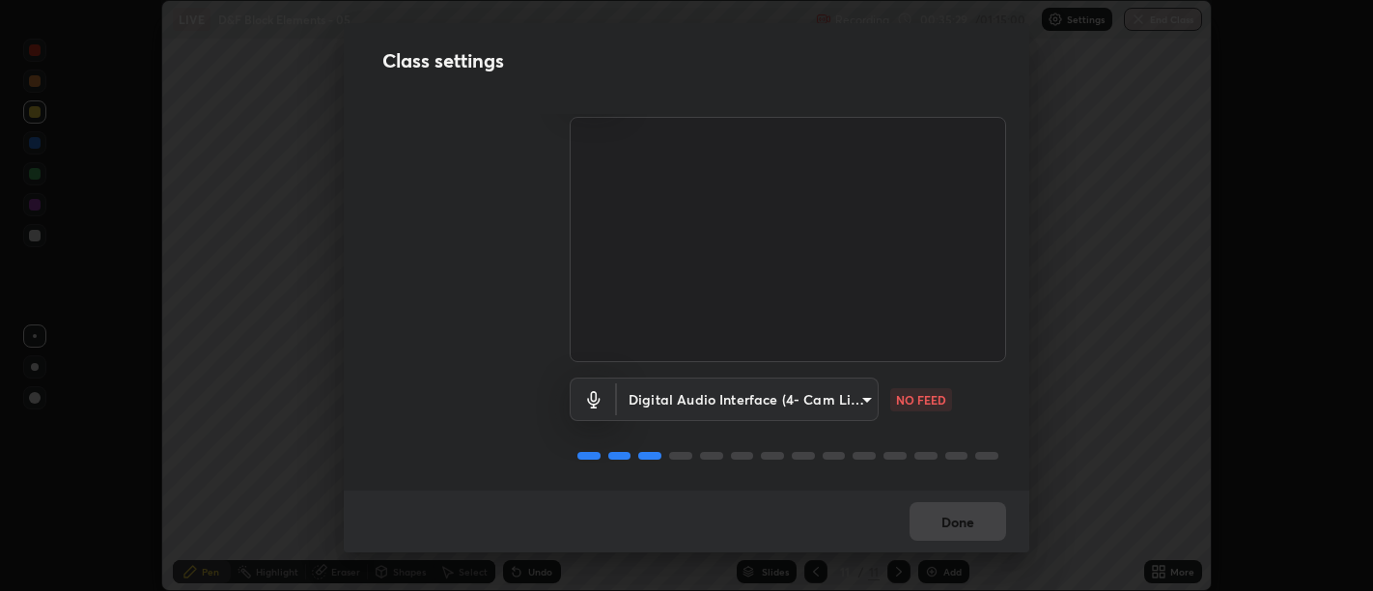
click at [854, 402] on body "Erase all LIVE D&F Block Elements - 05 Recording 00:35:29 / 01:15:00 Settings E…" at bounding box center [686, 295] width 1373 height 591
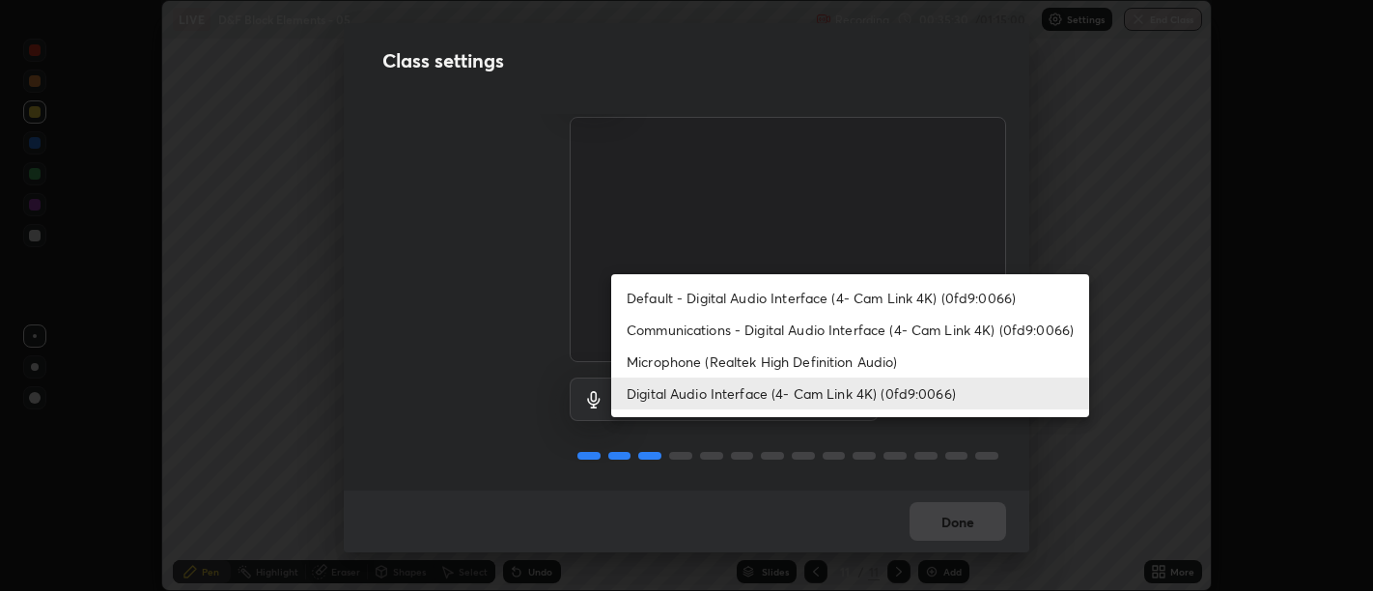
click at [962, 299] on li "Default - Digital Audio Interface (4- Cam Link 4K) (0fd9:0066)" at bounding box center [850, 298] width 478 height 32
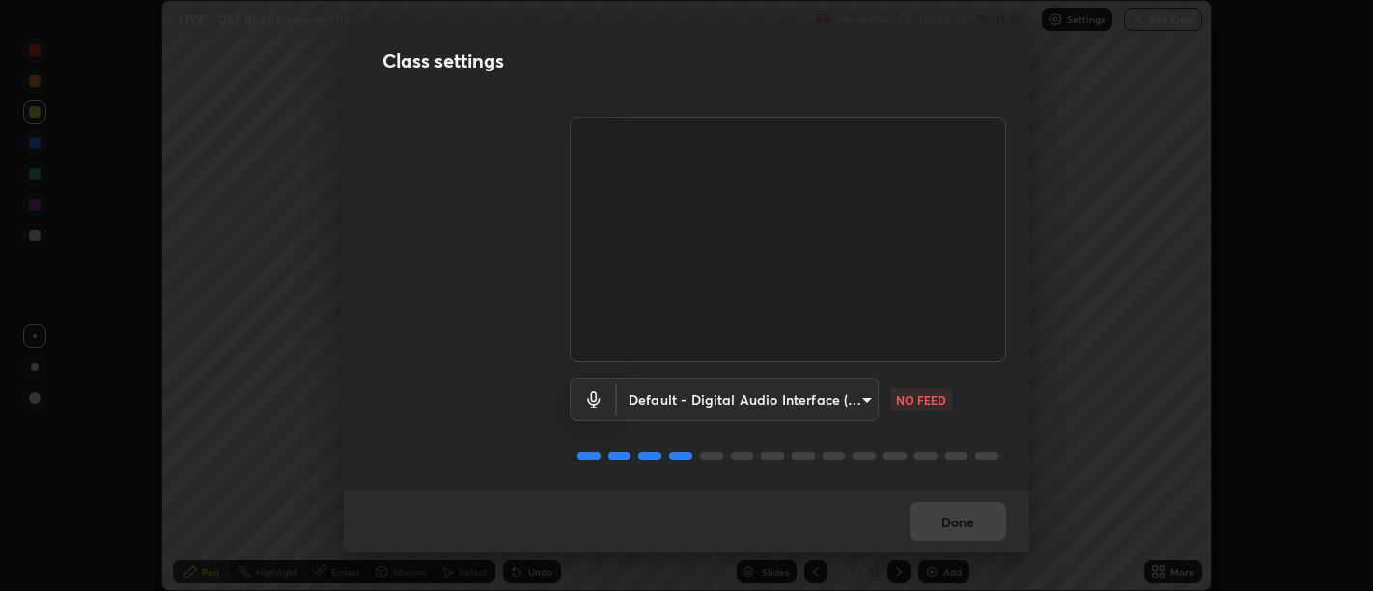
type input "default"
click at [983, 520] on button "Done" at bounding box center [957, 521] width 97 height 39
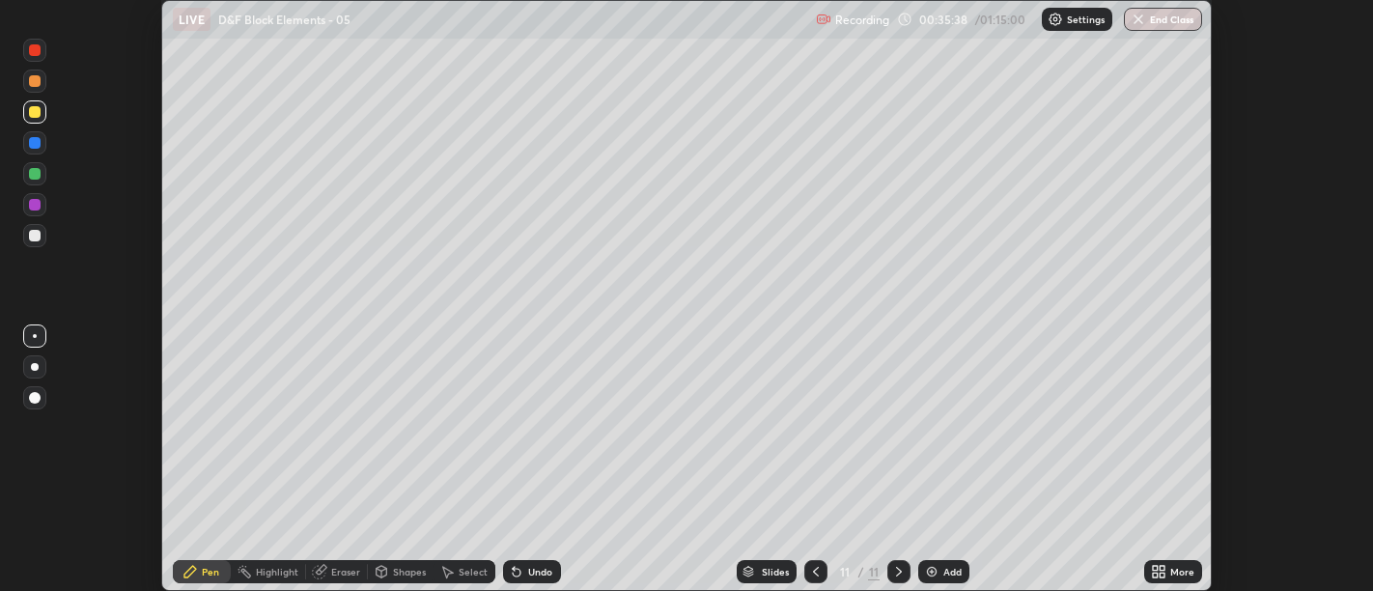
click at [1173, 576] on div "More" at bounding box center [1182, 572] width 24 height 10
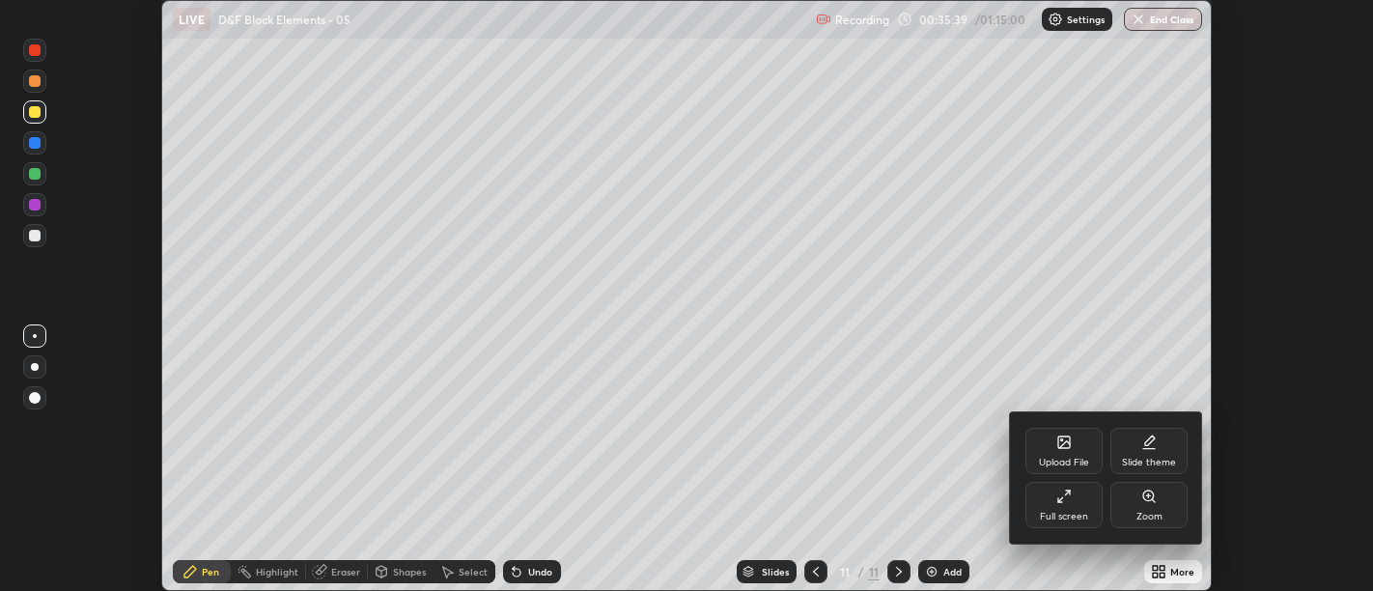
click at [1068, 512] on div "Full screen" at bounding box center [1064, 517] width 48 height 10
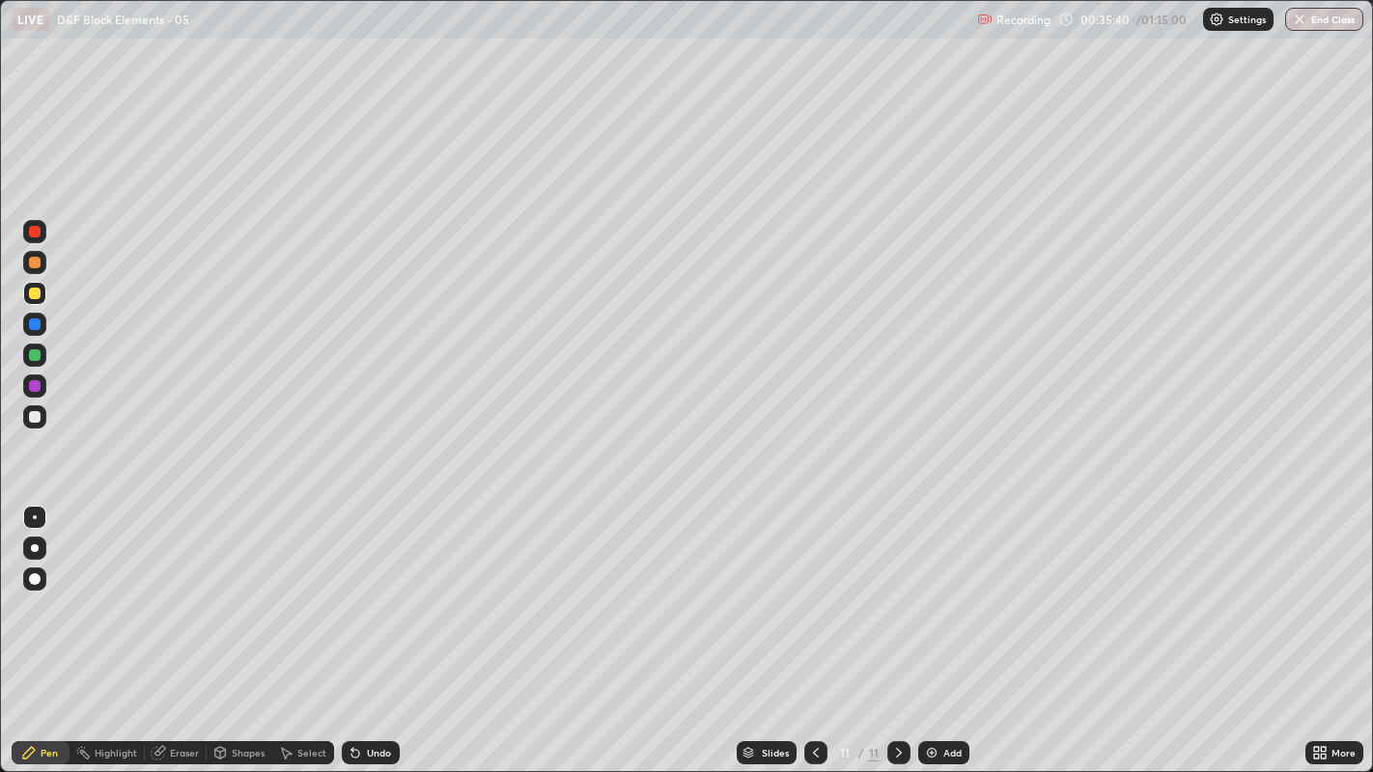
scroll to position [772, 1373]
click at [100, 590] on div "Highlight" at bounding box center [106, 752] width 75 height 23
click at [42, 590] on div "Pen" at bounding box center [49, 753] width 17 height 10
click at [43, 408] on div at bounding box center [34, 416] width 23 height 23
click at [1338, 590] on div "More" at bounding box center [1343, 753] width 24 height 10
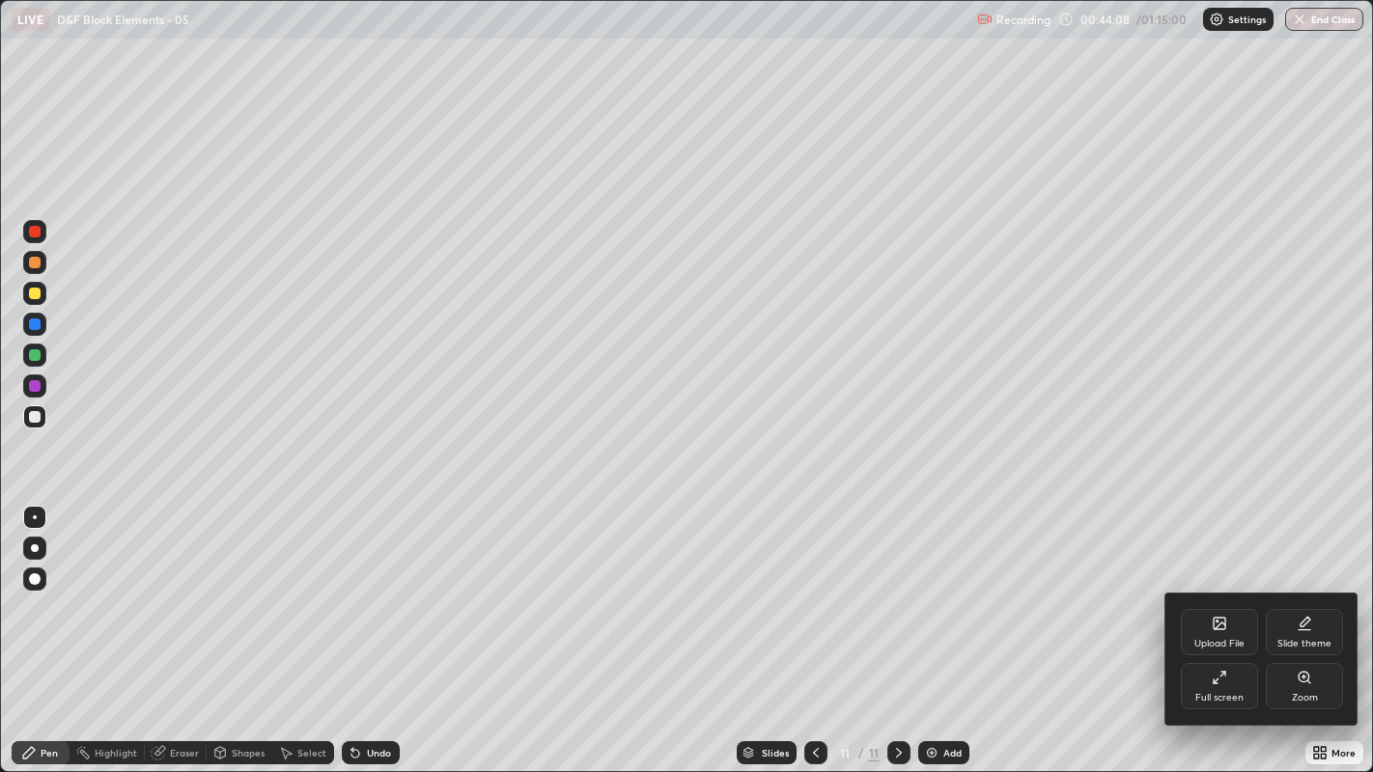
click at [1227, 590] on div "Upload File" at bounding box center [1218, 632] width 77 height 46
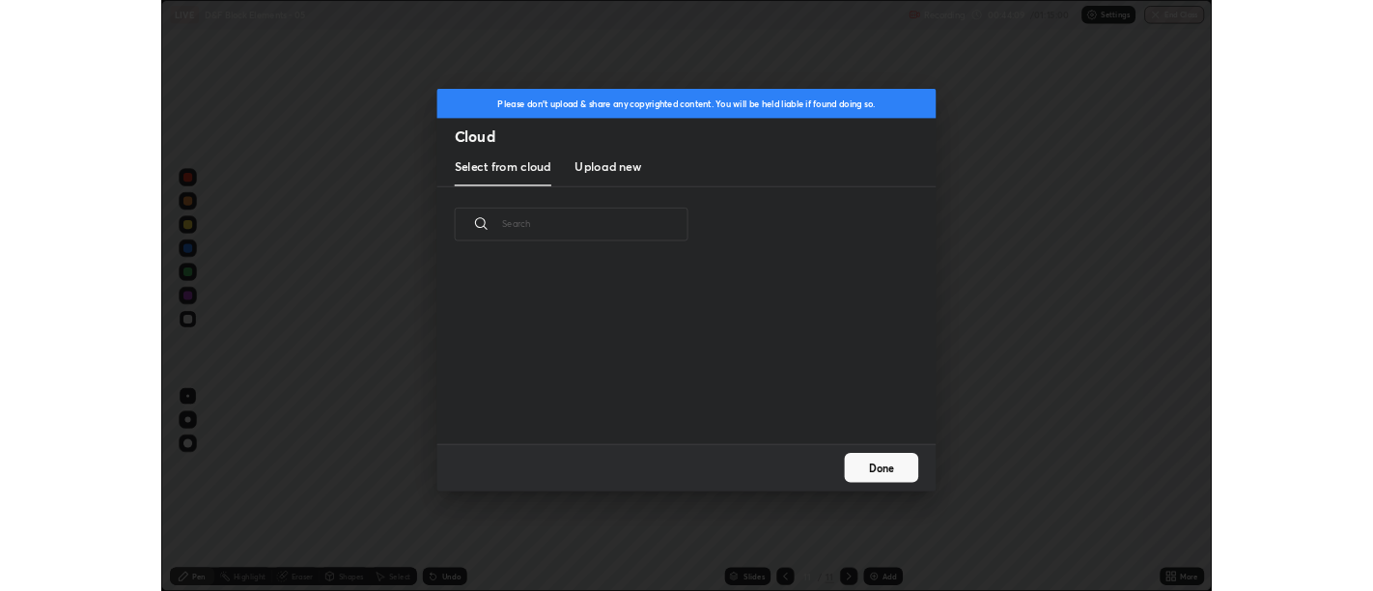
scroll to position [237, 620]
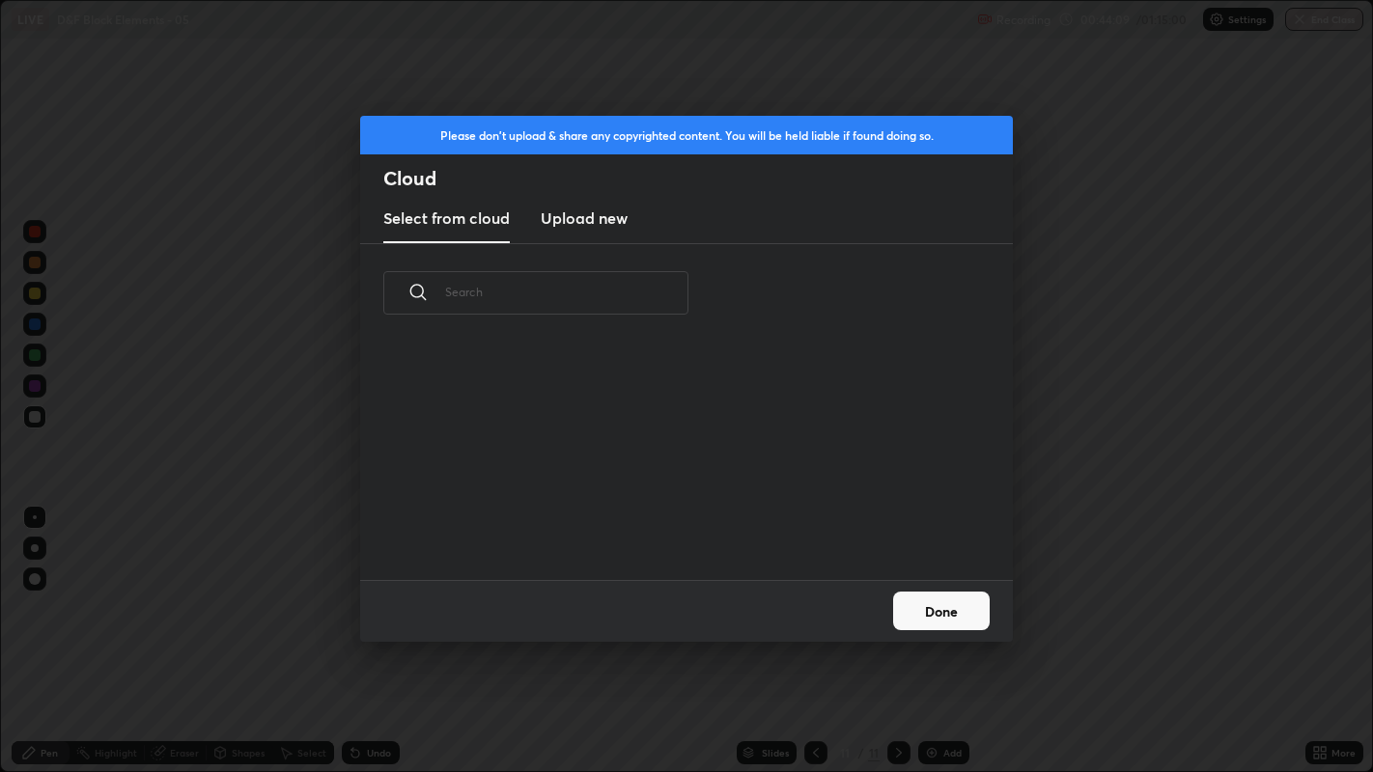
click at [593, 220] on h3 "Upload new" at bounding box center [584, 218] width 87 height 23
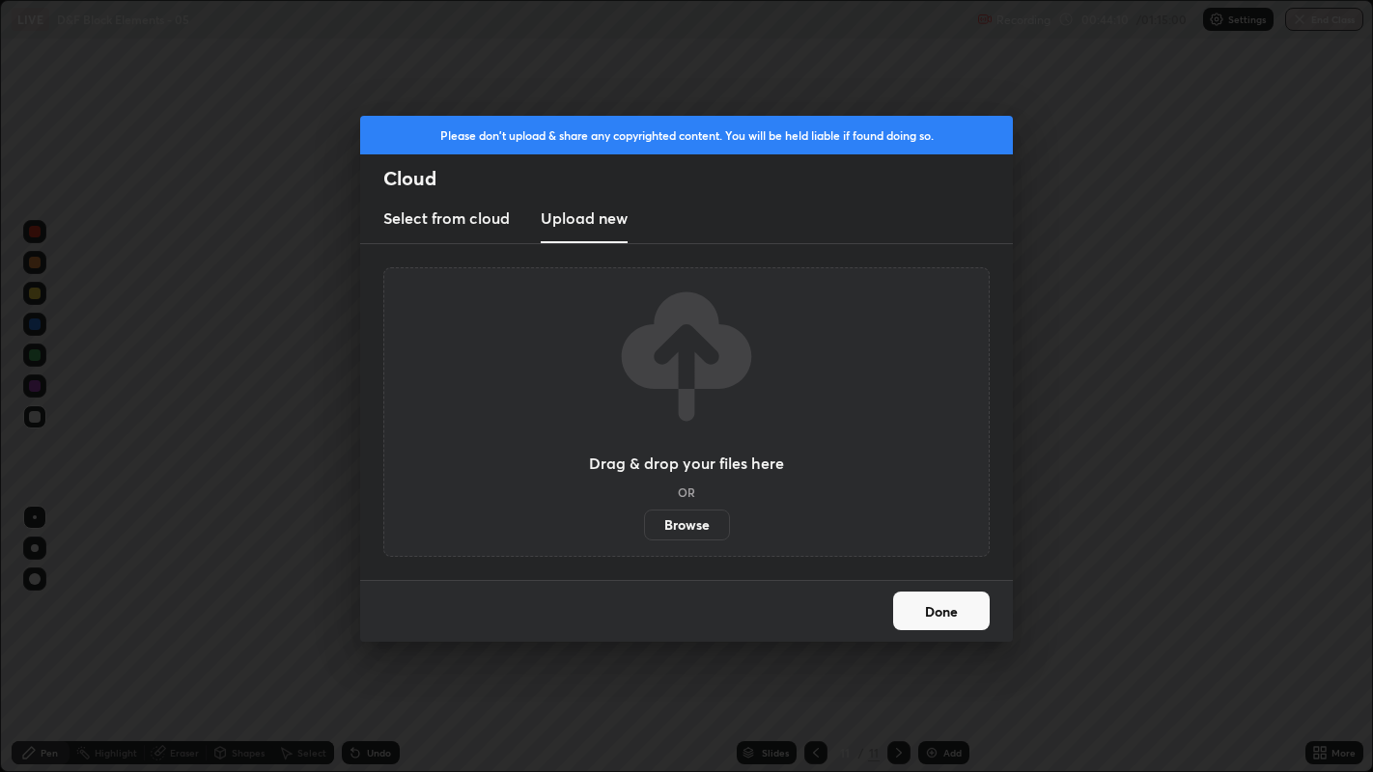
click at [676, 523] on label "Browse" at bounding box center [687, 525] width 86 height 31
click at [644, 523] on input "Browse" at bounding box center [644, 525] width 0 height 31
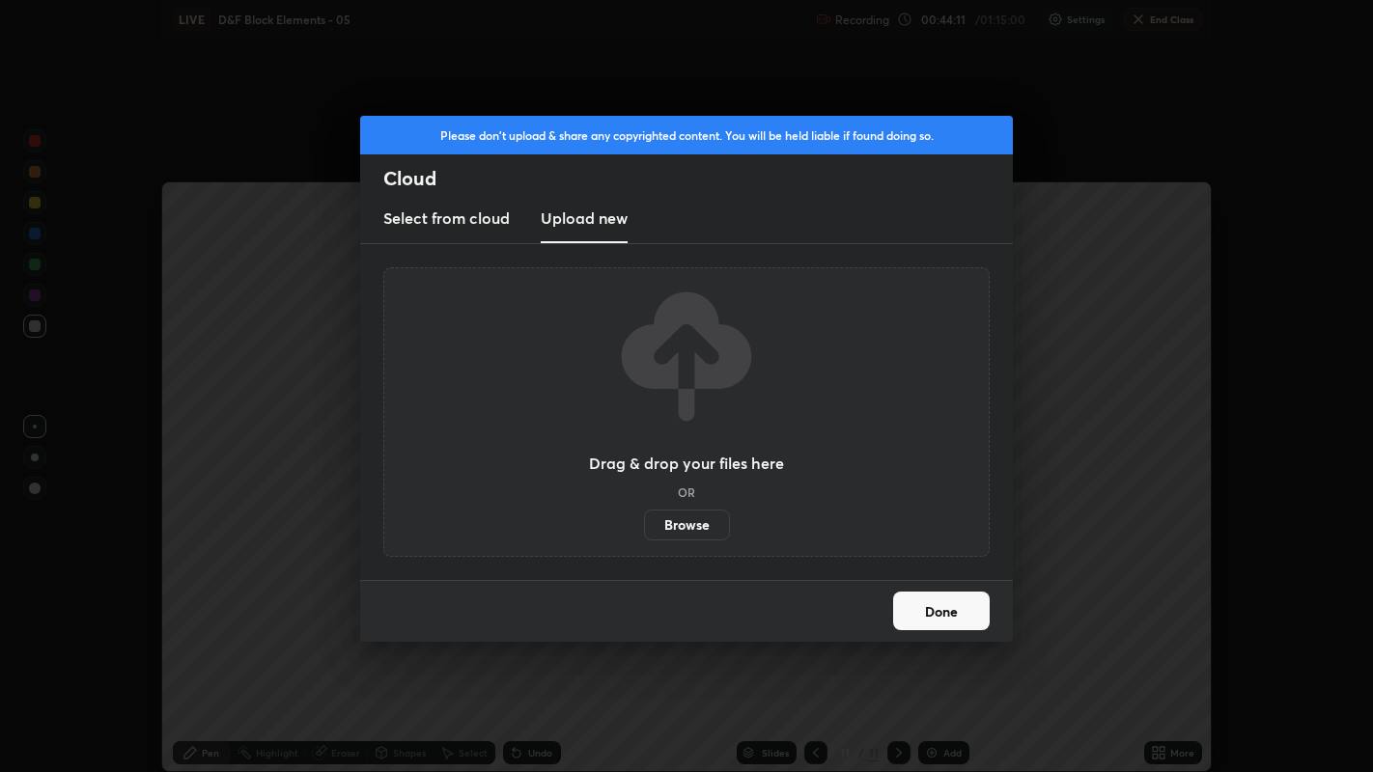
scroll to position [95928, 95147]
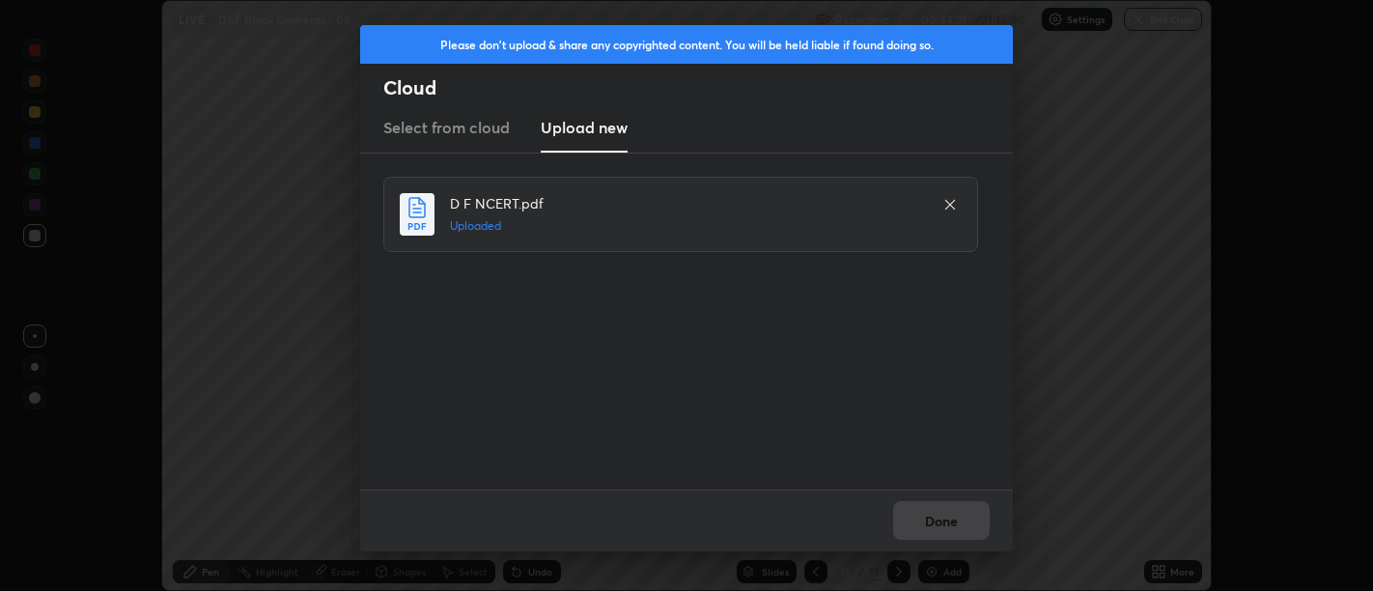
click at [936, 524] on div "Done" at bounding box center [686, 520] width 652 height 62
click at [945, 513] on button "Done" at bounding box center [941, 520] width 97 height 39
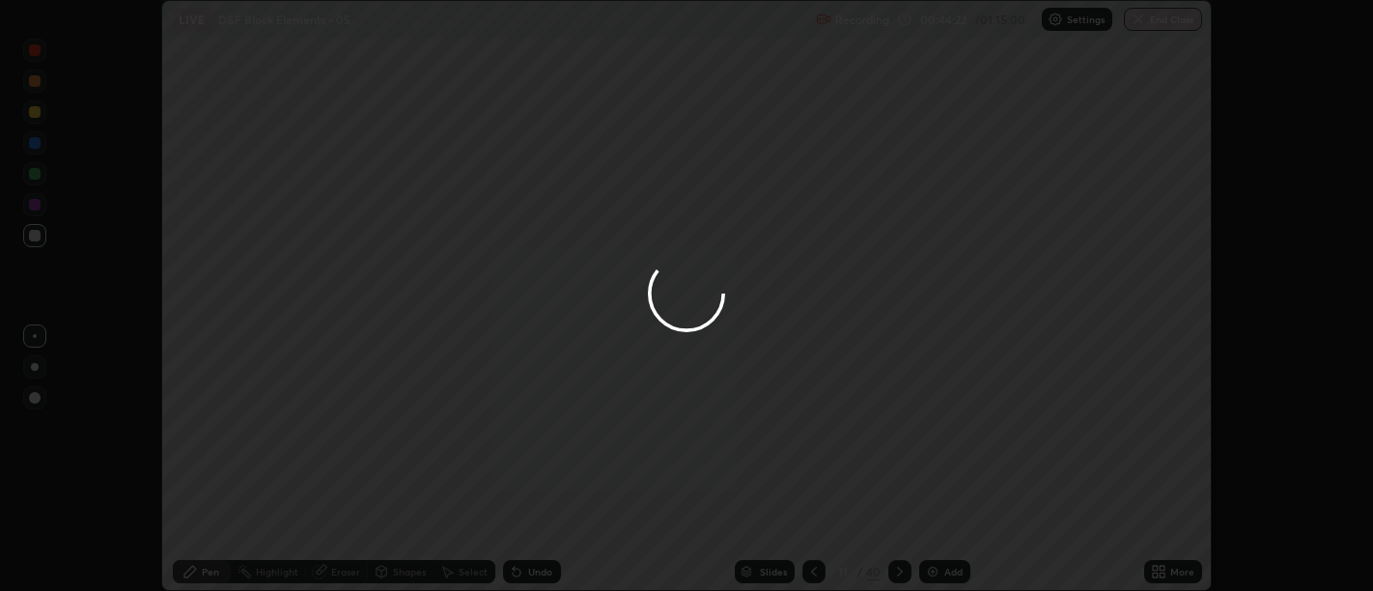
click at [1154, 574] on icon at bounding box center [1154, 574] width 5 height 5
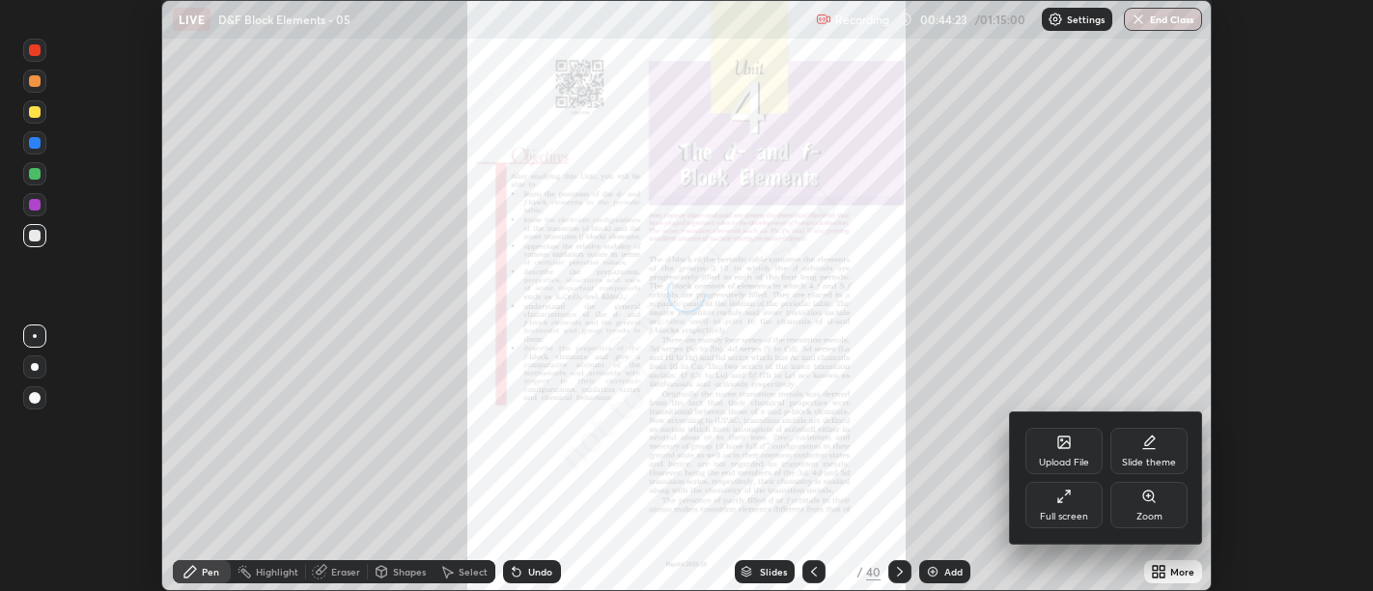
click at [1071, 506] on div "Full screen" at bounding box center [1063, 505] width 77 height 46
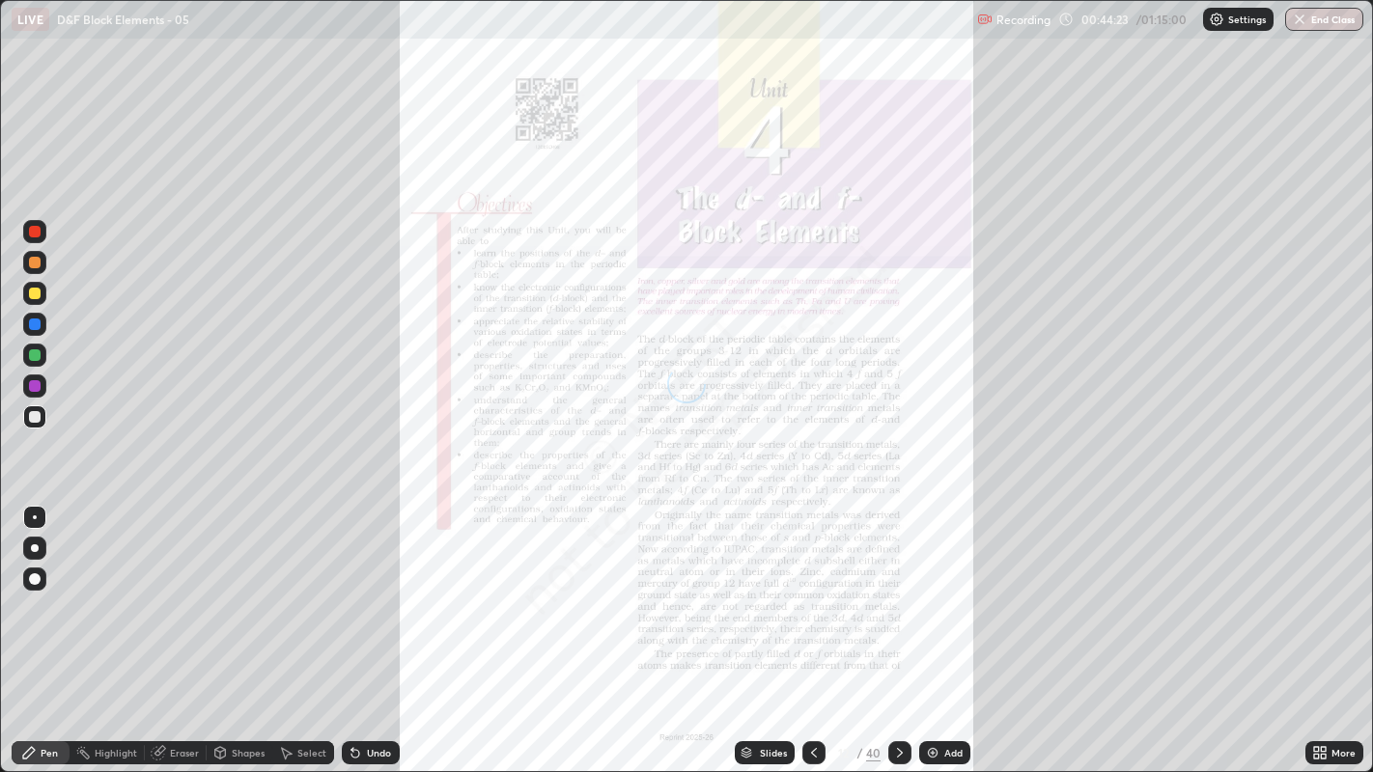
scroll to position [772, 1373]
click at [766, 590] on div "Slides" at bounding box center [765, 752] width 60 height 23
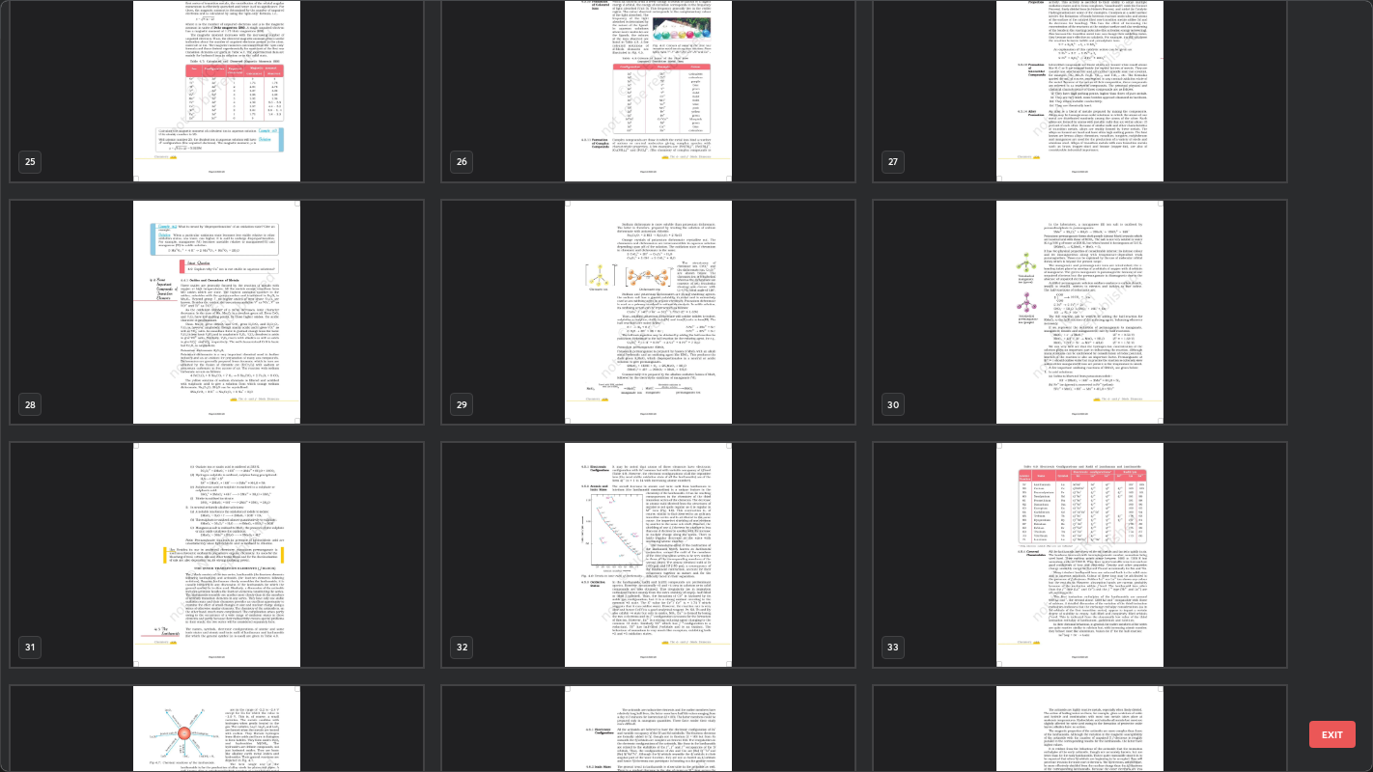
scroll to position [1994, 0]
click at [1089, 113] on img "grid" at bounding box center [1080, 69] width 412 height 223
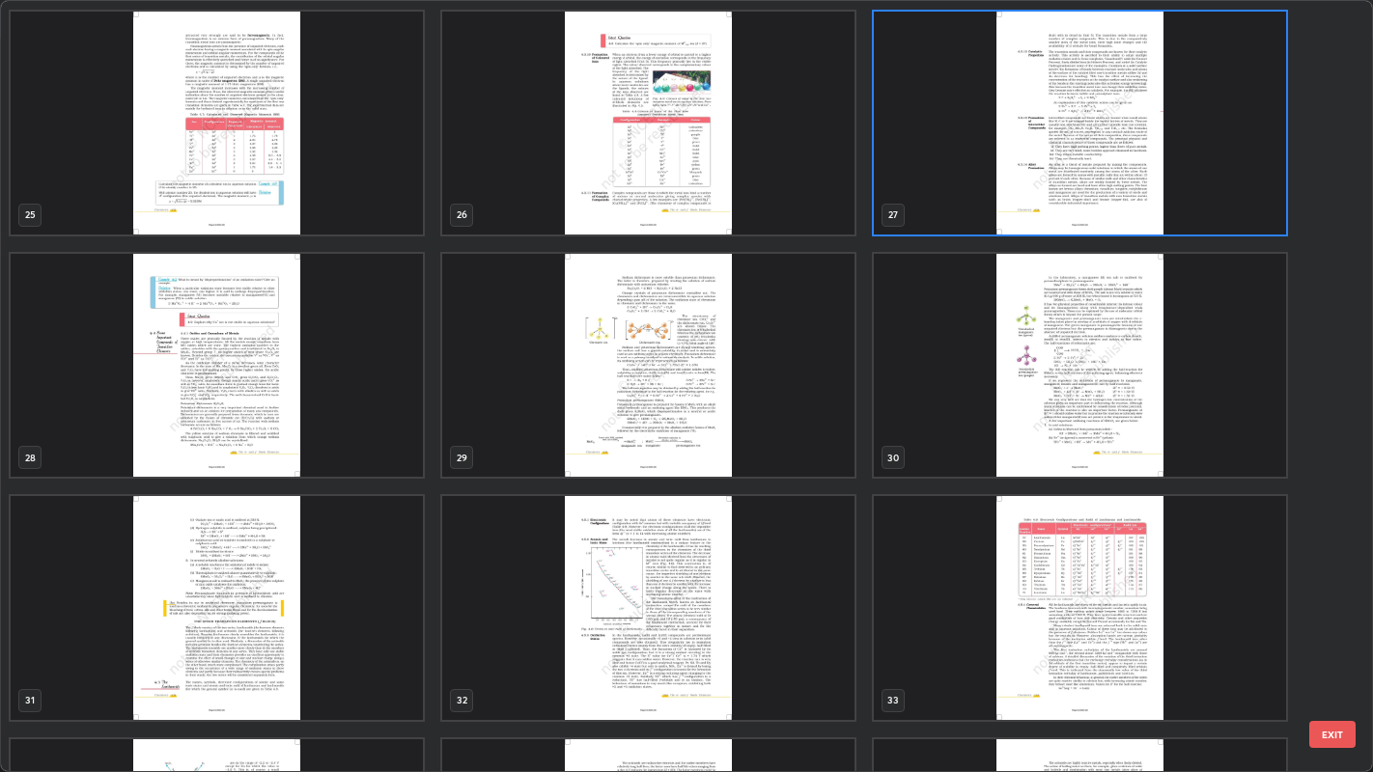
click at [1089, 119] on div "19 20 21 22 23 24 25 26 27 28 29 30 31 32 33 34 35 36" at bounding box center [670, 386] width 1338 height 771
click at [1099, 120] on img "grid" at bounding box center [1080, 123] width 412 height 223
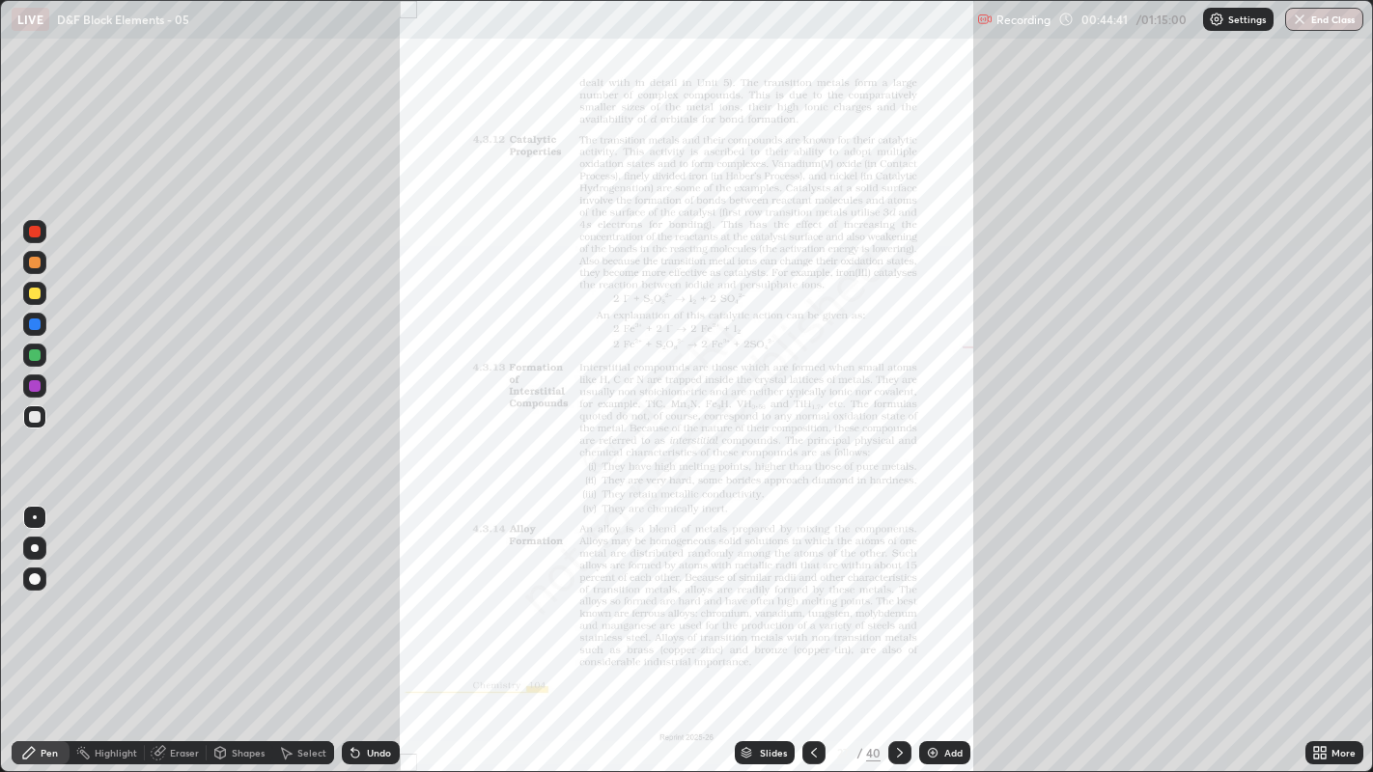
click at [1307, 590] on div "More" at bounding box center [1334, 752] width 58 height 23
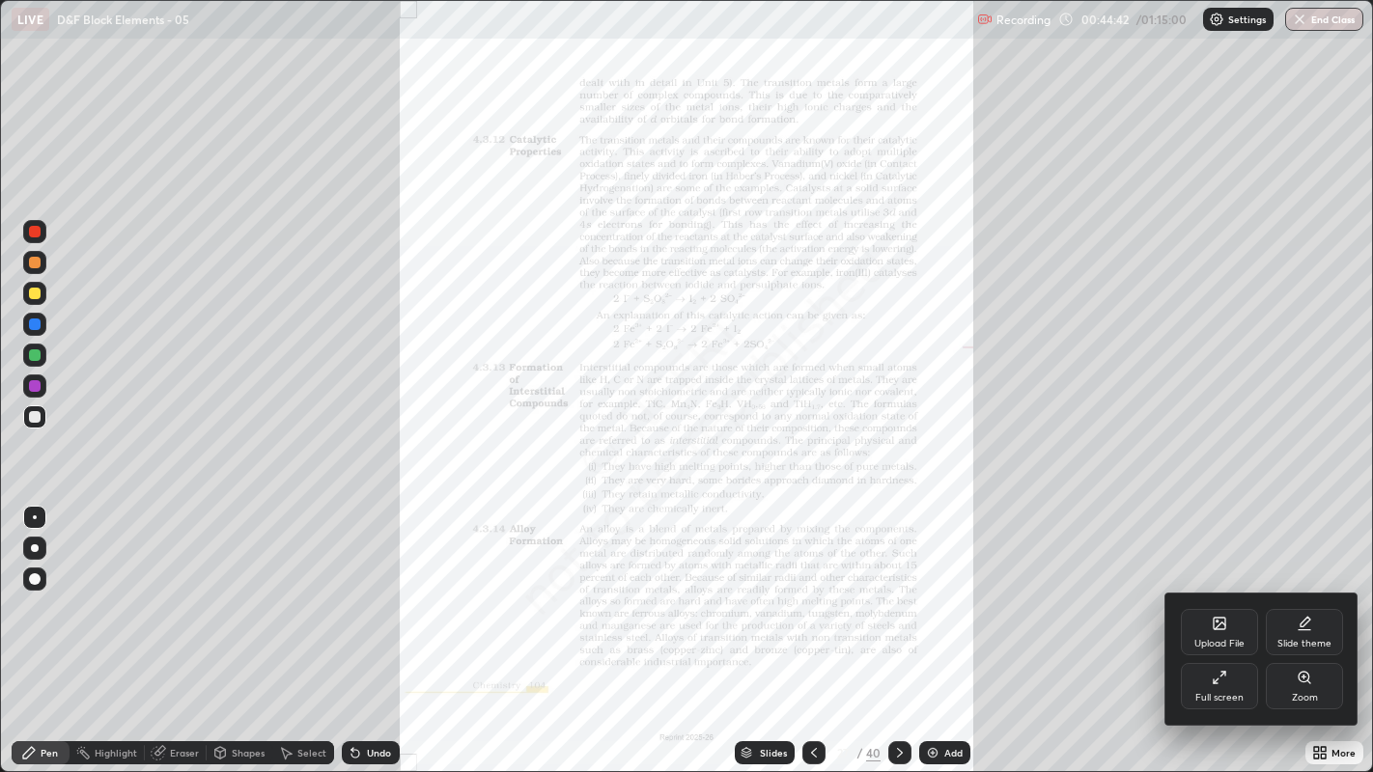
click at [1325, 590] on div at bounding box center [686, 386] width 1373 height 772
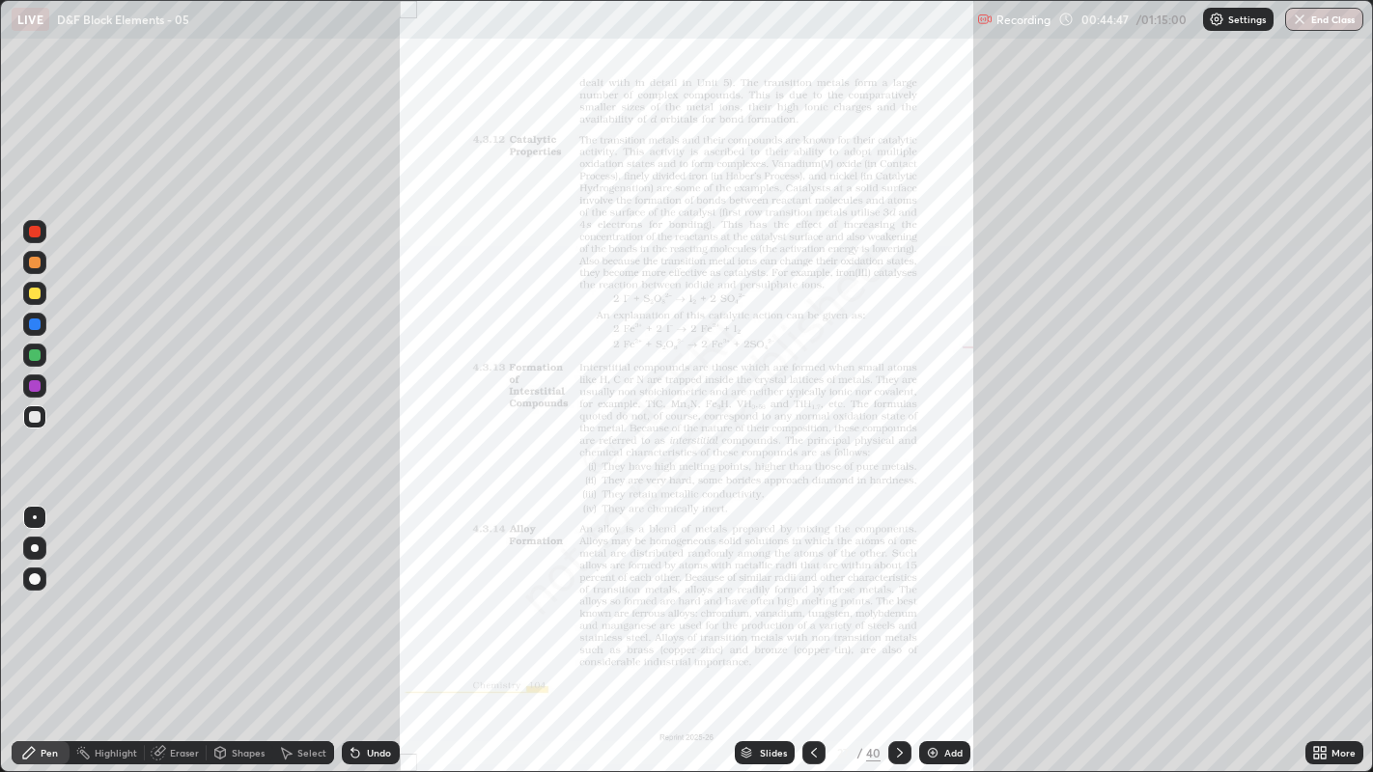
click at [1322, 590] on icon at bounding box center [1322, 749] width 5 height 5
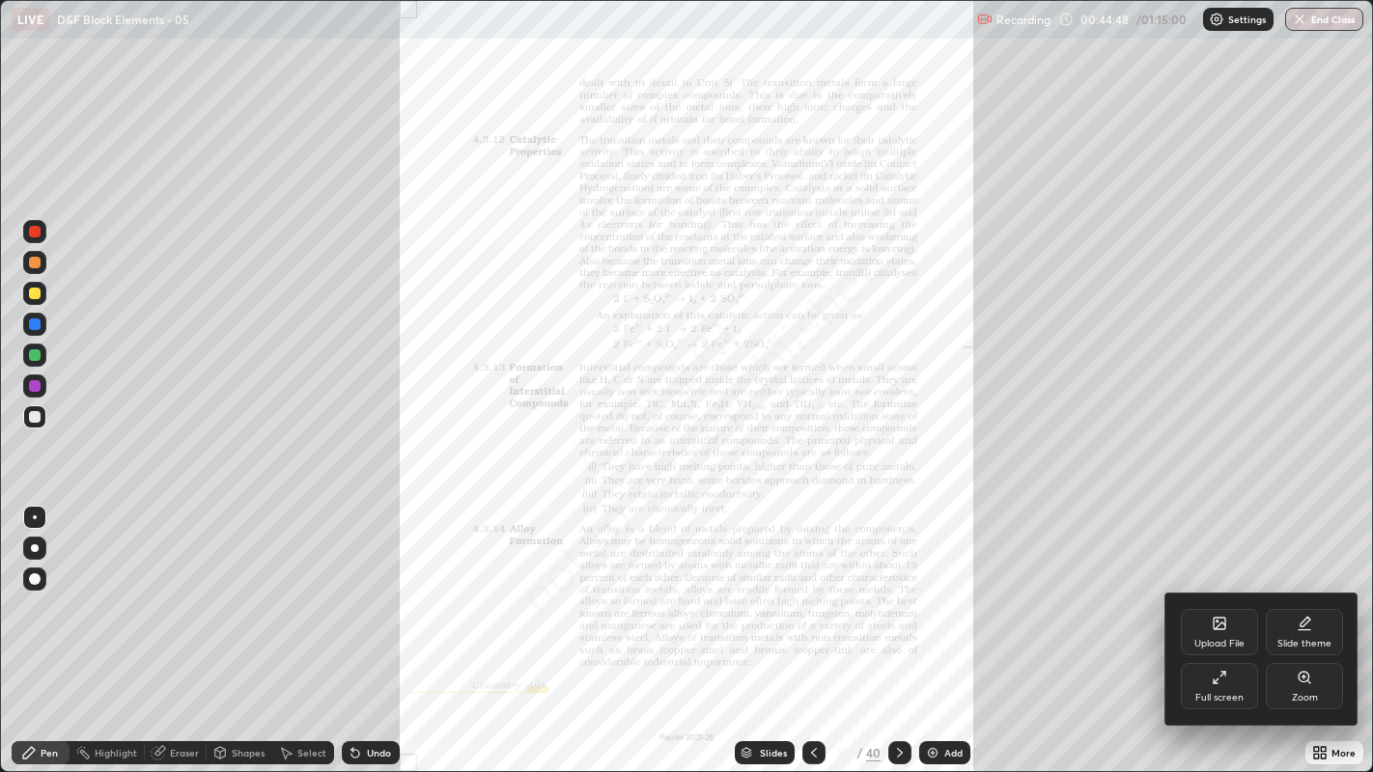
click at [1303, 590] on div "Zoom" at bounding box center [1303, 686] width 77 height 46
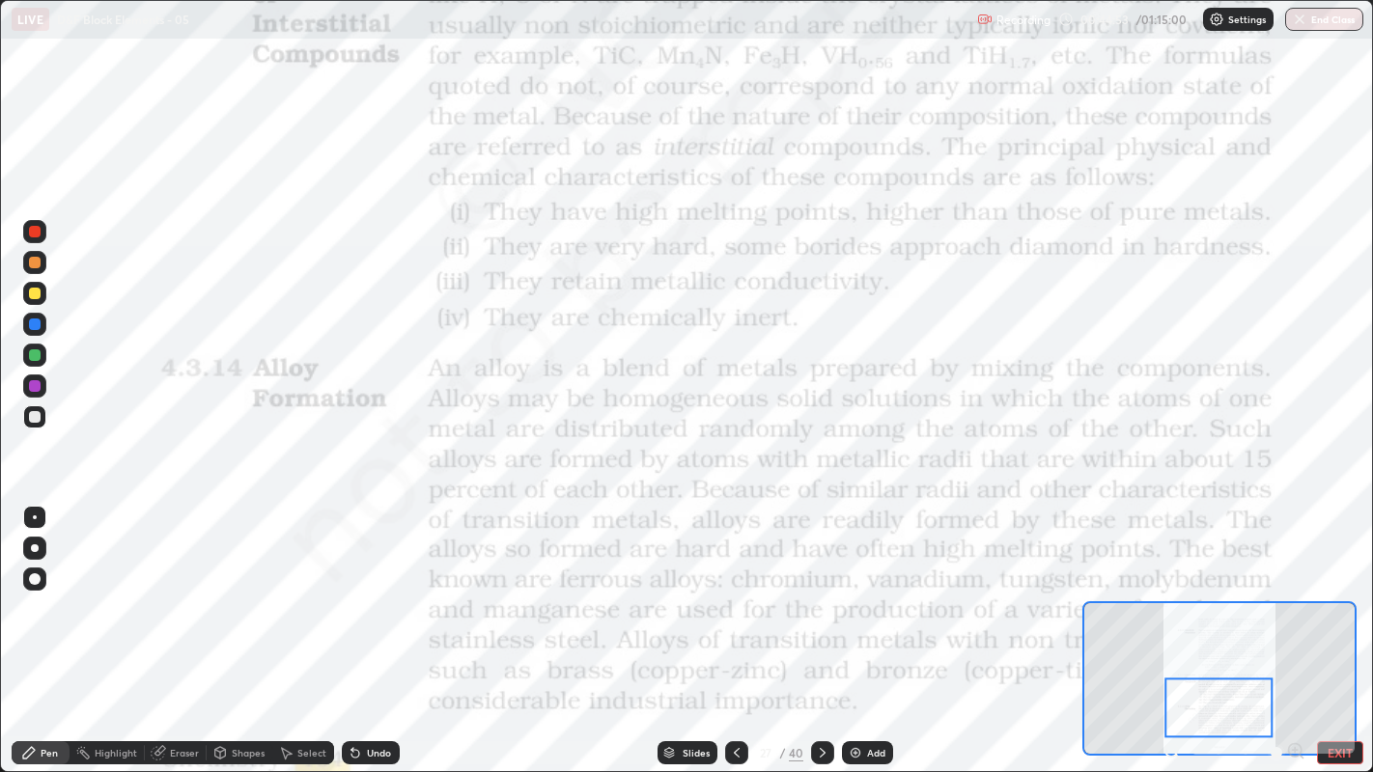
click at [34, 233] on div at bounding box center [35, 232] width 12 height 12
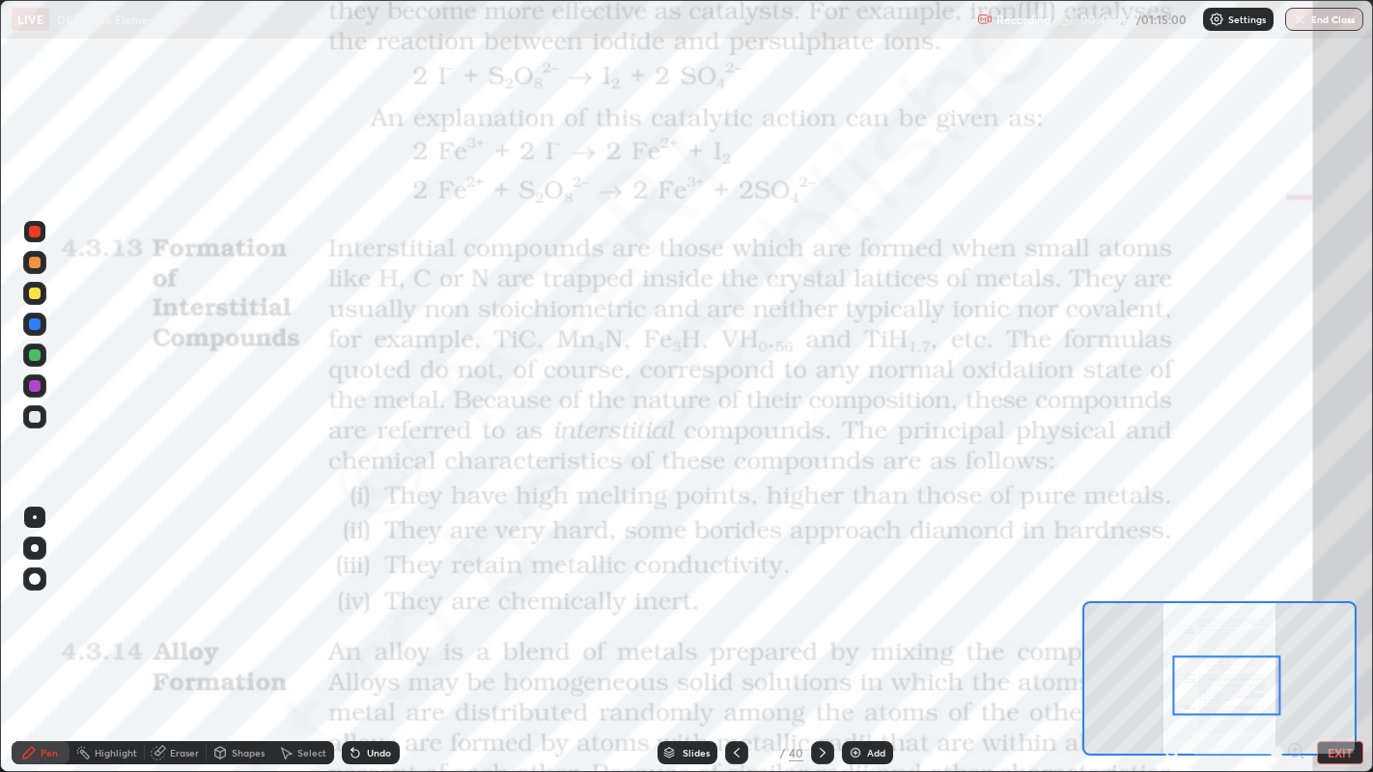
click at [370, 590] on div "Undo" at bounding box center [371, 752] width 58 height 23
click at [688, 590] on div "Slides" at bounding box center [695, 753] width 27 height 10
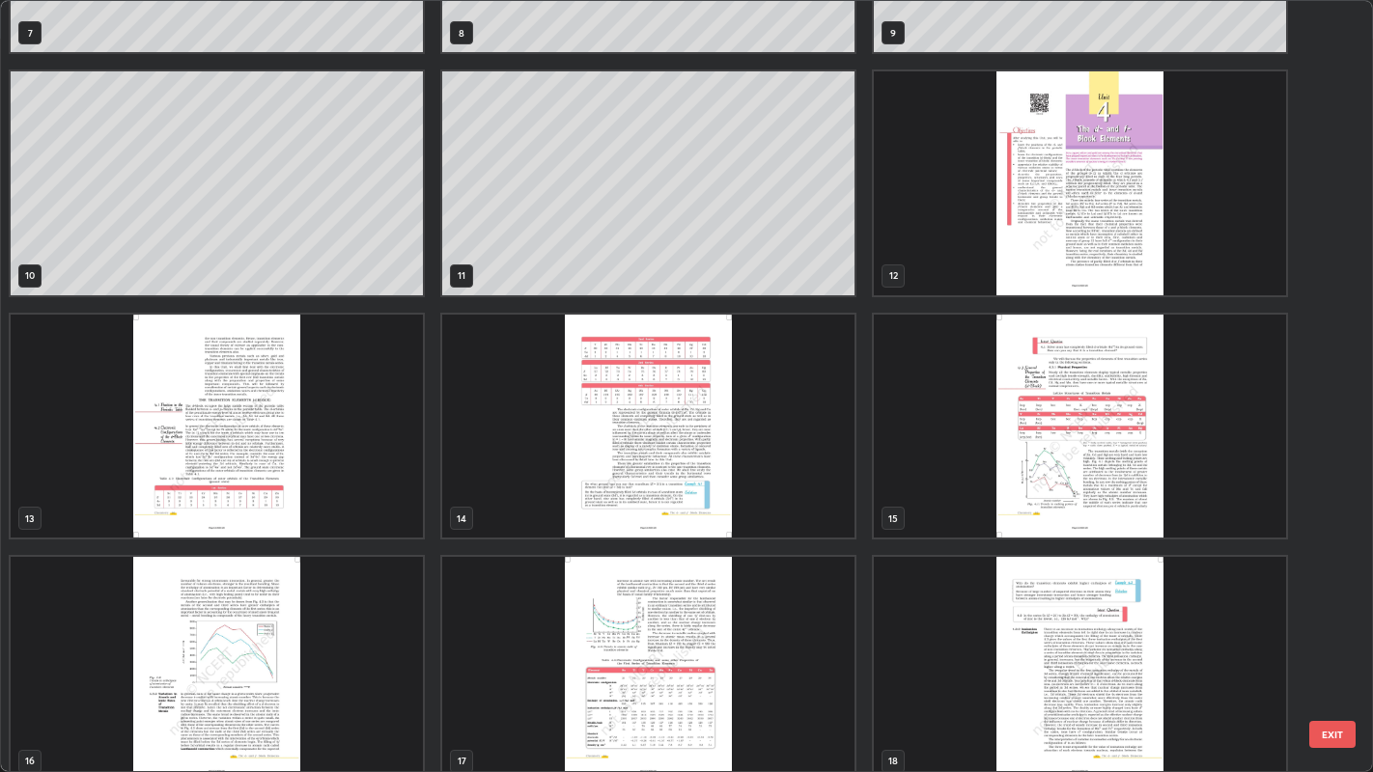
scroll to position [680, 0]
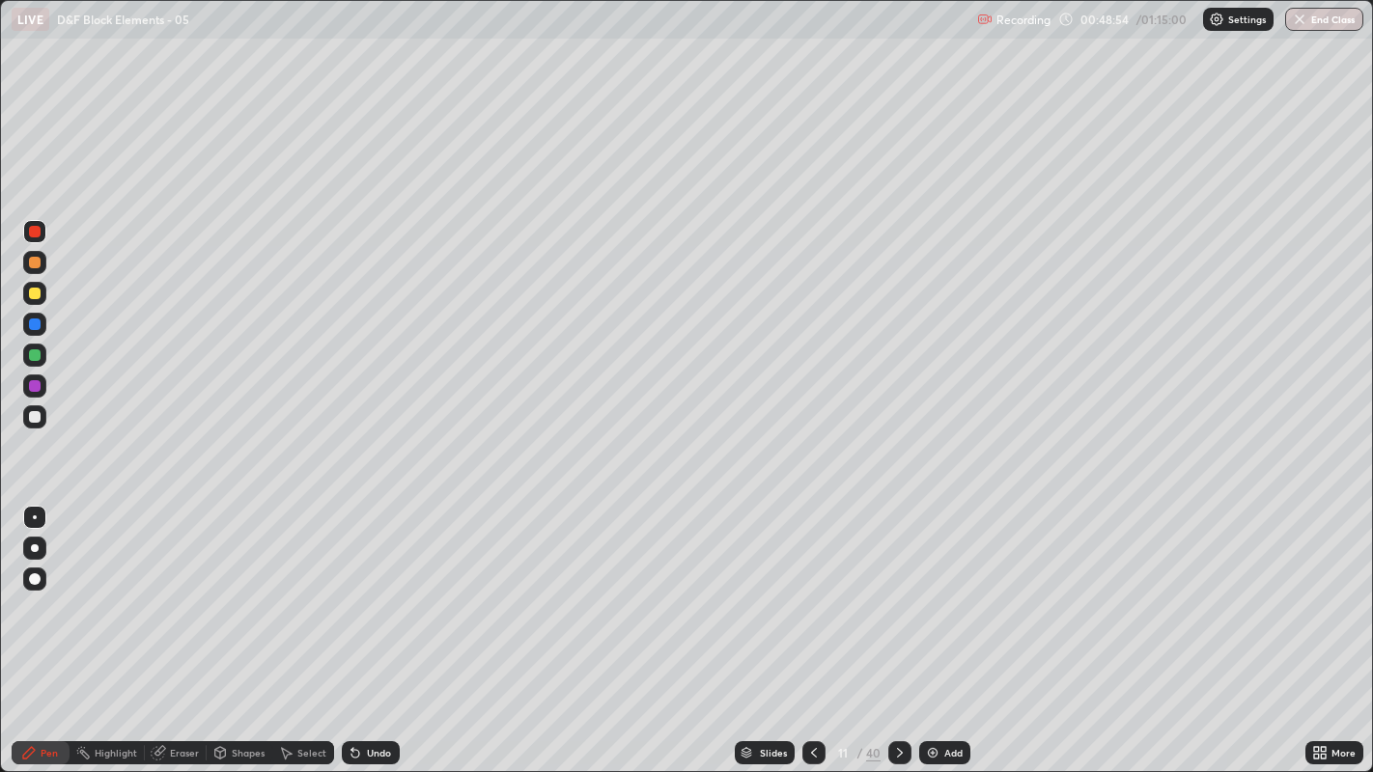
click at [769, 590] on div "Slides" at bounding box center [773, 753] width 27 height 10
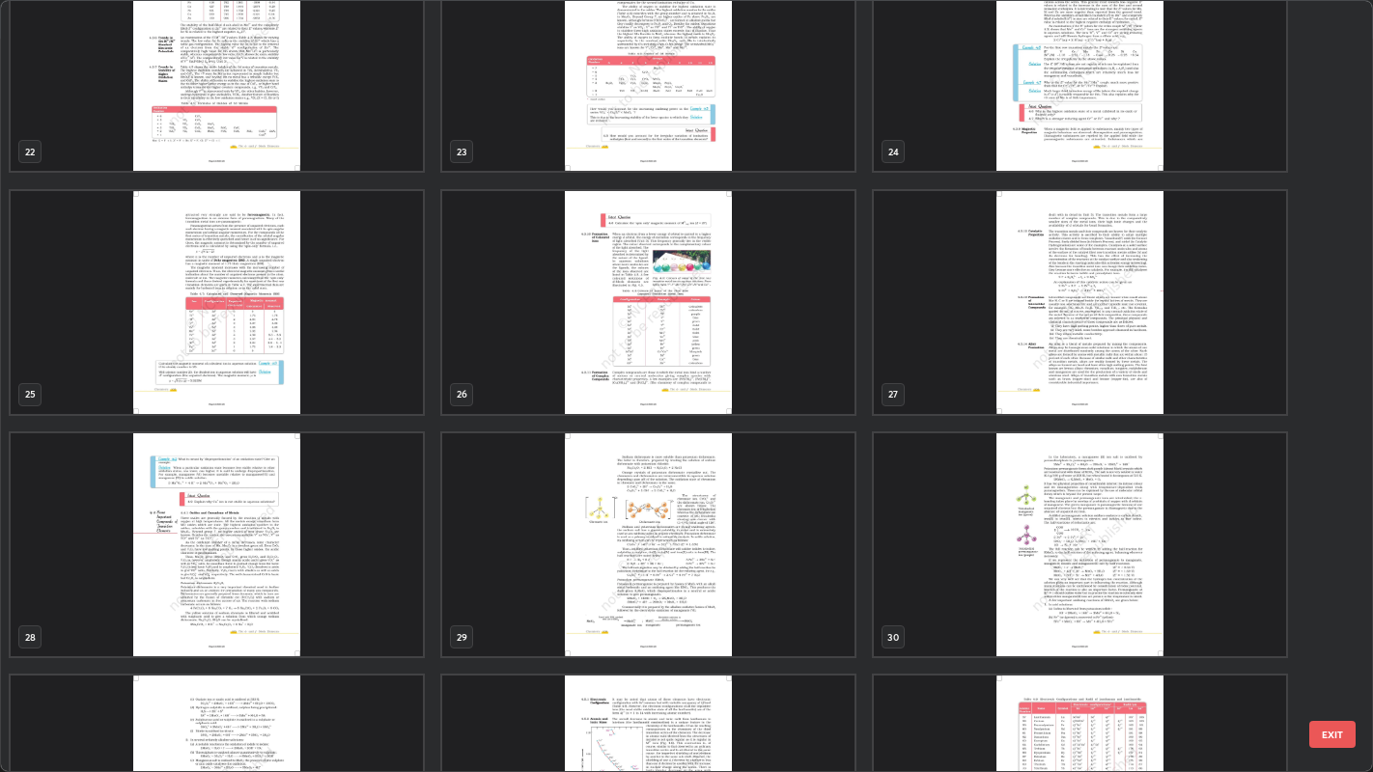
scroll to position [1781, 0]
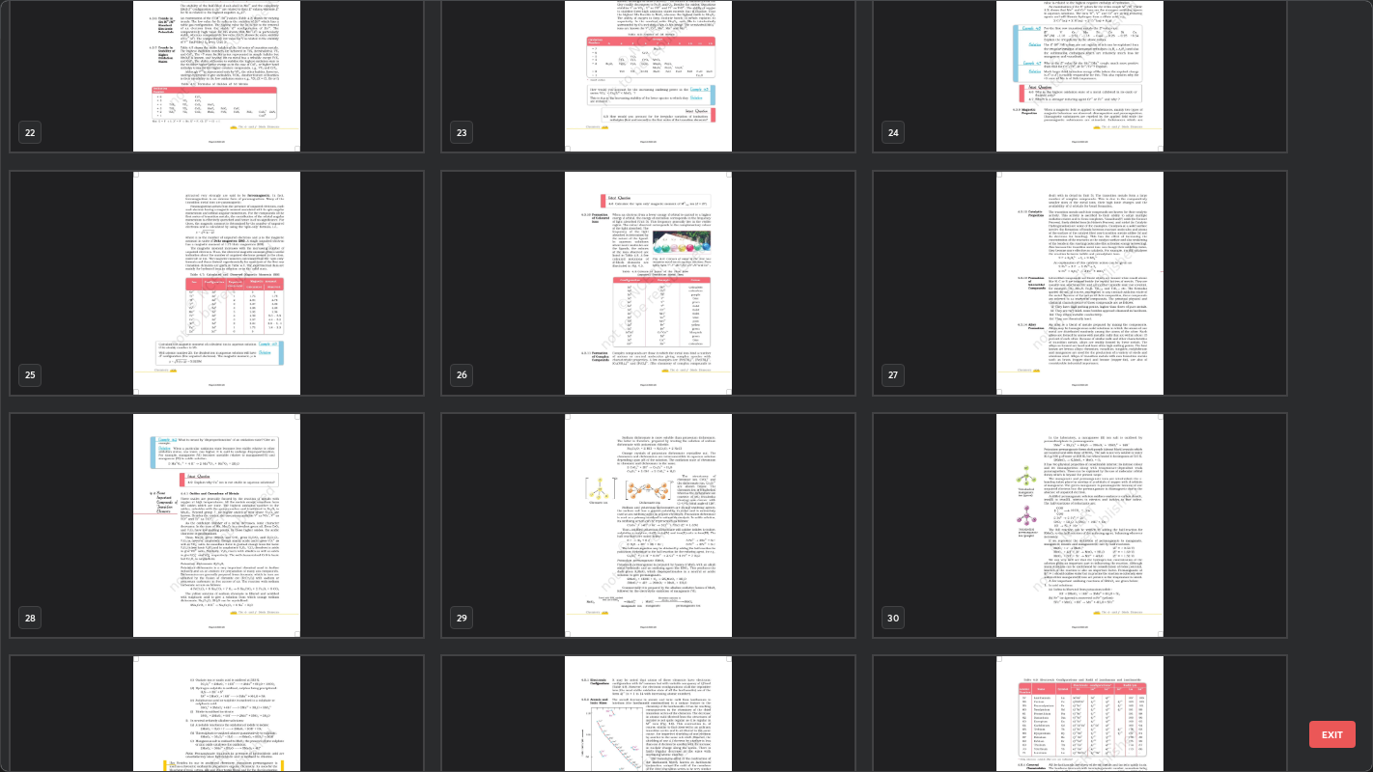
click at [1050, 328] on img "grid" at bounding box center [1080, 283] width 412 height 223
click at [1052, 329] on img "grid" at bounding box center [1080, 283] width 412 height 223
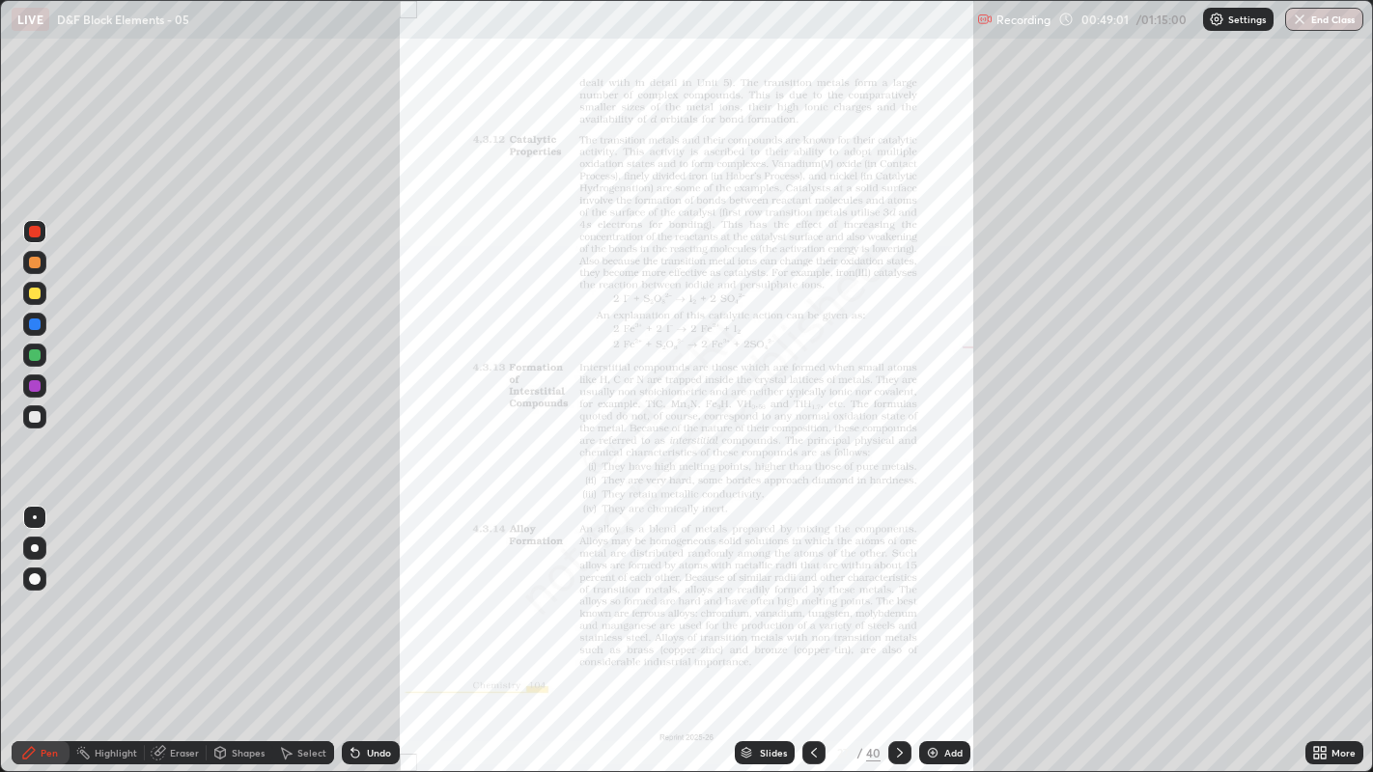
click at [1060, 337] on img "grid" at bounding box center [1080, 283] width 412 height 223
click at [1330, 590] on div "More" at bounding box center [1334, 752] width 58 height 23
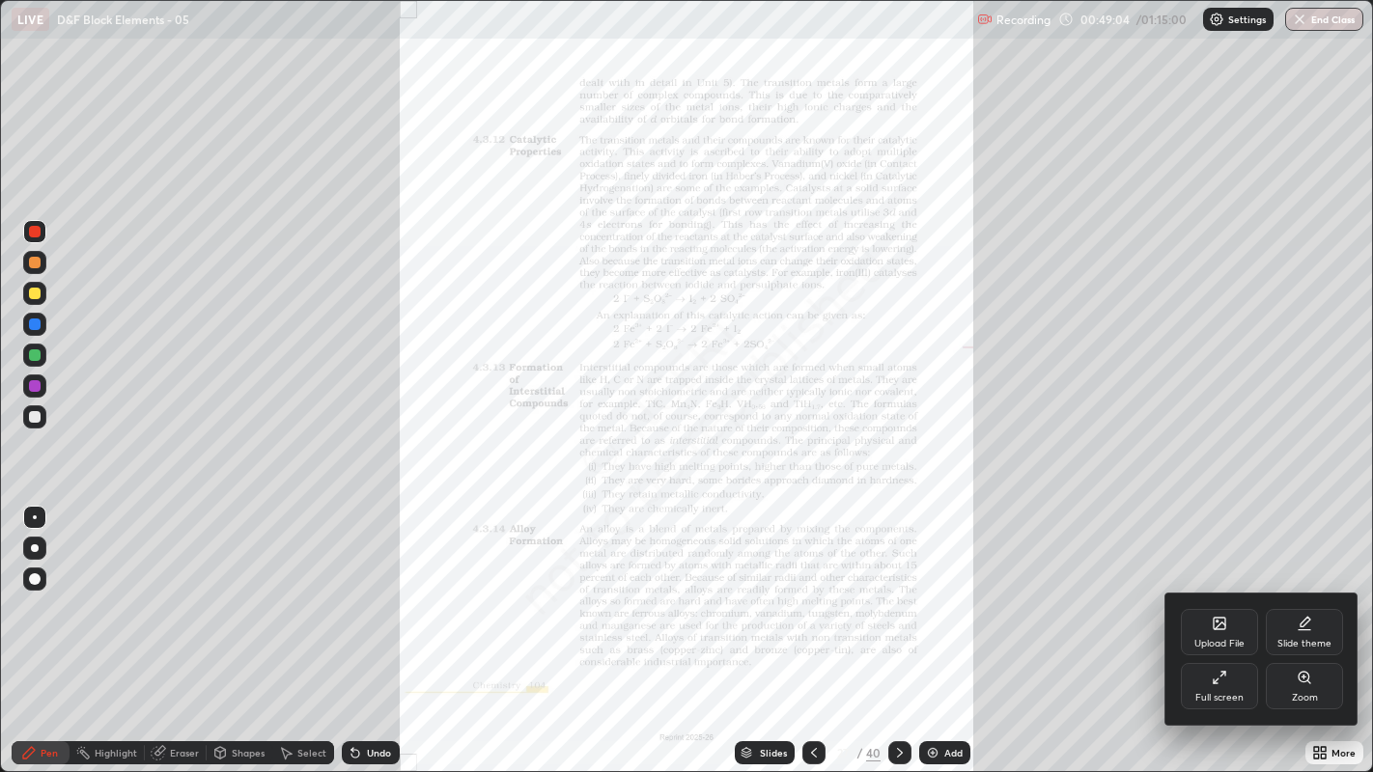
click at [1290, 590] on div "Zoom" at bounding box center [1303, 686] width 77 height 46
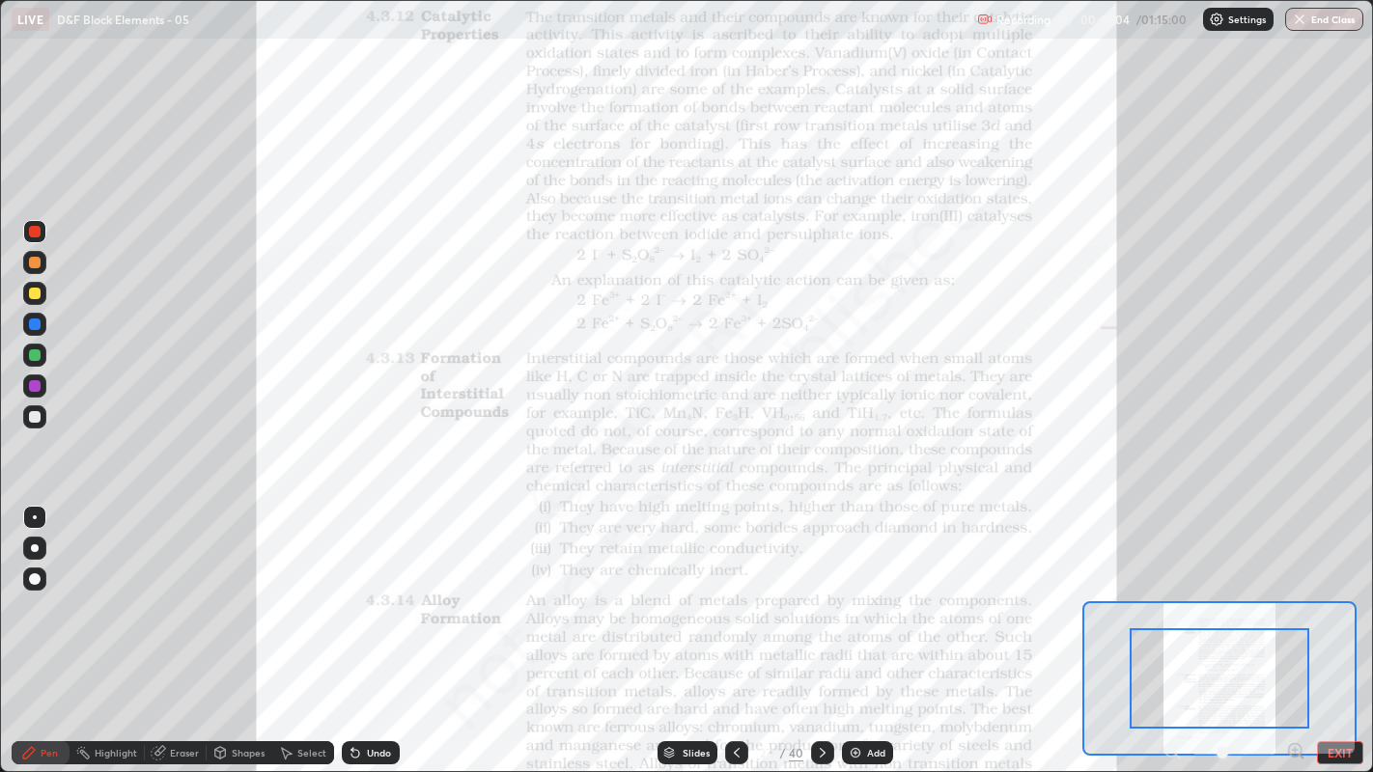
click at [1290, 590] on div at bounding box center [1219, 678] width 180 height 100
click at [1289, 590] on div at bounding box center [1219, 678] width 180 height 100
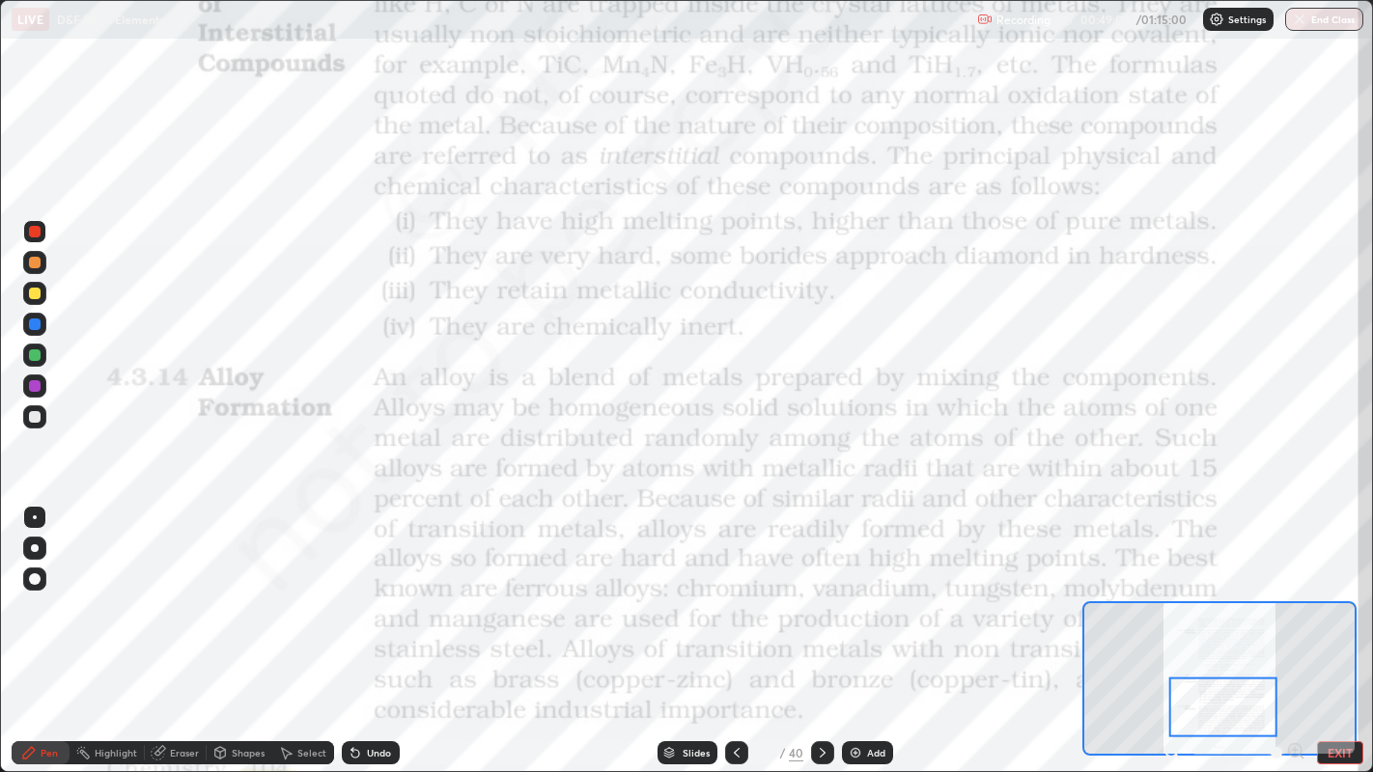
click at [118, 590] on div "Highlight" at bounding box center [106, 752] width 75 height 23
click at [36, 354] on div at bounding box center [35, 355] width 12 height 12
click at [36, 590] on div "Pen" at bounding box center [41, 752] width 58 height 23
click at [31, 232] on div at bounding box center [35, 232] width 12 height 12
click at [367, 590] on div "Undo" at bounding box center [379, 753] width 24 height 10
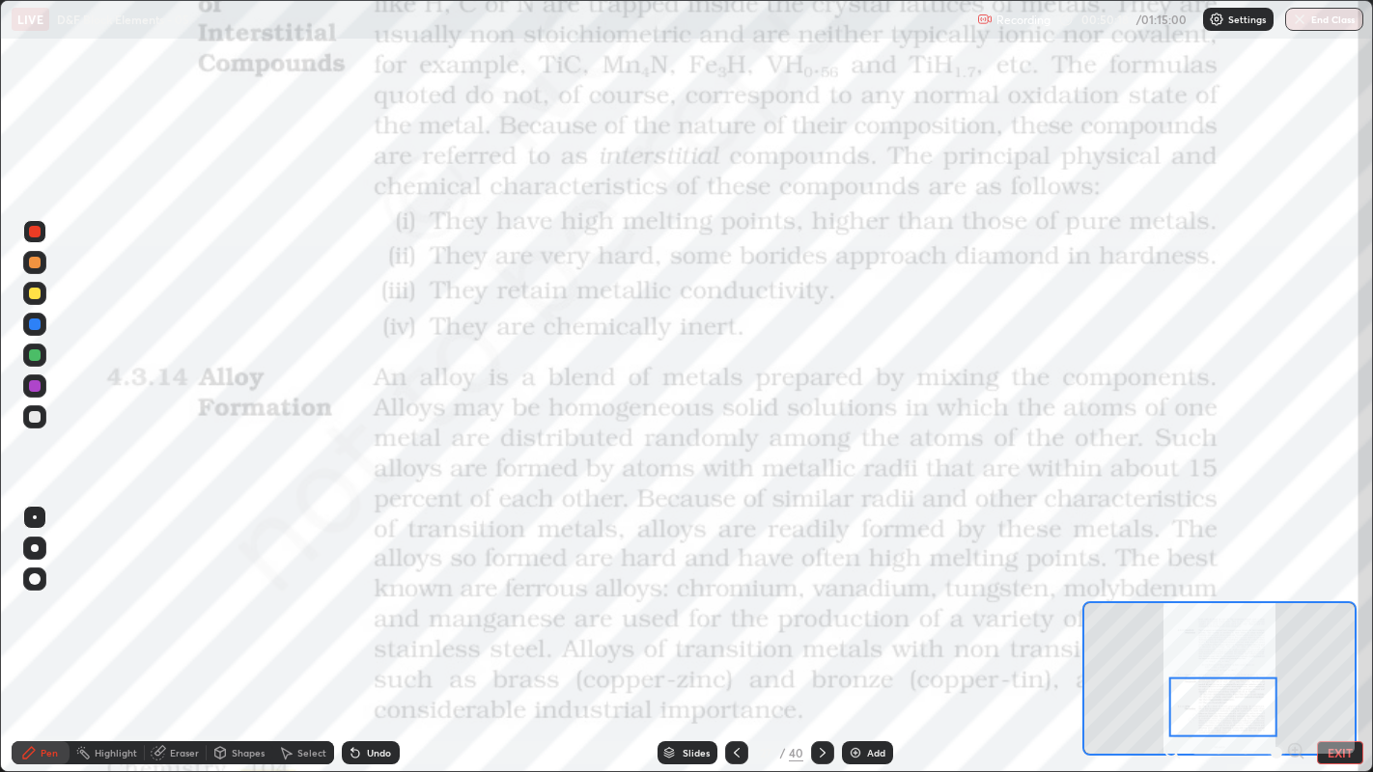
click at [37, 380] on div at bounding box center [35, 386] width 12 height 12
click at [859, 590] on img at bounding box center [854, 752] width 15 height 15
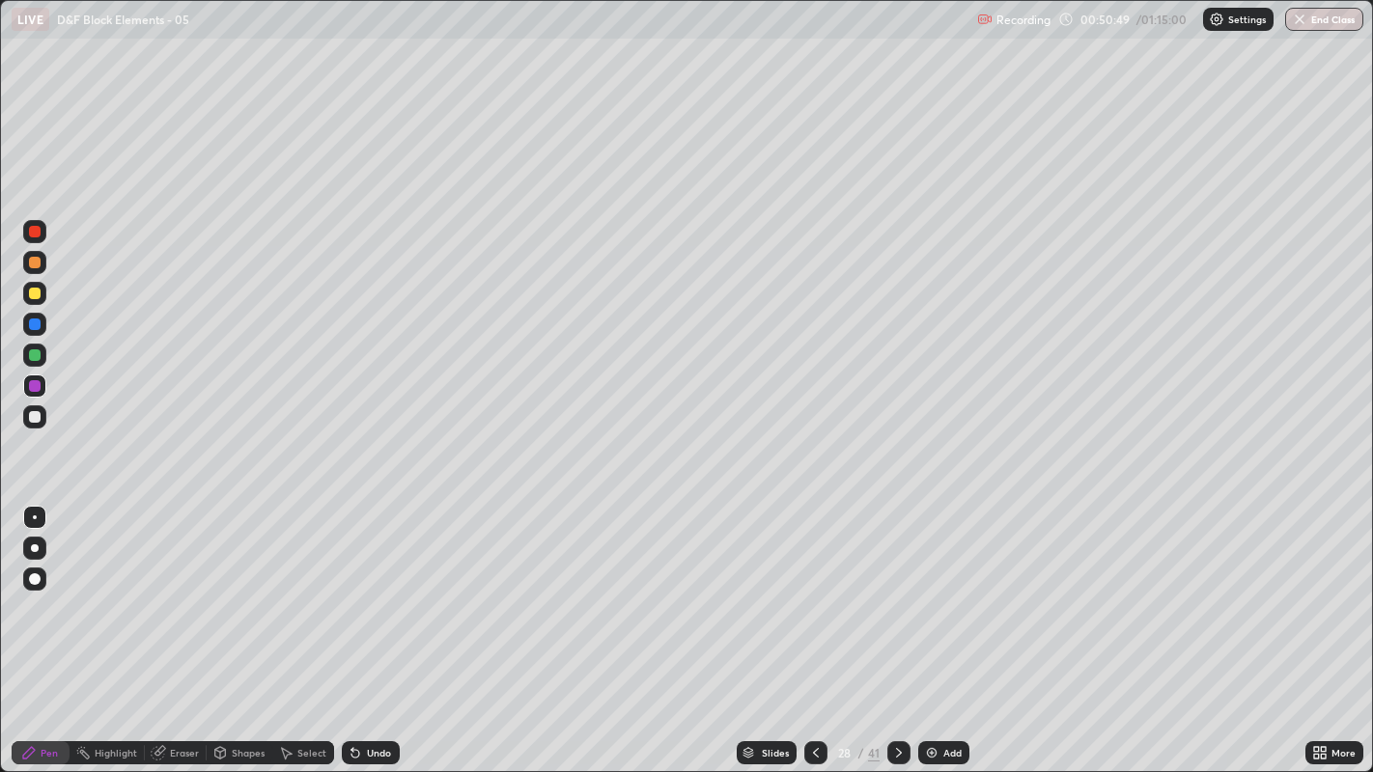
click at [42, 413] on div at bounding box center [34, 416] width 23 height 23
click at [184, 590] on div "Eraser" at bounding box center [184, 753] width 29 height 10
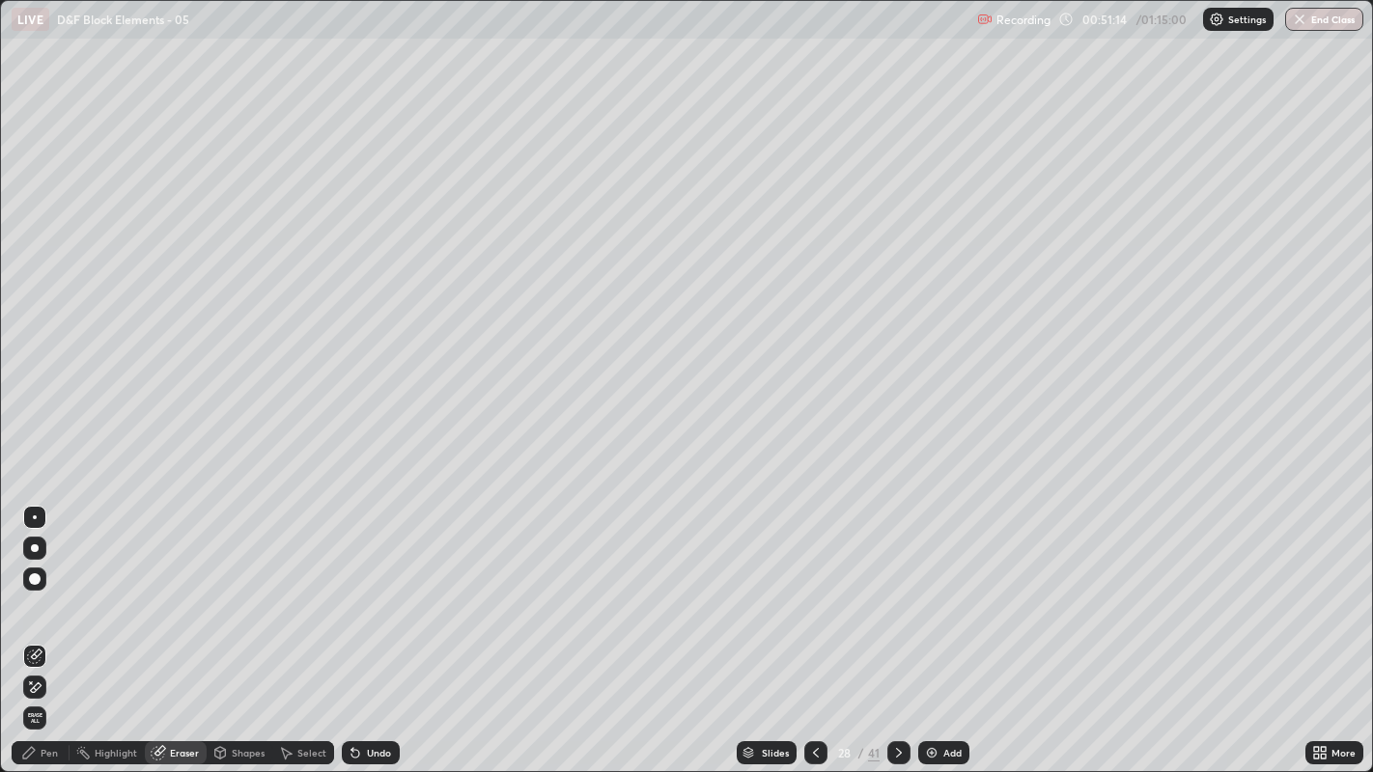
click at [61, 590] on div "Pen" at bounding box center [41, 752] width 58 height 23
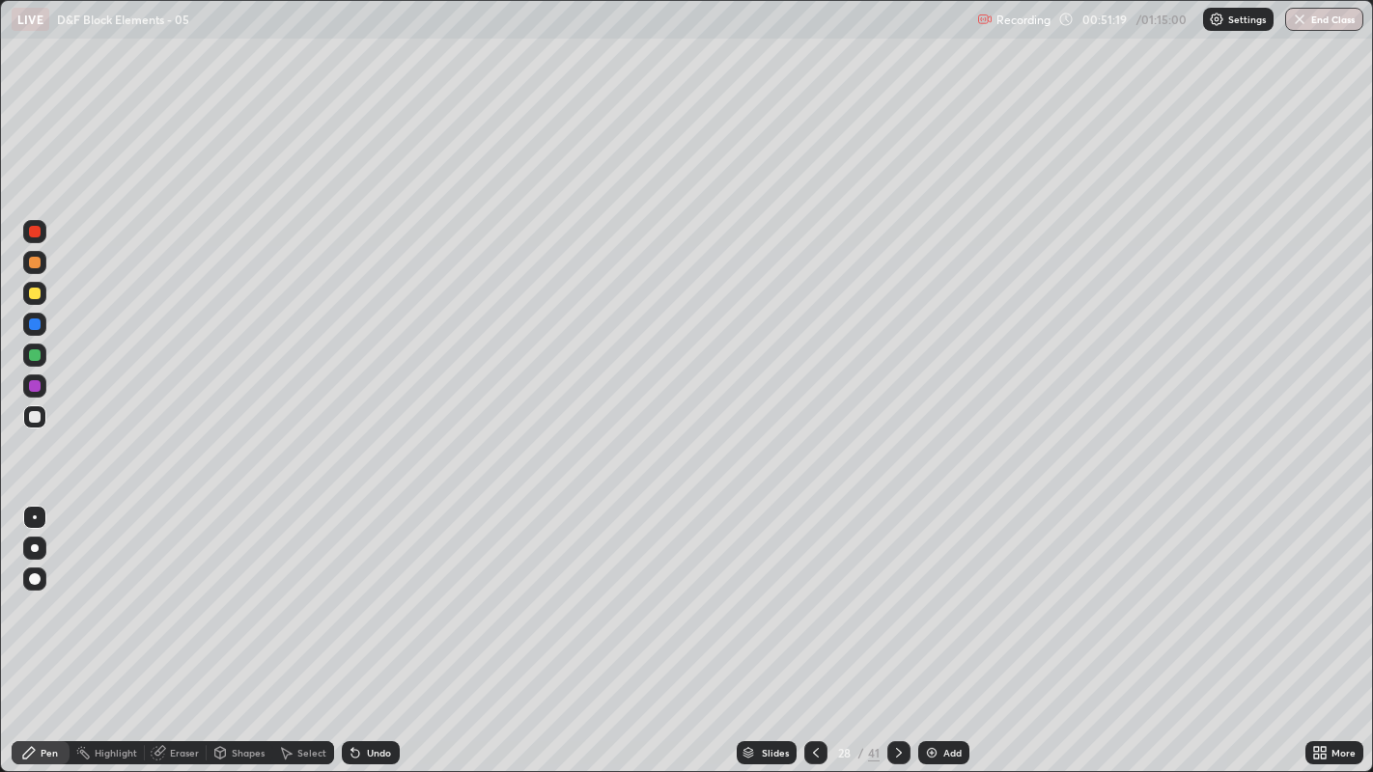
click at [35, 293] on div at bounding box center [35, 294] width 12 height 12
click at [364, 590] on div "Undo" at bounding box center [371, 752] width 58 height 23
click at [362, 590] on div "Undo" at bounding box center [371, 752] width 58 height 23
click at [36, 267] on div at bounding box center [35, 263] width 12 height 12
click at [367, 590] on div "Undo" at bounding box center [371, 752] width 58 height 23
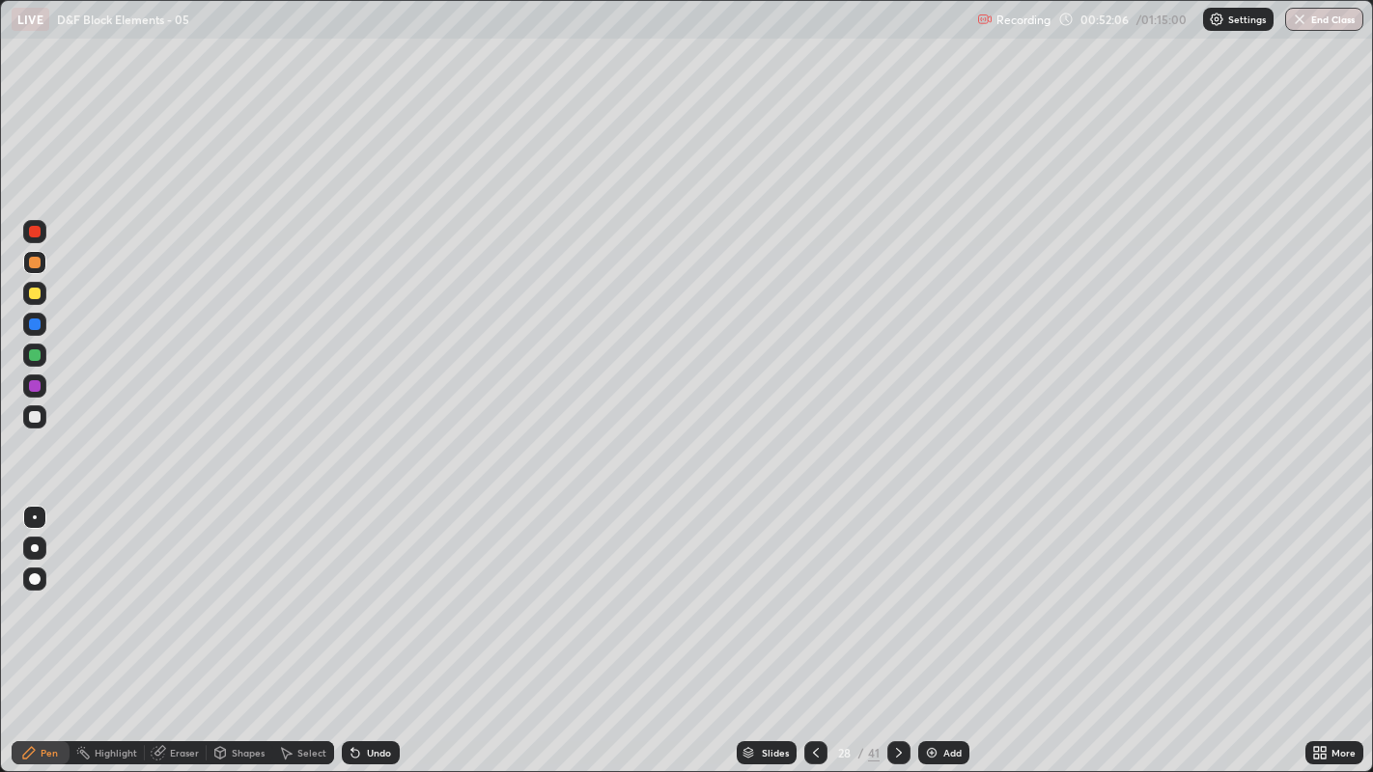
click at [33, 422] on div at bounding box center [35, 417] width 12 height 12
click at [40, 290] on div at bounding box center [35, 294] width 12 height 12
click at [244, 590] on div "Shapes" at bounding box center [248, 753] width 33 height 10
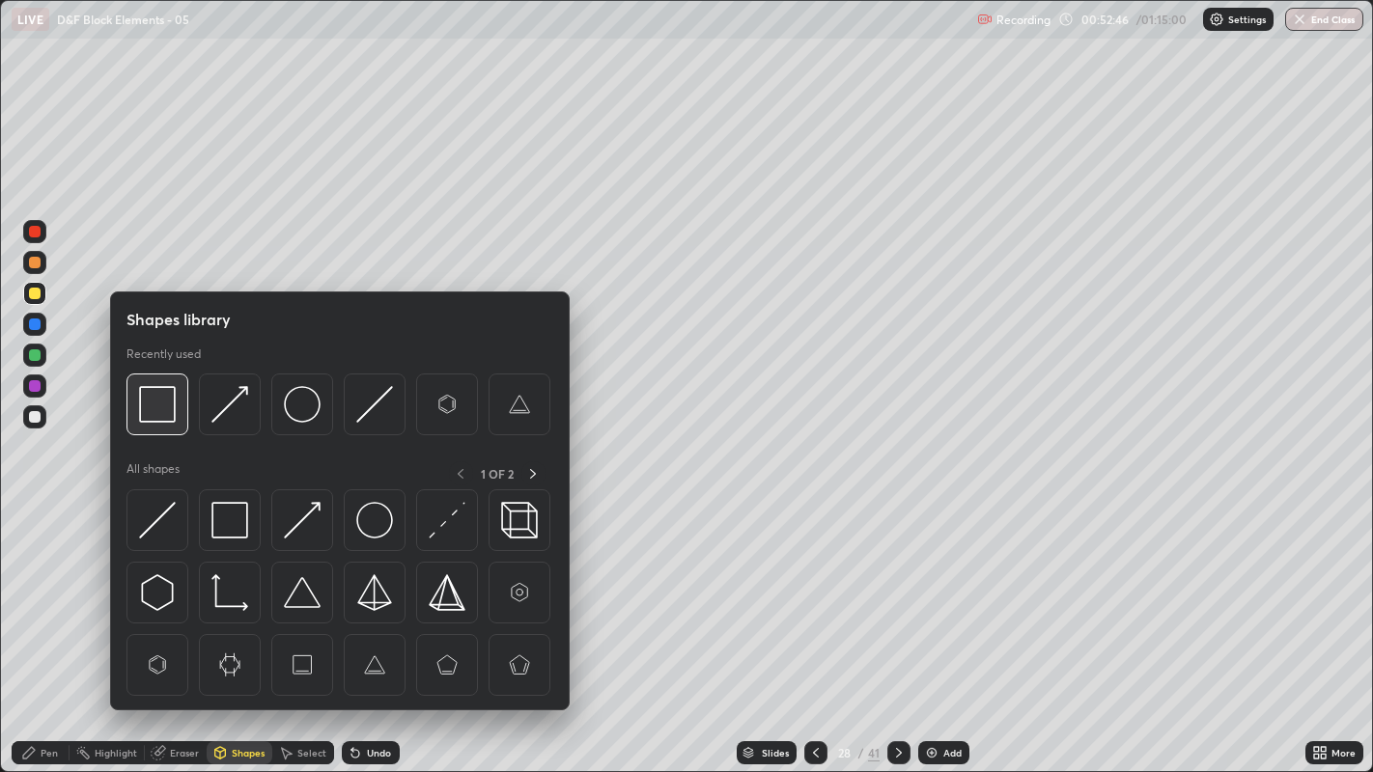
click at [167, 397] on img at bounding box center [157, 404] width 37 height 37
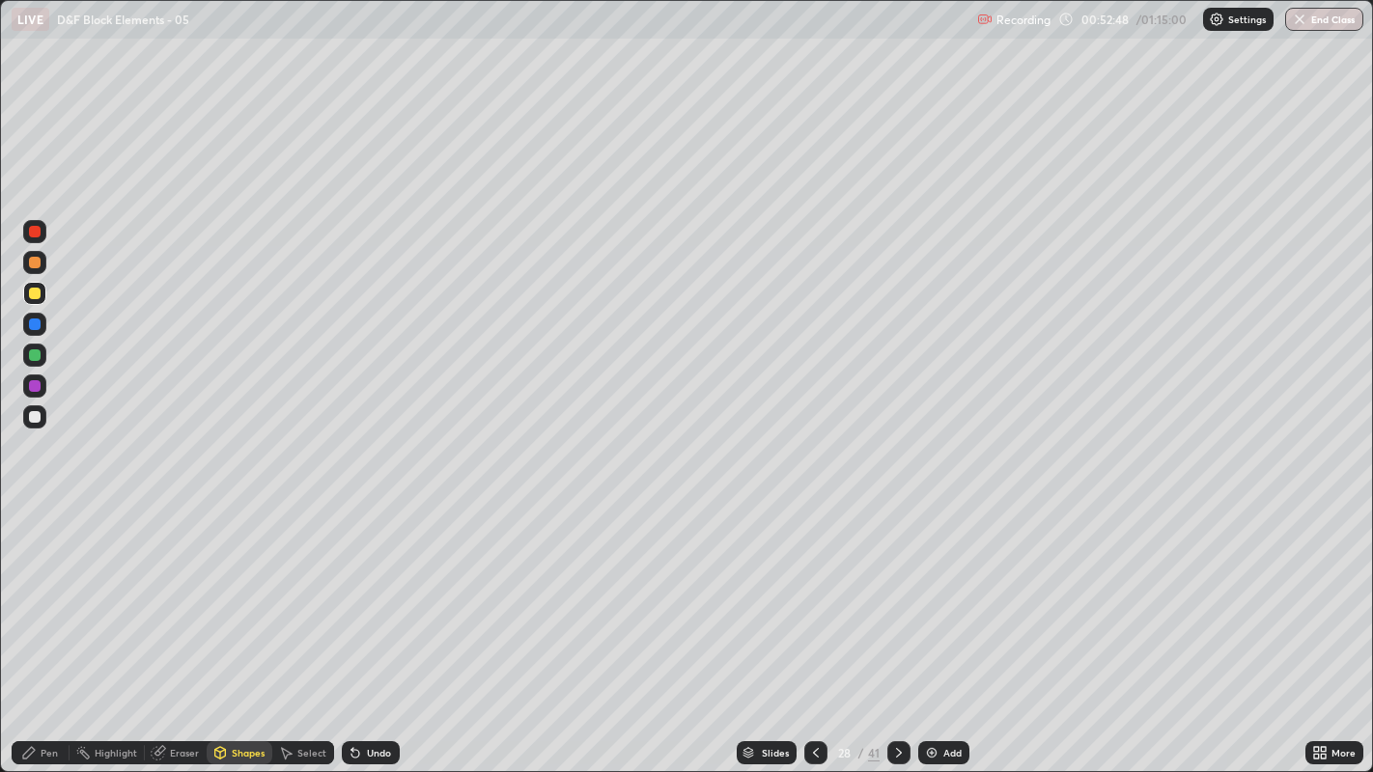
click at [51, 590] on div "Pen" at bounding box center [49, 753] width 17 height 10
click at [35, 418] on div at bounding box center [35, 417] width 12 height 12
click at [746, 590] on icon at bounding box center [748, 750] width 10 height 5
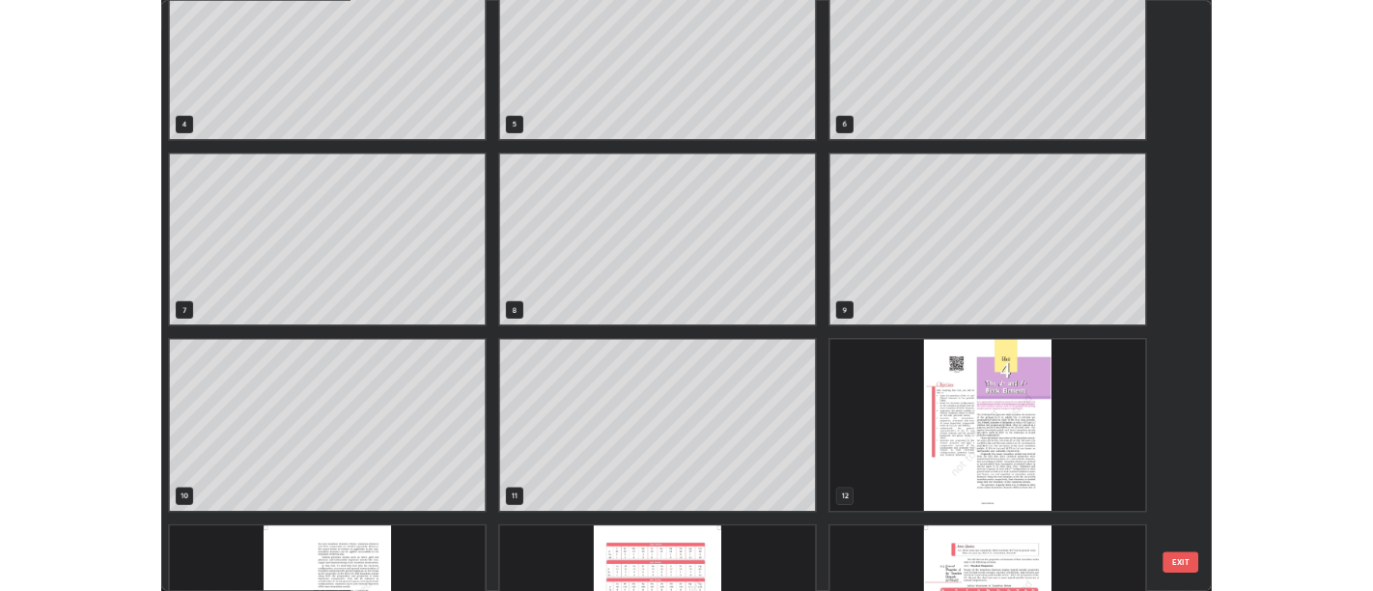
scroll to position [296, 0]
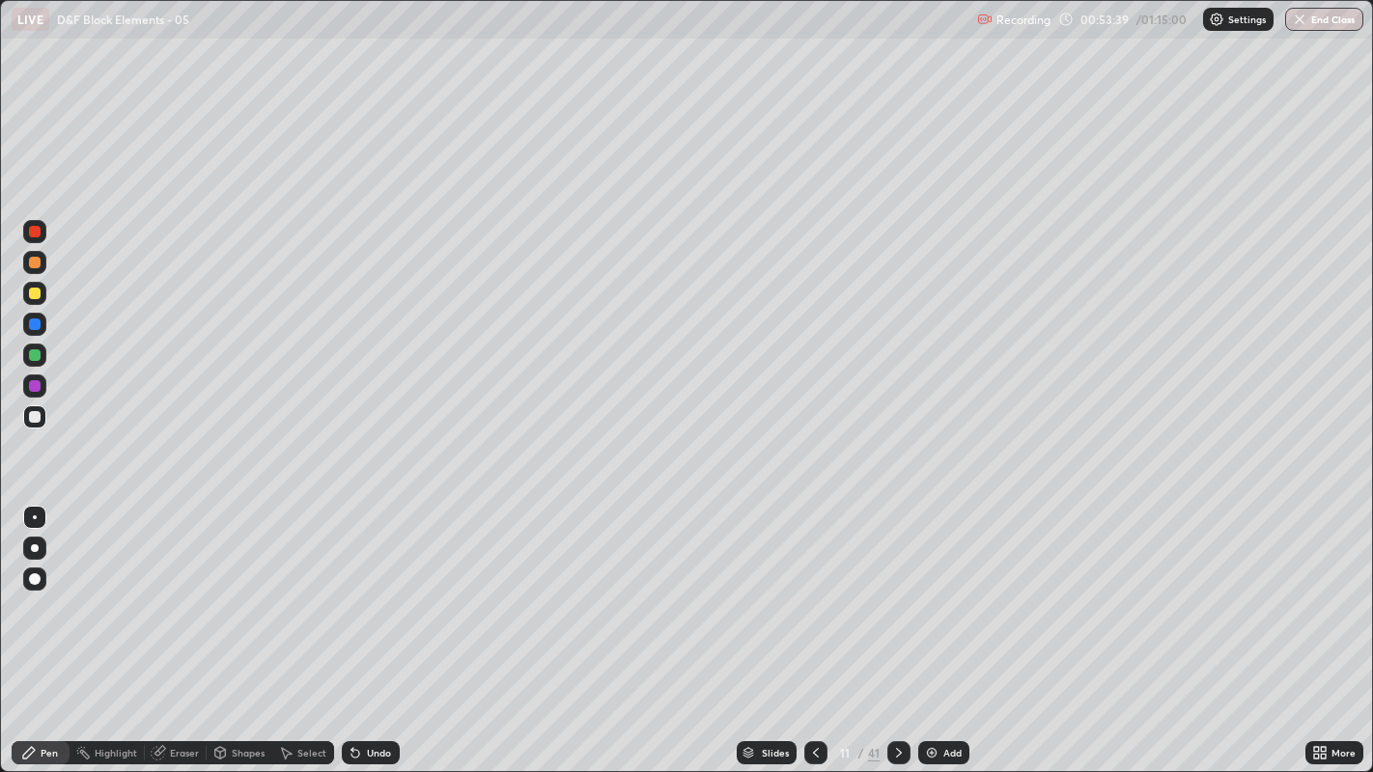
click at [951, 590] on div "Add" at bounding box center [952, 753] width 18 height 10
click at [171, 590] on div "Eraser" at bounding box center [176, 752] width 62 height 23
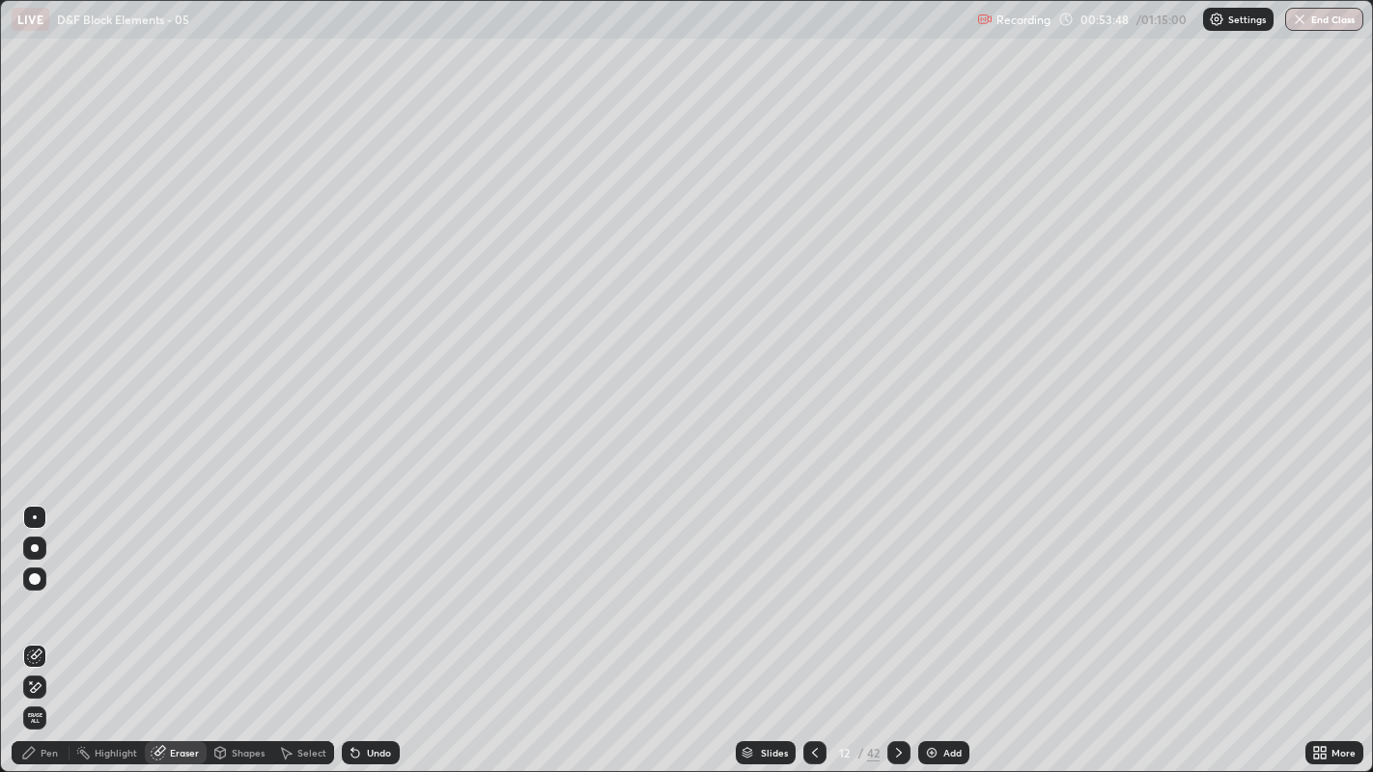
click at [34, 590] on span "Erase all" at bounding box center [34, 718] width 21 height 12
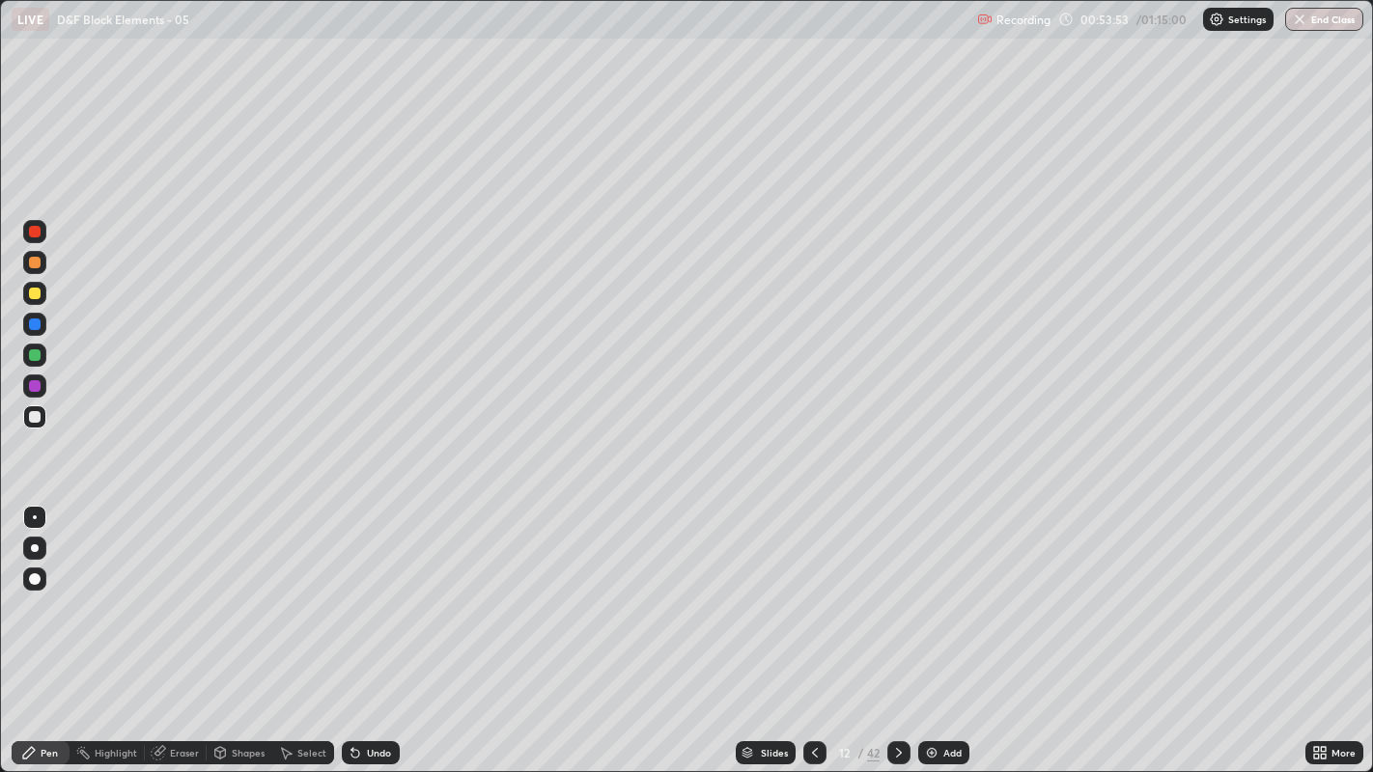
click at [353, 590] on icon at bounding box center [355, 754] width 8 height 8
click at [283, 590] on icon at bounding box center [287, 754] width 11 height 12
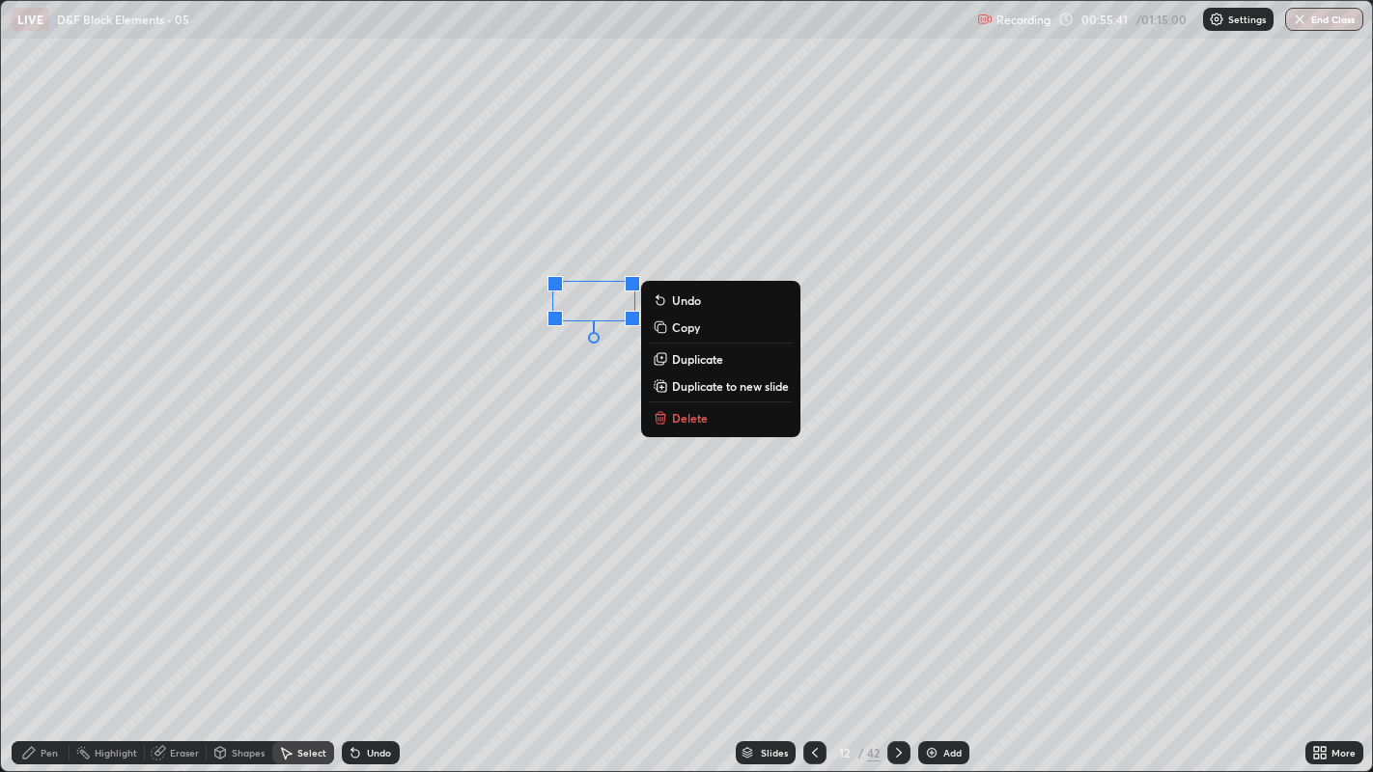
click at [705, 413] on p "Delete" at bounding box center [690, 417] width 36 height 15
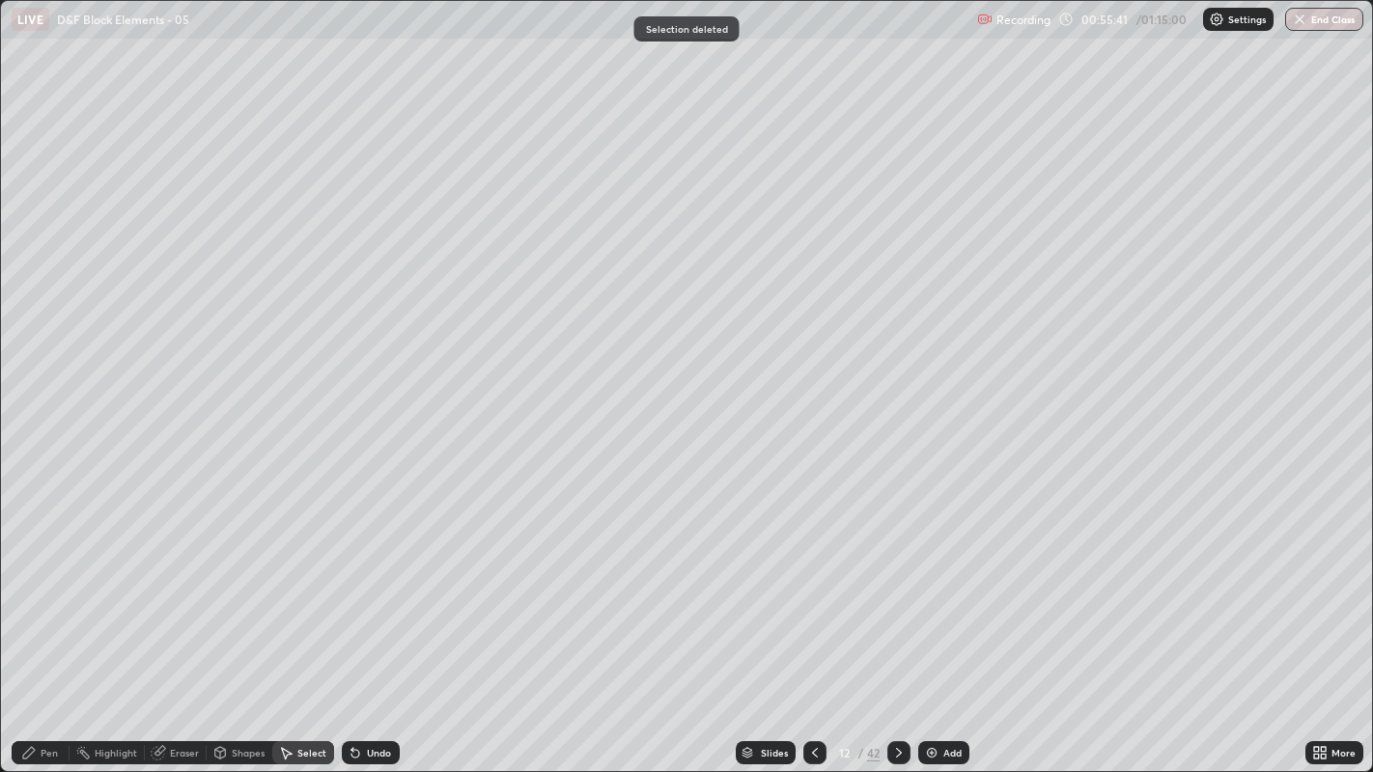
click at [43, 590] on div "Pen" at bounding box center [41, 752] width 58 height 23
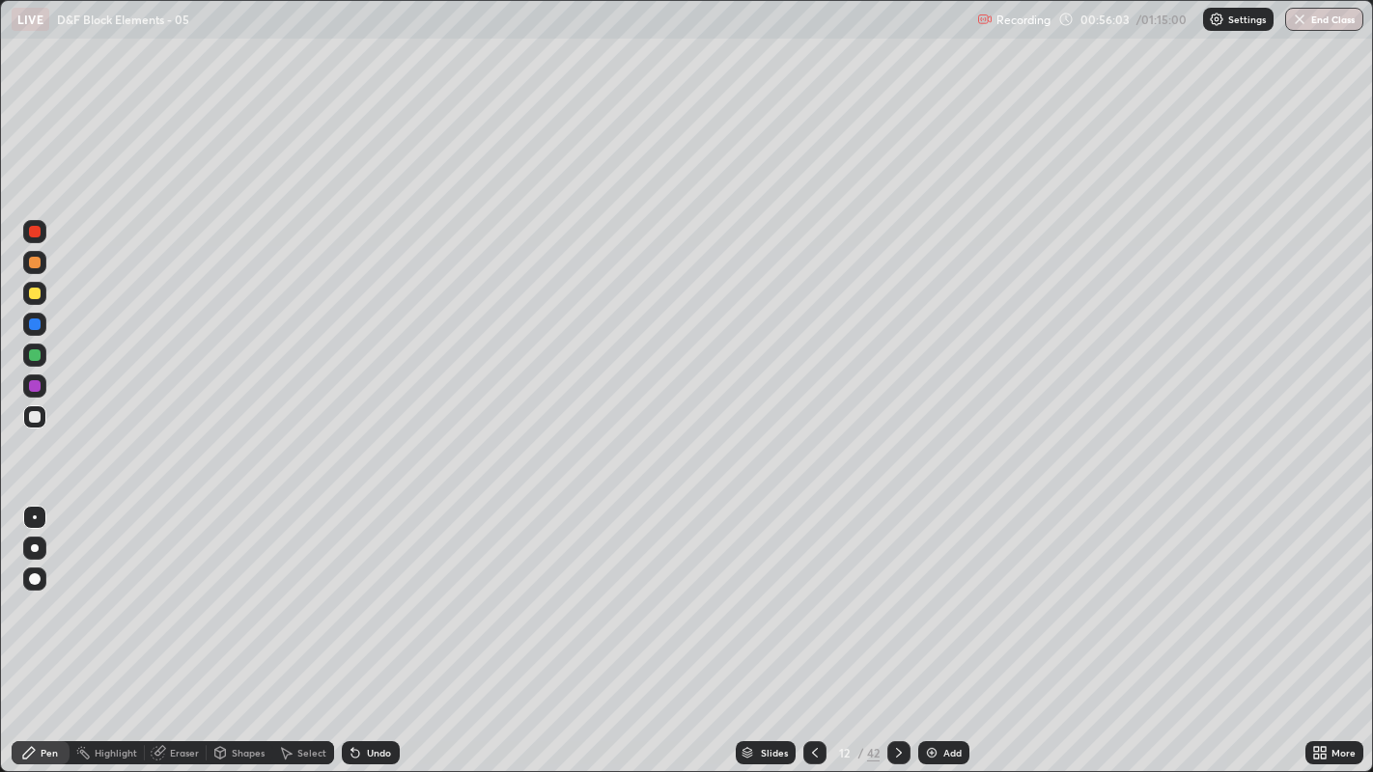
click at [32, 291] on div at bounding box center [35, 294] width 12 height 12
click at [290, 590] on div "Select" at bounding box center [303, 752] width 62 height 23
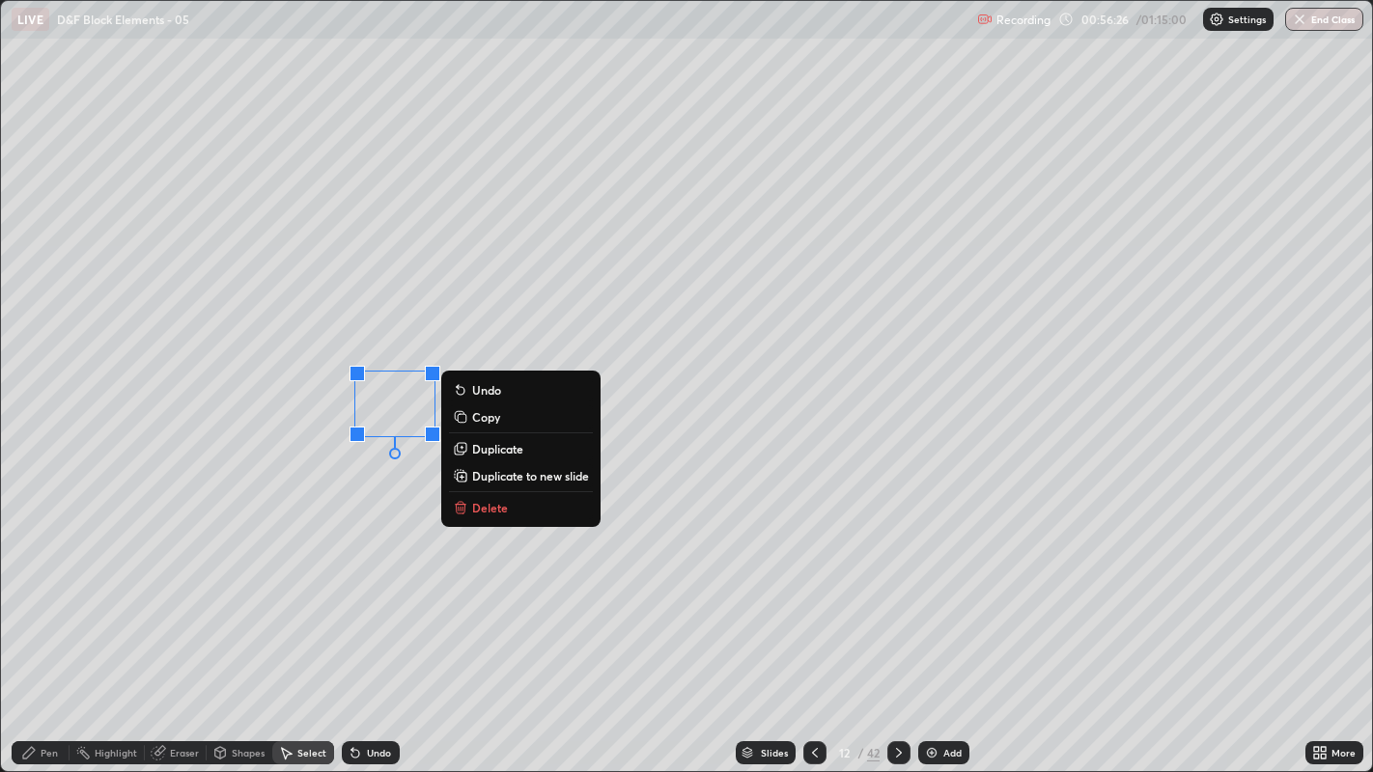
click at [307, 481] on div "0 ° Undo Copy Duplicate Duplicate to new slide Delete" at bounding box center [687, 386] width 1372 height 771
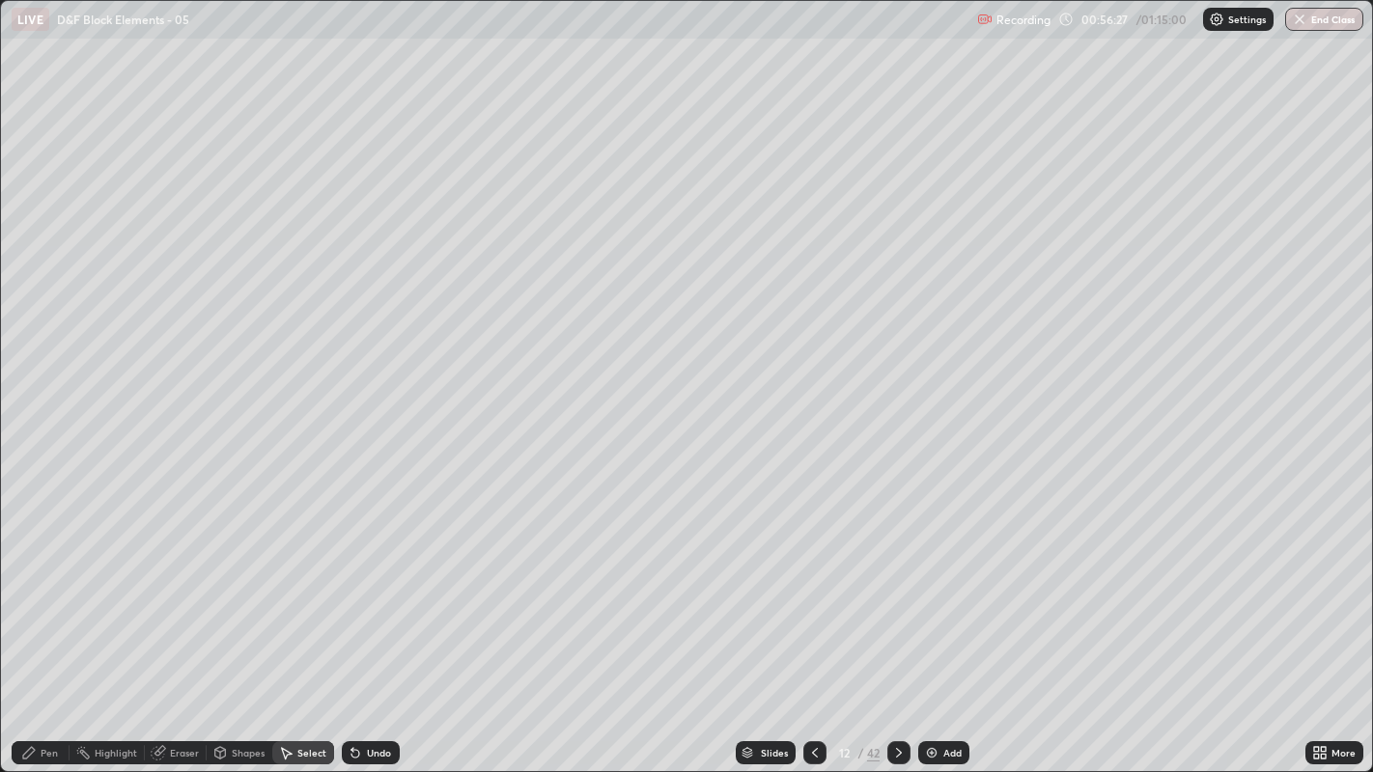
click at [35, 590] on icon at bounding box center [29, 753] width 12 height 12
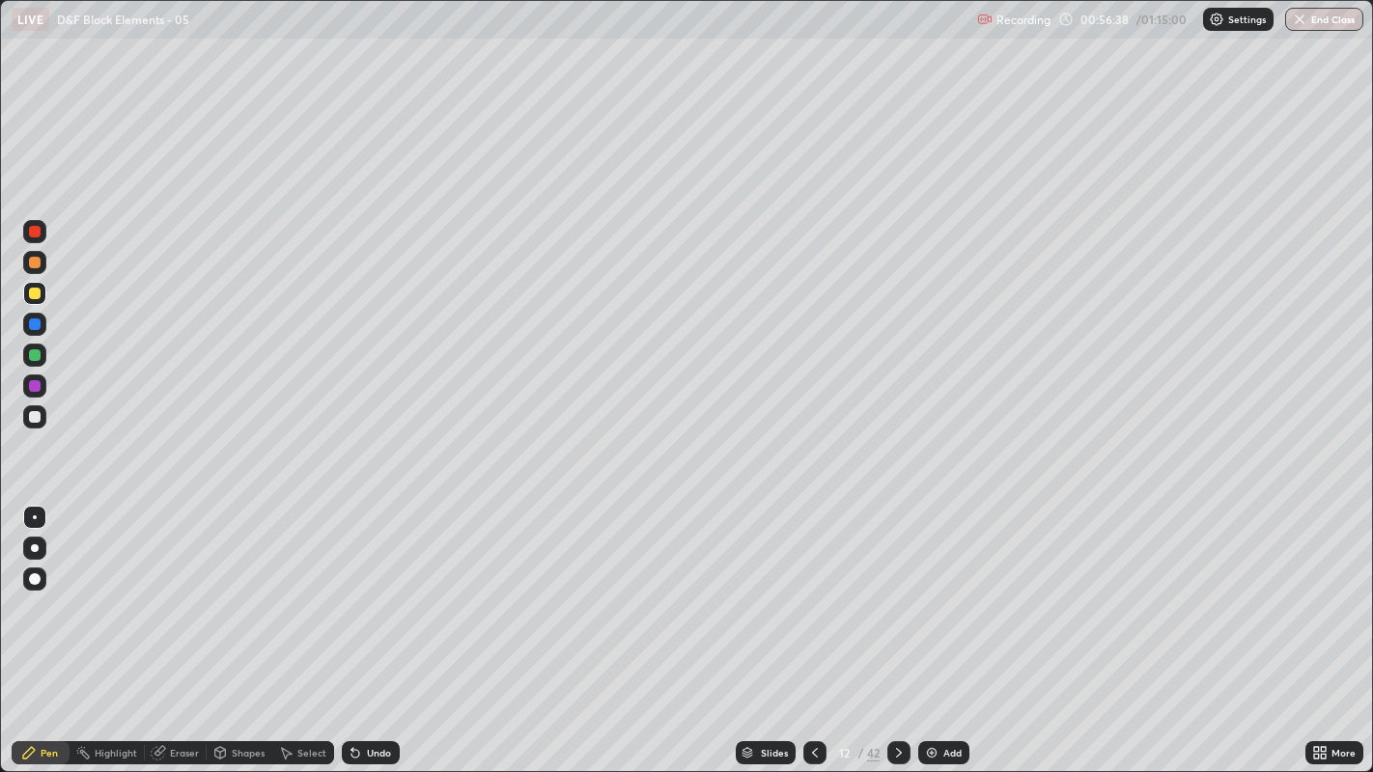
click at [293, 590] on div "Select" at bounding box center [303, 752] width 62 height 23
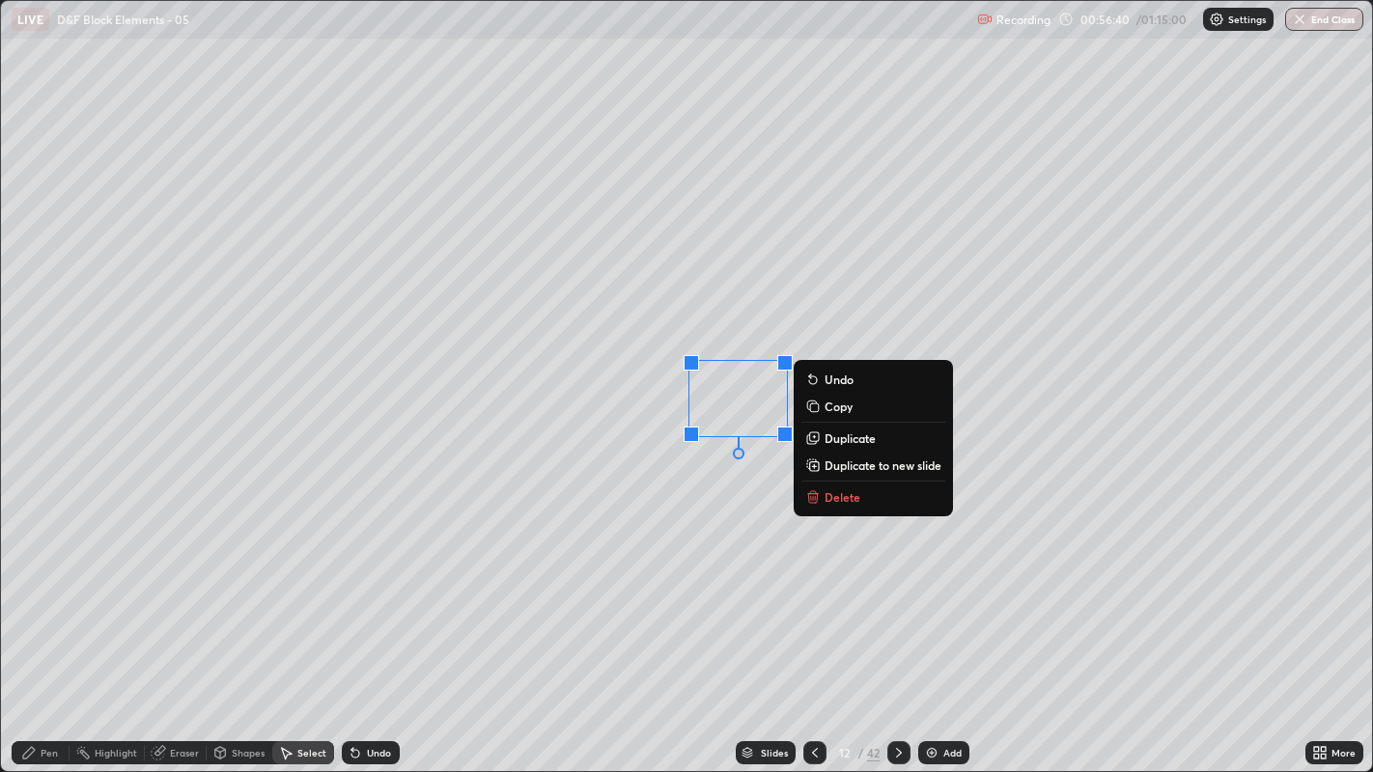
click at [840, 436] on p "Duplicate" at bounding box center [849, 437] width 51 height 15
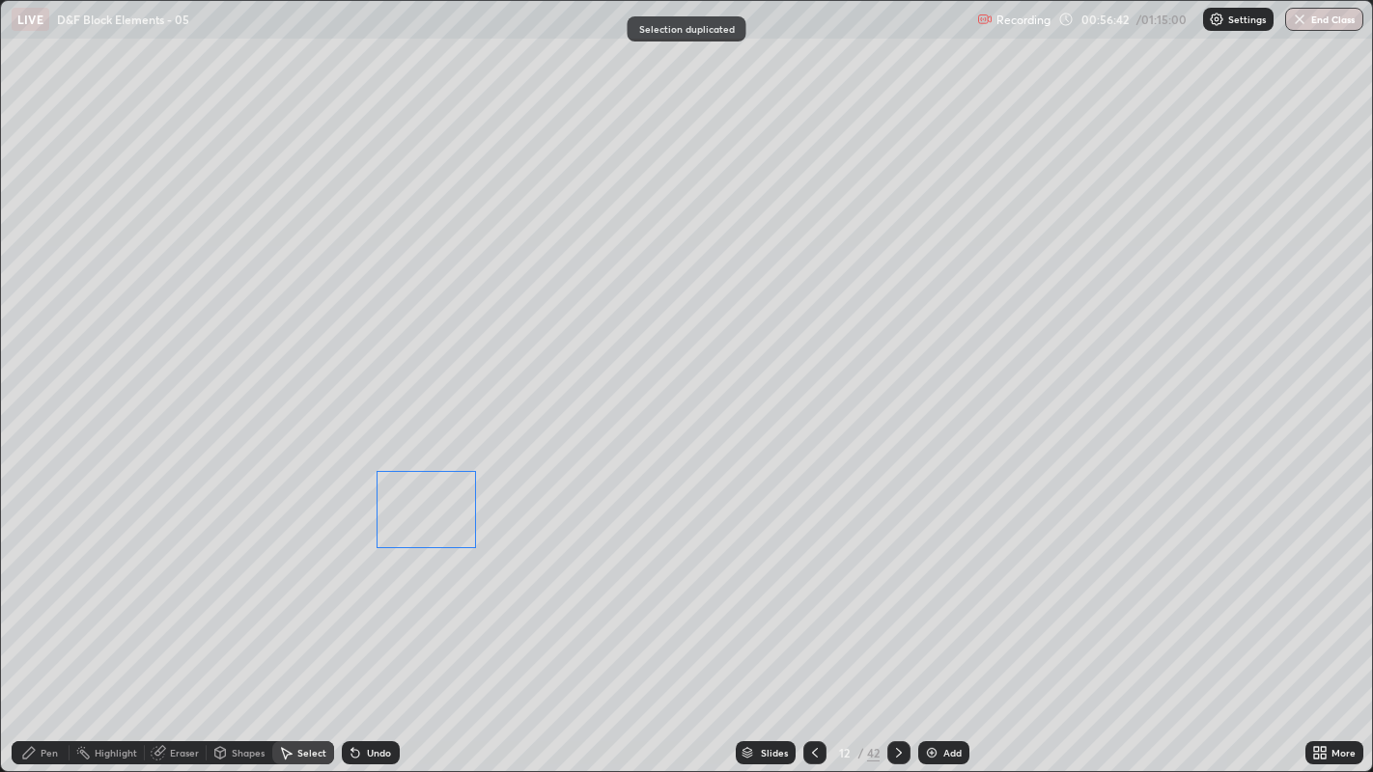
click at [321, 579] on div "0 ° Undo Copy Duplicate Duplicate to new slide Delete" at bounding box center [687, 386] width 1372 height 771
click at [35, 590] on icon at bounding box center [28, 752] width 15 height 15
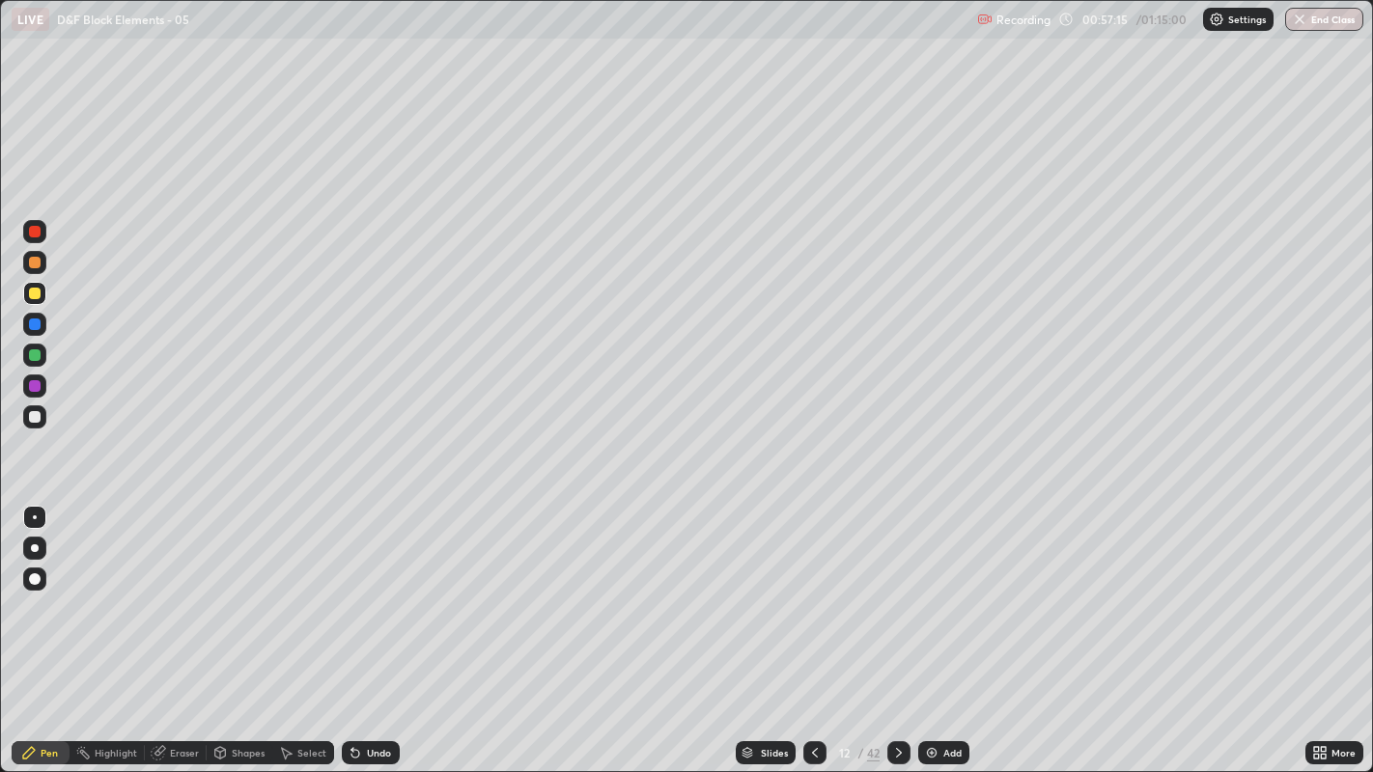
click at [98, 590] on div "Highlight" at bounding box center [116, 753] width 42 height 10
click at [37, 590] on div "Pen" at bounding box center [41, 752] width 58 height 23
click at [104, 590] on div "Highlight" at bounding box center [116, 753] width 42 height 10
click at [41, 590] on div "Pen" at bounding box center [49, 753] width 17 height 10
click at [937, 590] on div "Add" at bounding box center [943, 752] width 51 height 23
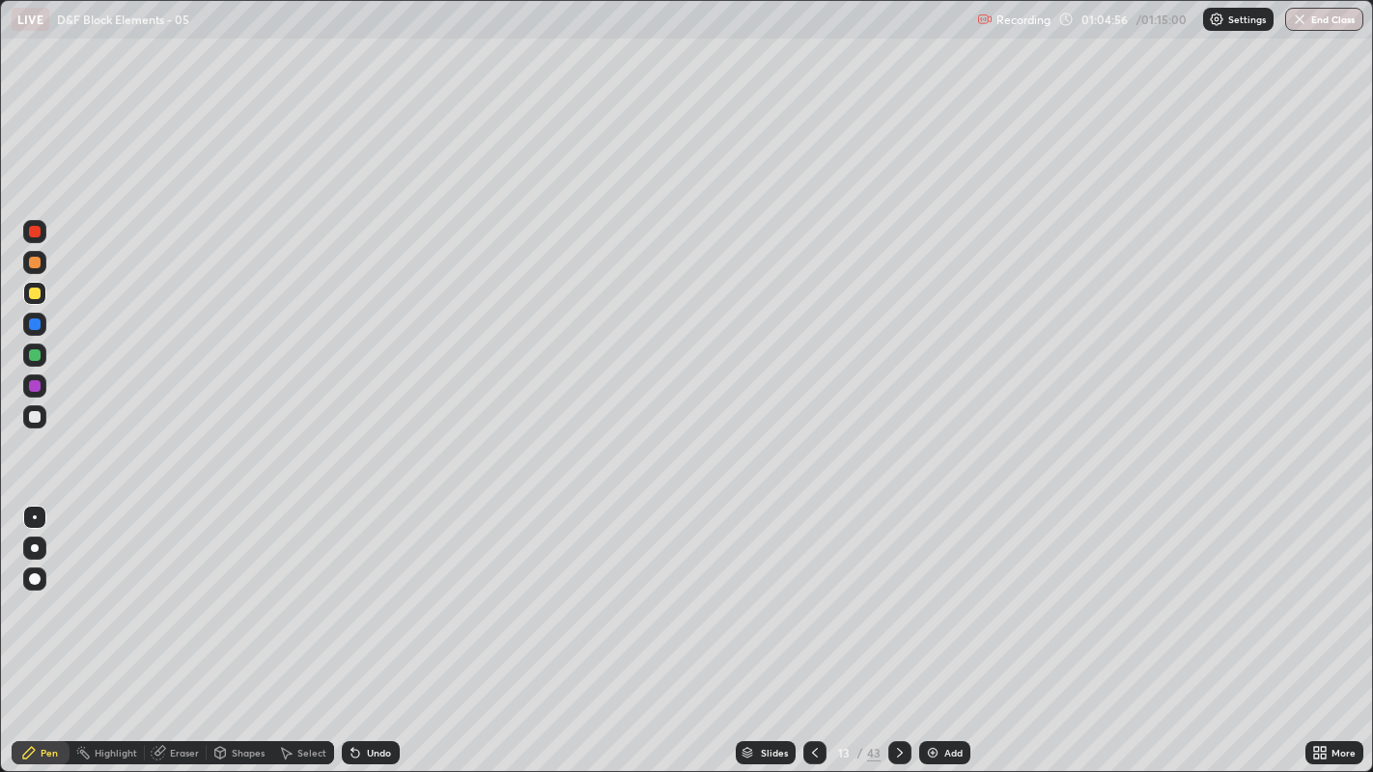
click at [36, 413] on div at bounding box center [35, 417] width 12 height 12
click at [351, 590] on icon at bounding box center [352, 749] width 2 height 2
click at [352, 590] on icon at bounding box center [355, 754] width 8 height 8
click at [367, 590] on div "Undo" at bounding box center [379, 753] width 24 height 10
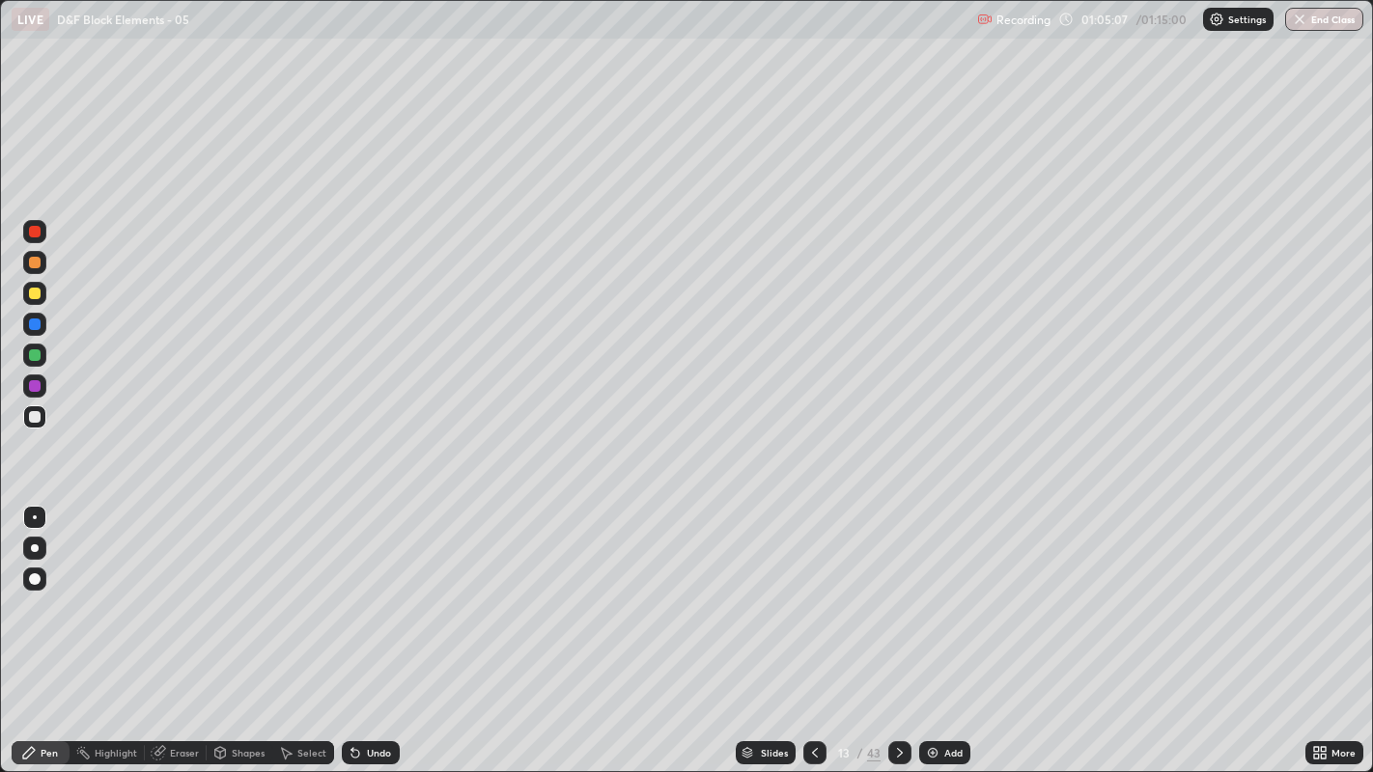
click at [367, 590] on div "Undo" at bounding box center [371, 752] width 58 height 23
click at [363, 590] on div "Undo" at bounding box center [371, 752] width 58 height 23
click at [179, 590] on div "Eraser" at bounding box center [184, 753] width 29 height 10
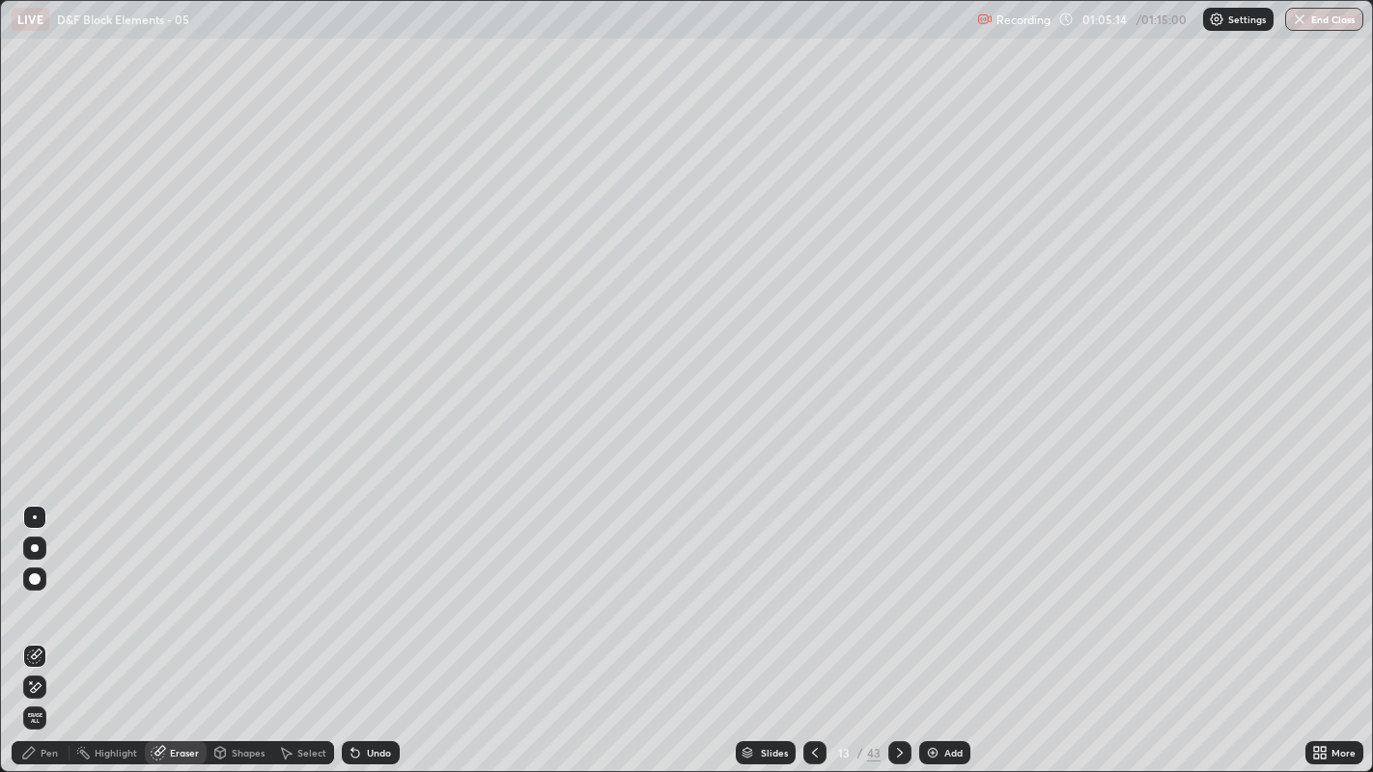
click at [49, 590] on div "Pen" at bounding box center [41, 752] width 58 height 23
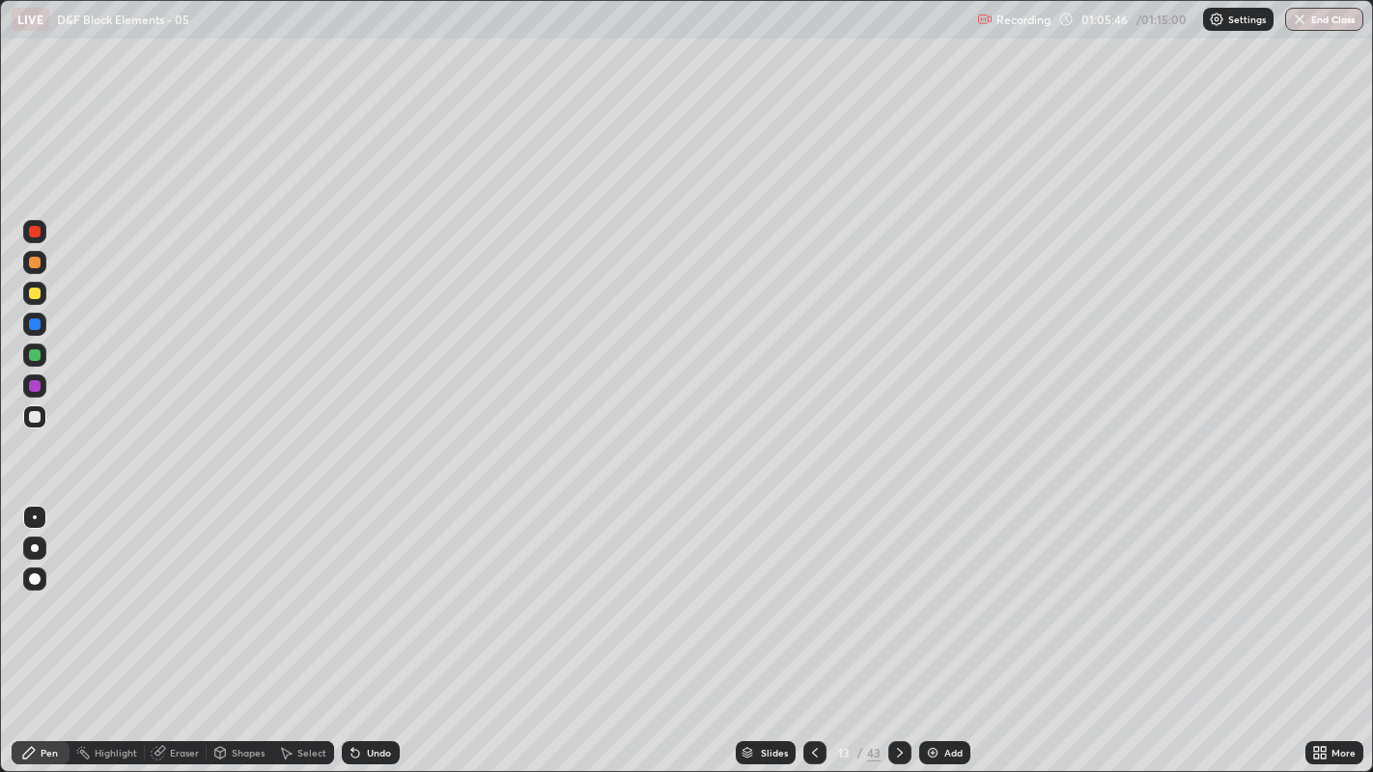
click at [34, 293] on div at bounding box center [35, 294] width 12 height 12
click at [34, 415] on div at bounding box center [35, 417] width 12 height 12
click at [34, 294] on div at bounding box center [35, 294] width 12 height 12
click at [354, 590] on icon at bounding box center [355, 754] width 8 height 8
click at [352, 590] on icon at bounding box center [355, 754] width 8 height 8
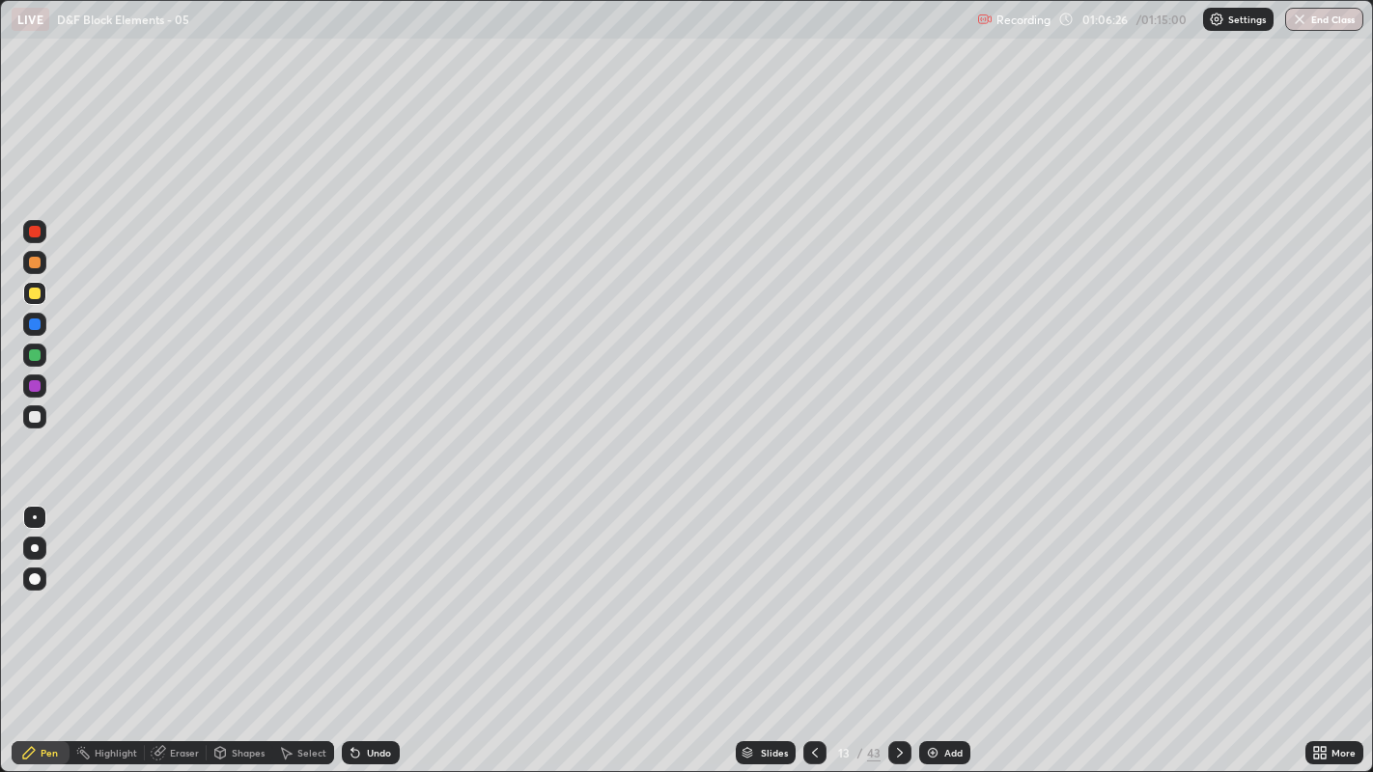
click at [362, 590] on div "Undo" at bounding box center [371, 752] width 58 height 23
click at [36, 415] on div at bounding box center [35, 417] width 12 height 12
click at [300, 590] on div "Select" at bounding box center [311, 753] width 29 height 10
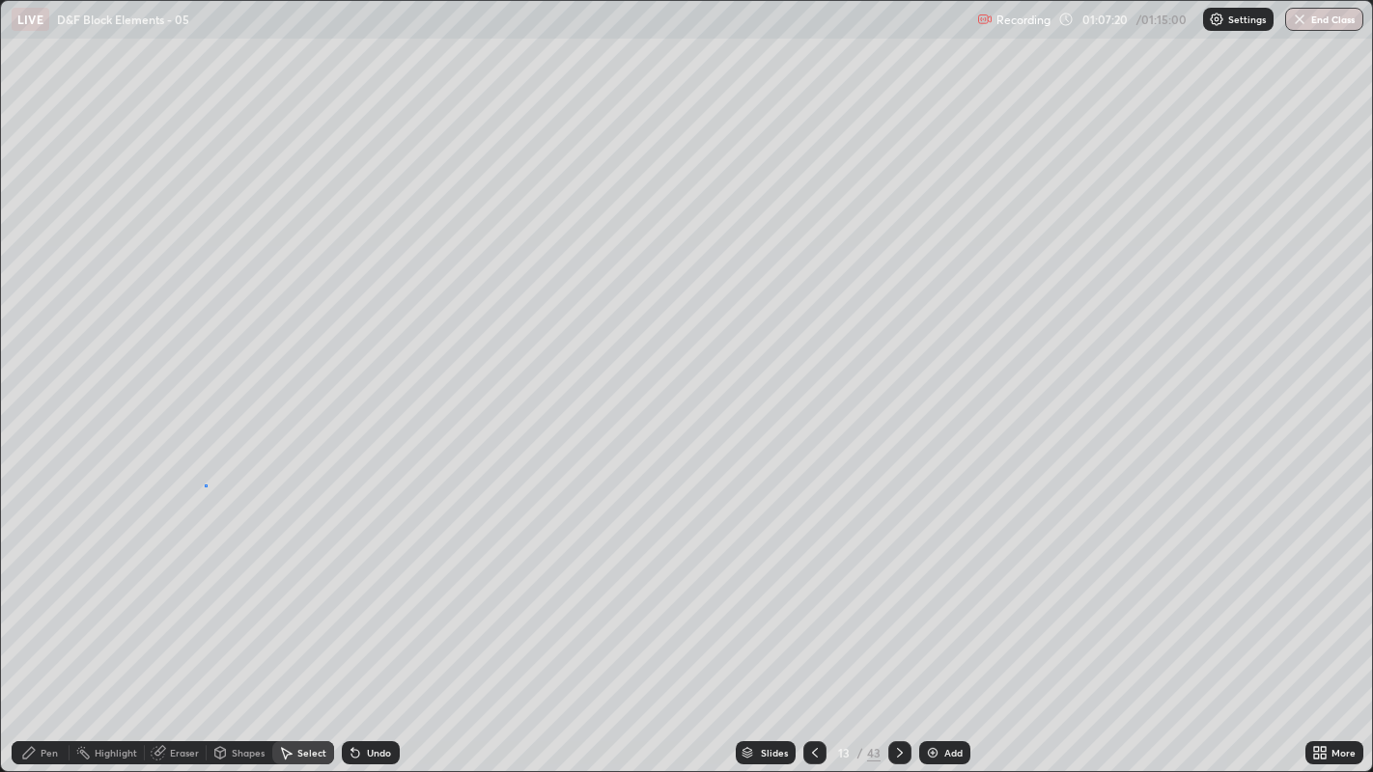
click at [205, 484] on div "0 ° Undo Copy Duplicate Duplicate to new slide Delete" at bounding box center [687, 386] width 1372 height 771
click at [60, 590] on div "Pen" at bounding box center [41, 752] width 58 height 23
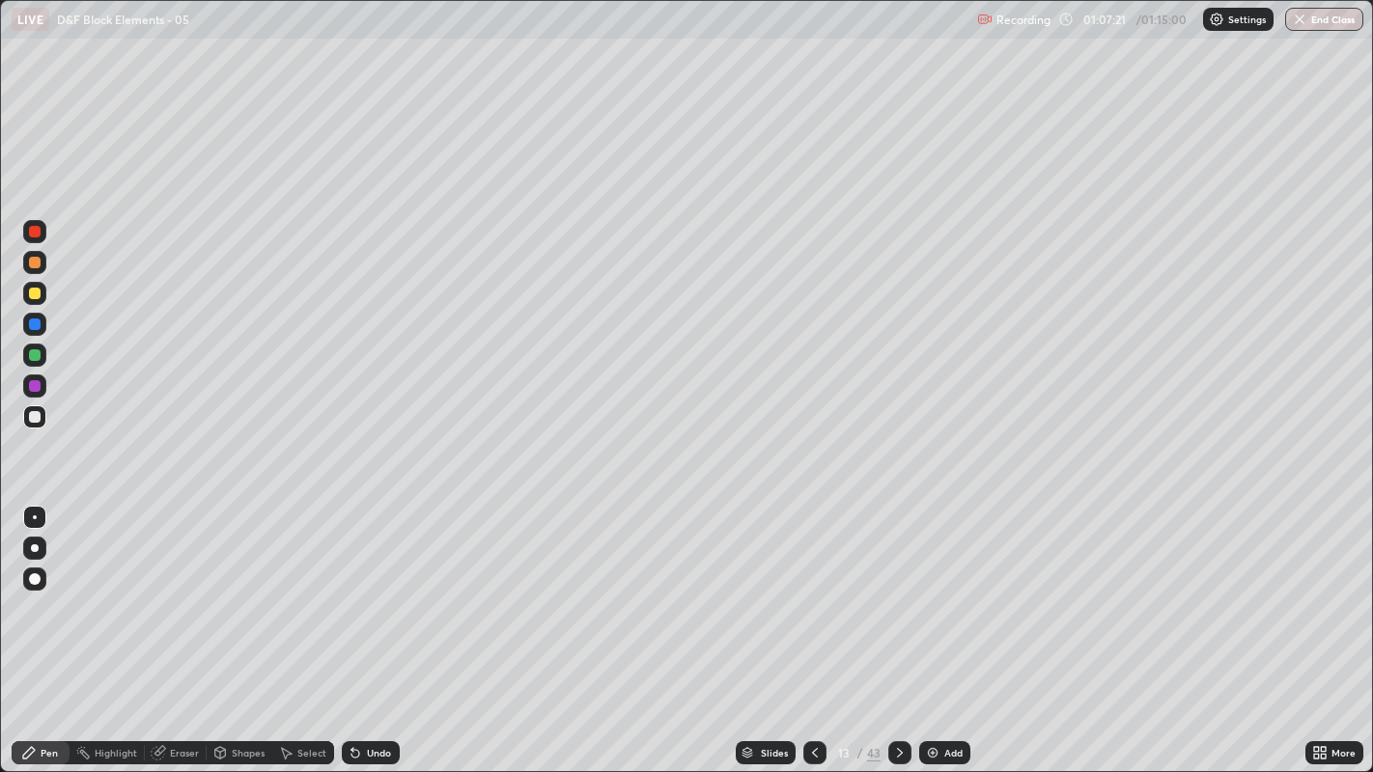
click at [37, 419] on div at bounding box center [35, 417] width 12 height 12
click at [38, 327] on div at bounding box center [35, 325] width 12 height 12
click at [37, 422] on div at bounding box center [35, 417] width 12 height 12
click at [940, 590] on div "Add" at bounding box center [944, 752] width 51 height 23
click at [815, 590] on div at bounding box center [814, 752] width 23 height 23
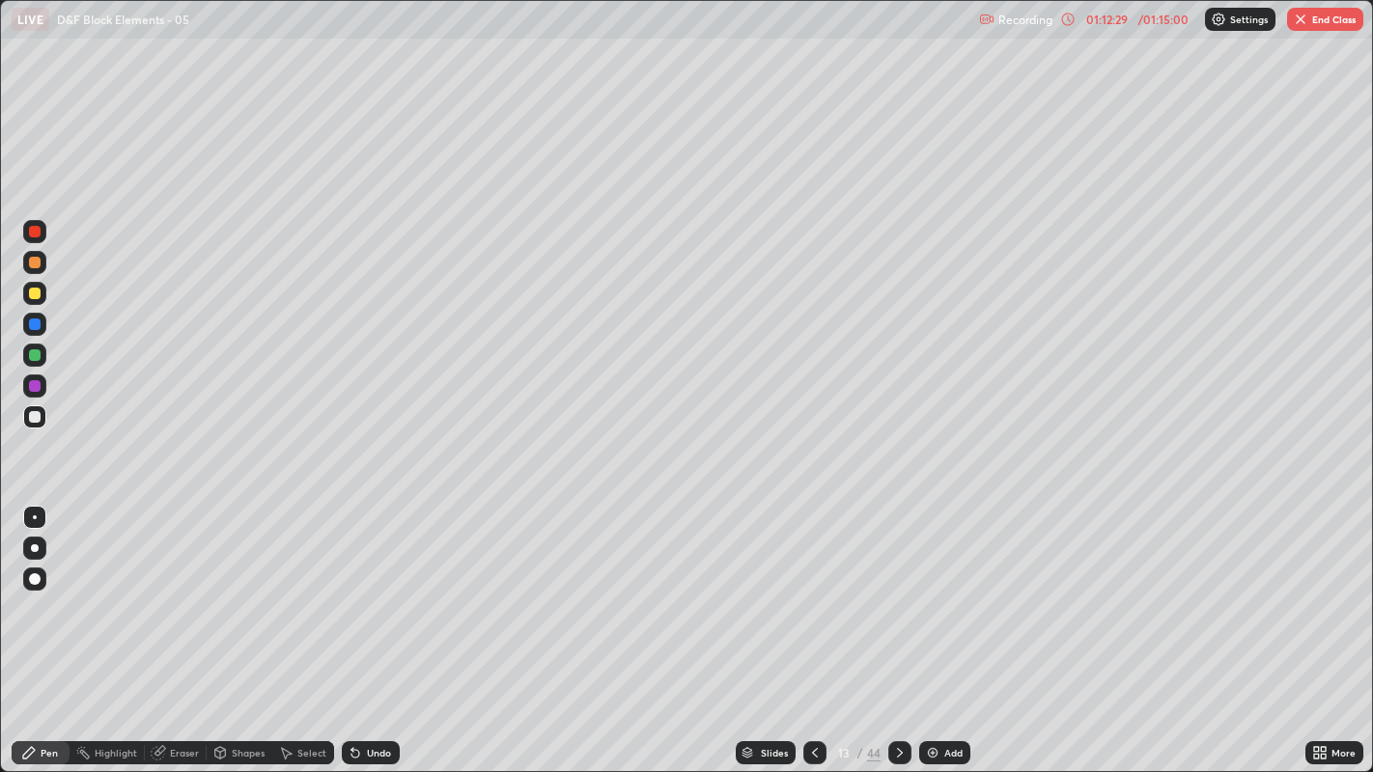
click at [898, 590] on icon at bounding box center [899, 752] width 15 height 15
click at [376, 590] on div "Undo" at bounding box center [379, 753] width 24 height 10
click at [367, 590] on div "Undo" at bounding box center [379, 753] width 24 height 10
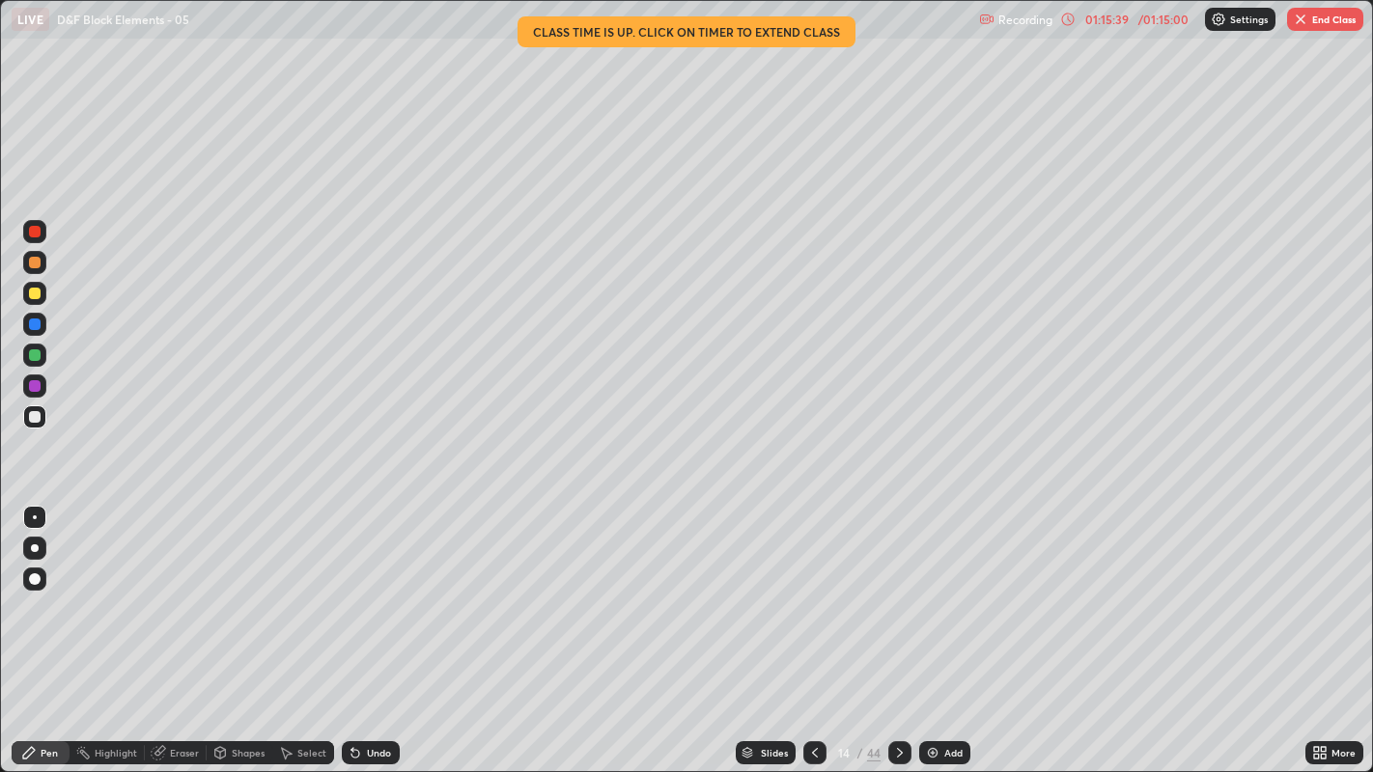
click at [1353, 23] on button "End Class" at bounding box center [1325, 19] width 76 height 23
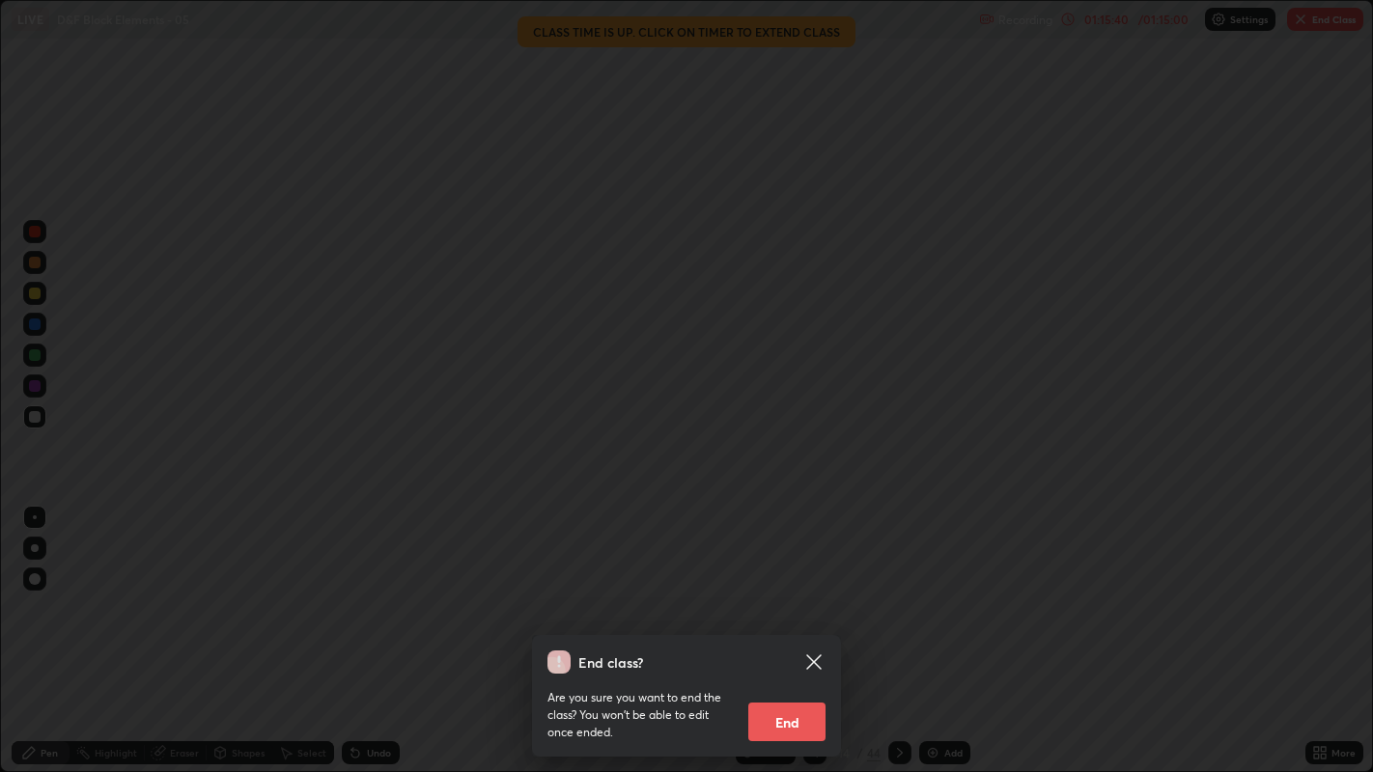
click at [789, 590] on button "End" at bounding box center [786, 722] width 77 height 39
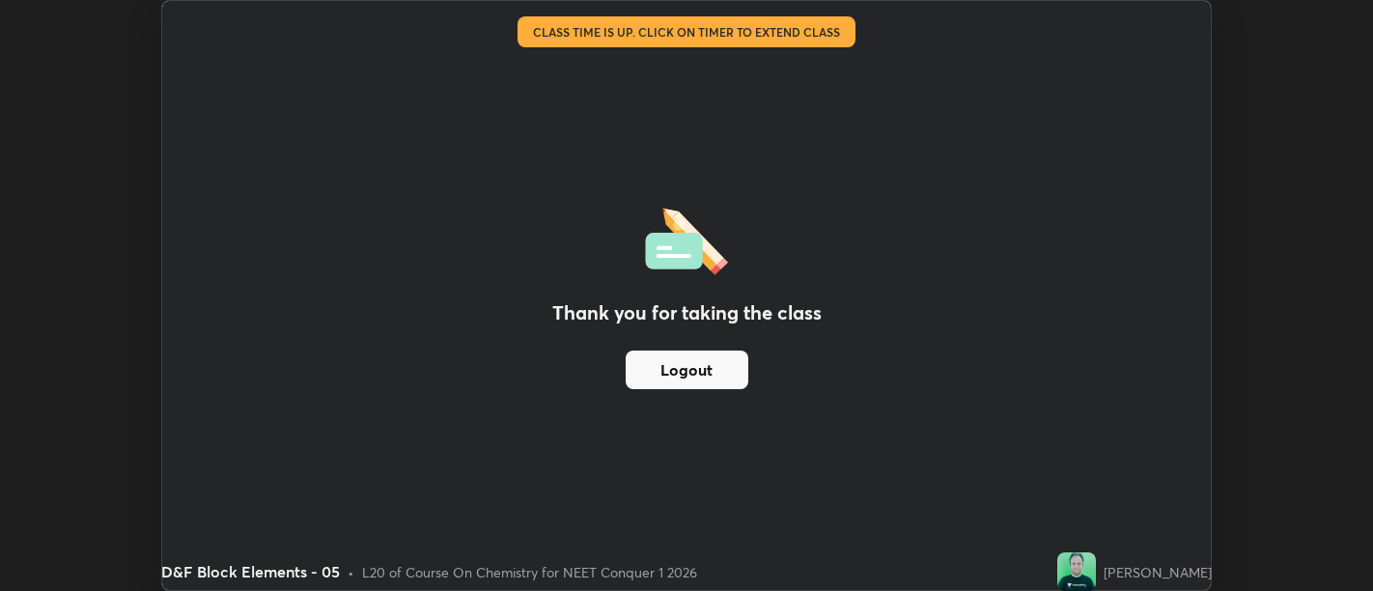
scroll to position [95928, 95147]
